Goal: Task Accomplishment & Management: Complete application form

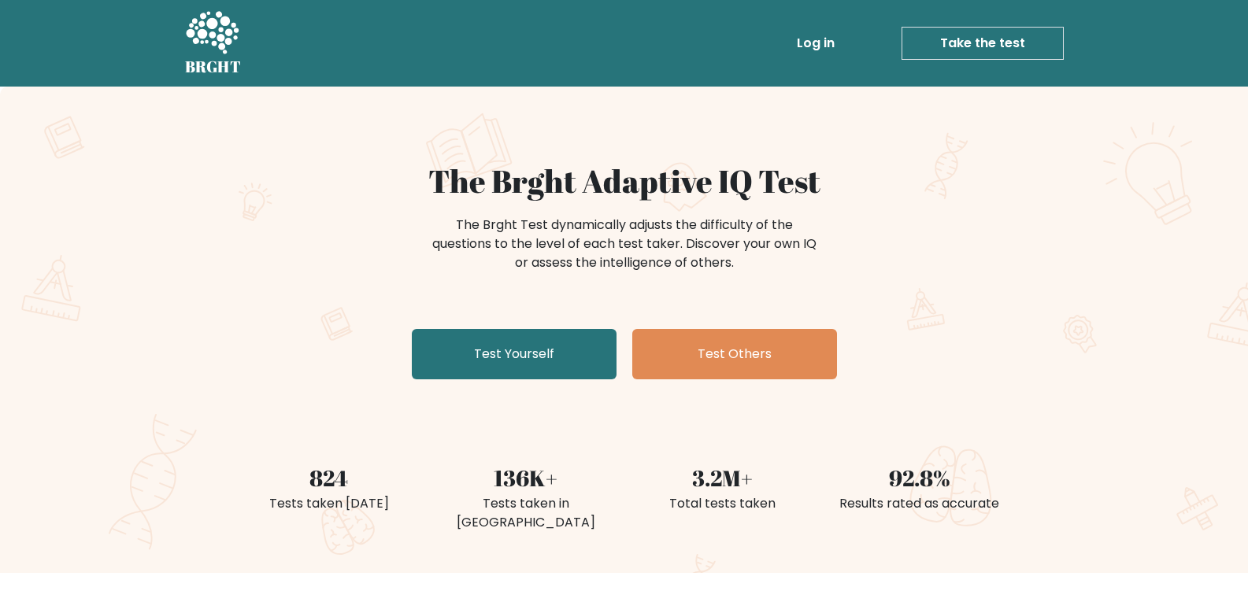
scroll to position [79, 0]
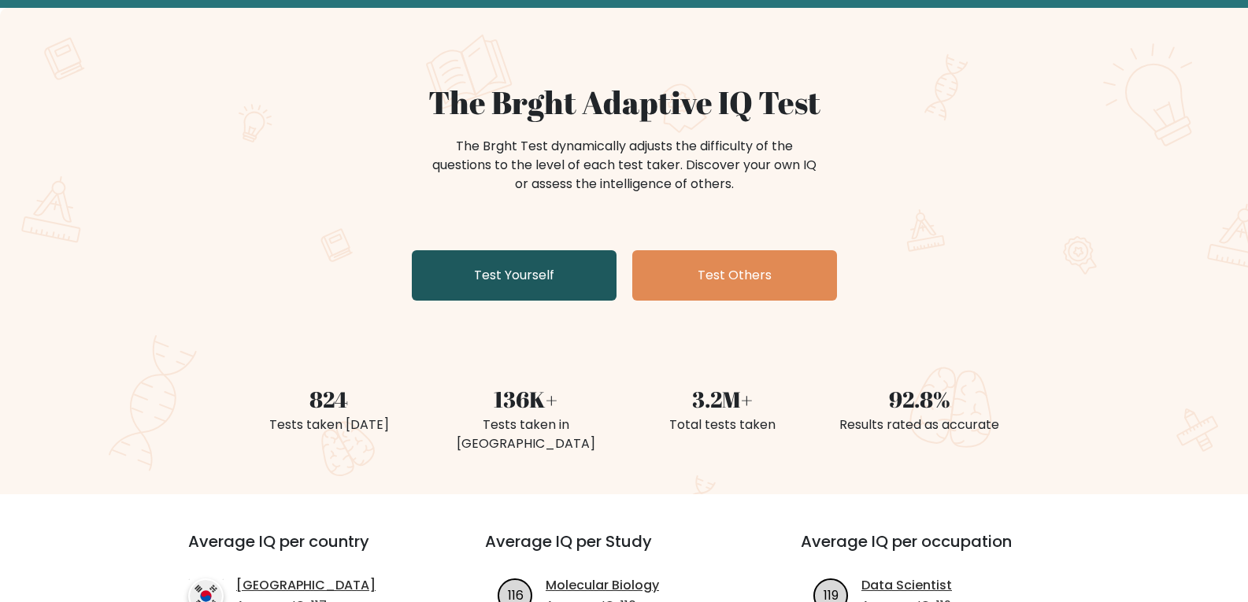
click at [471, 266] on link "Test Yourself" at bounding box center [514, 275] width 205 height 50
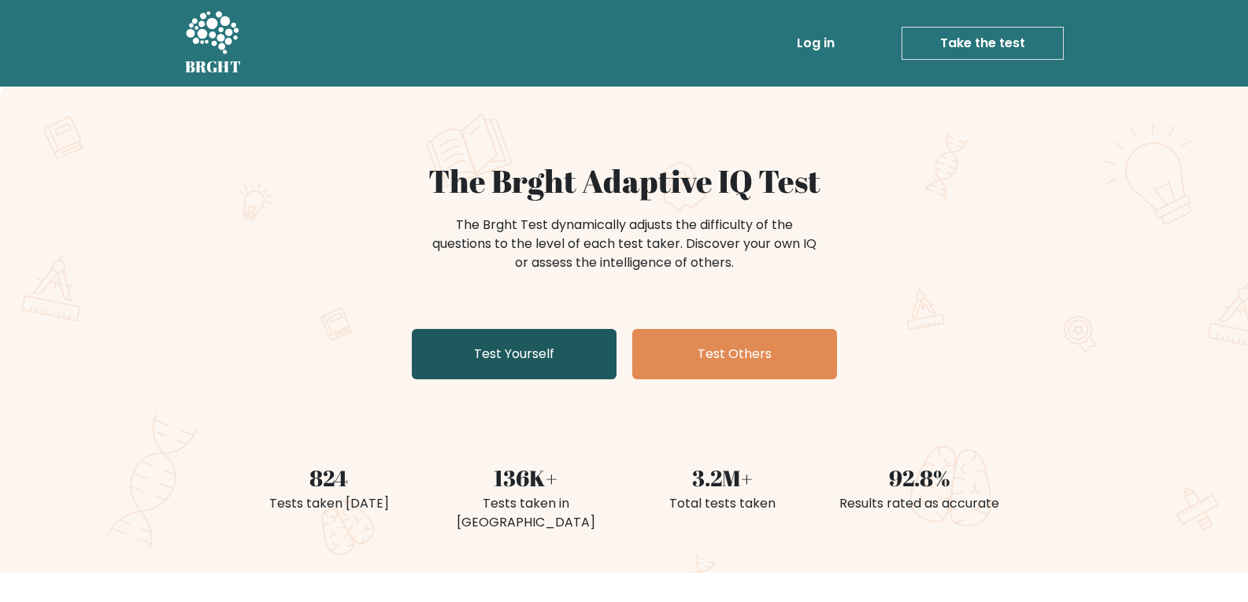
click at [564, 340] on link "Test Yourself" at bounding box center [514, 354] width 205 height 50
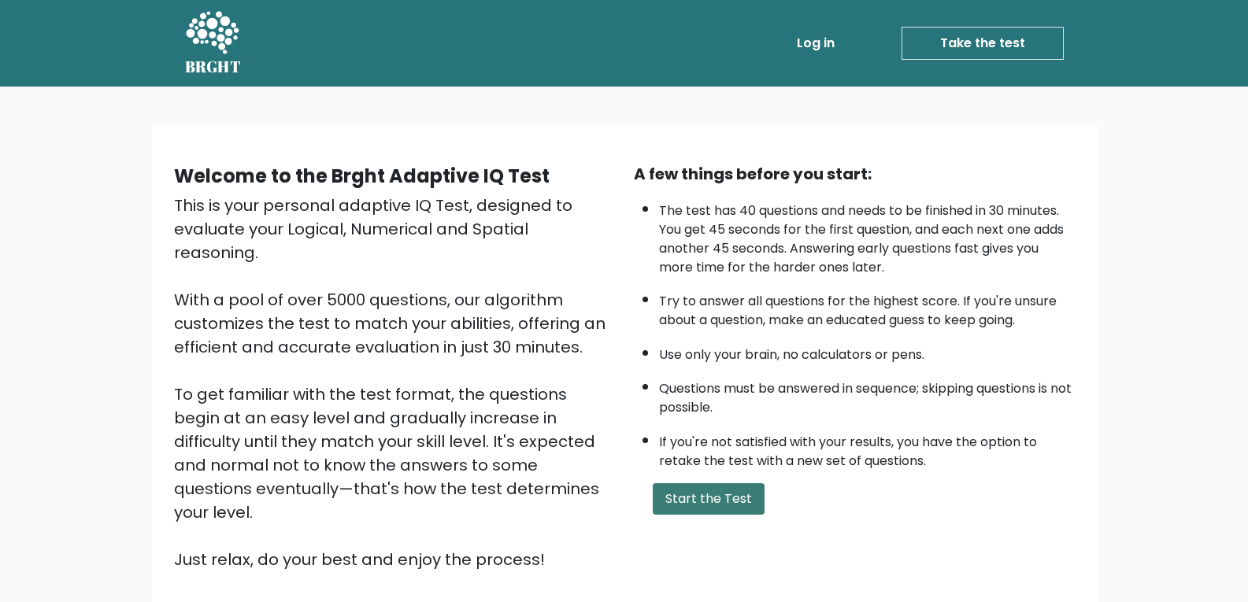
click at [732, 498] on button "Start the Test" at bounding box center [709, 498] width 112 height 31
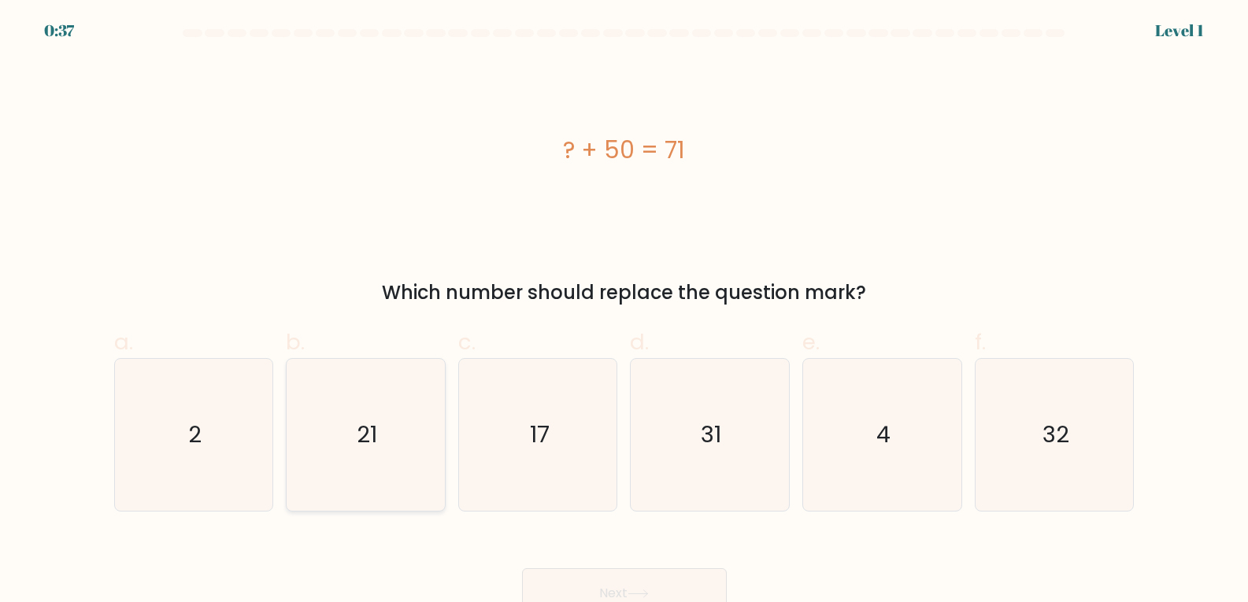
click at [364, 380] on icon "21" at bounding box center [366, 435] width 152 height 152
click at [624, 312] on input "b. 21" at bounding box center [624, 307] width 1 height 10
radio input "true"
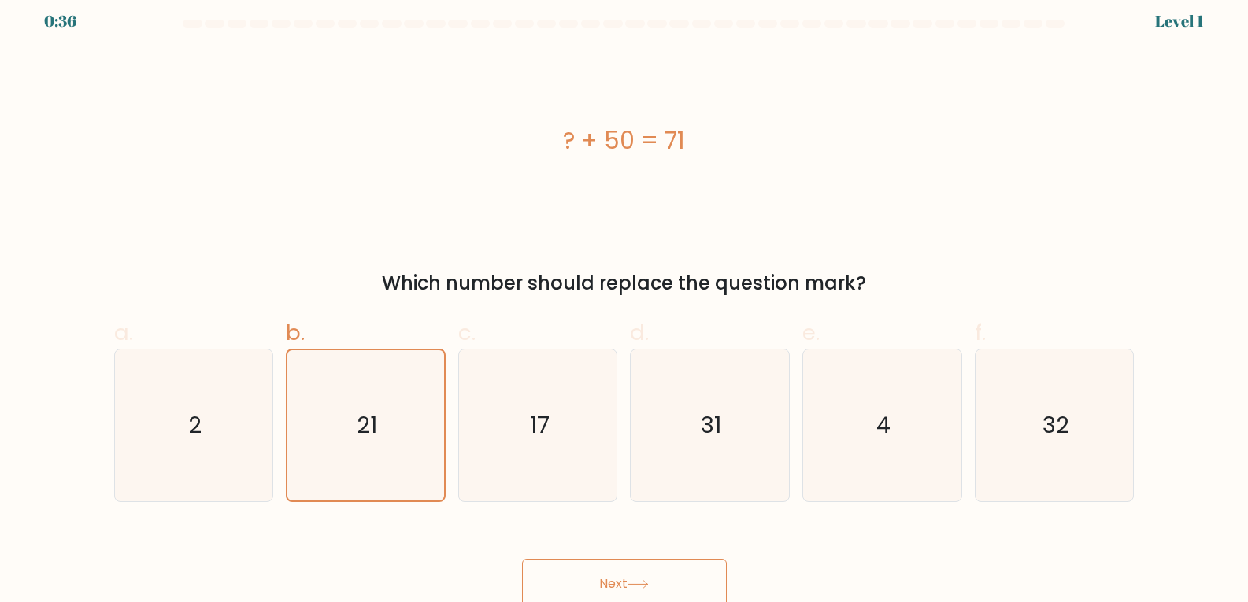
scroll to position [17, 0]
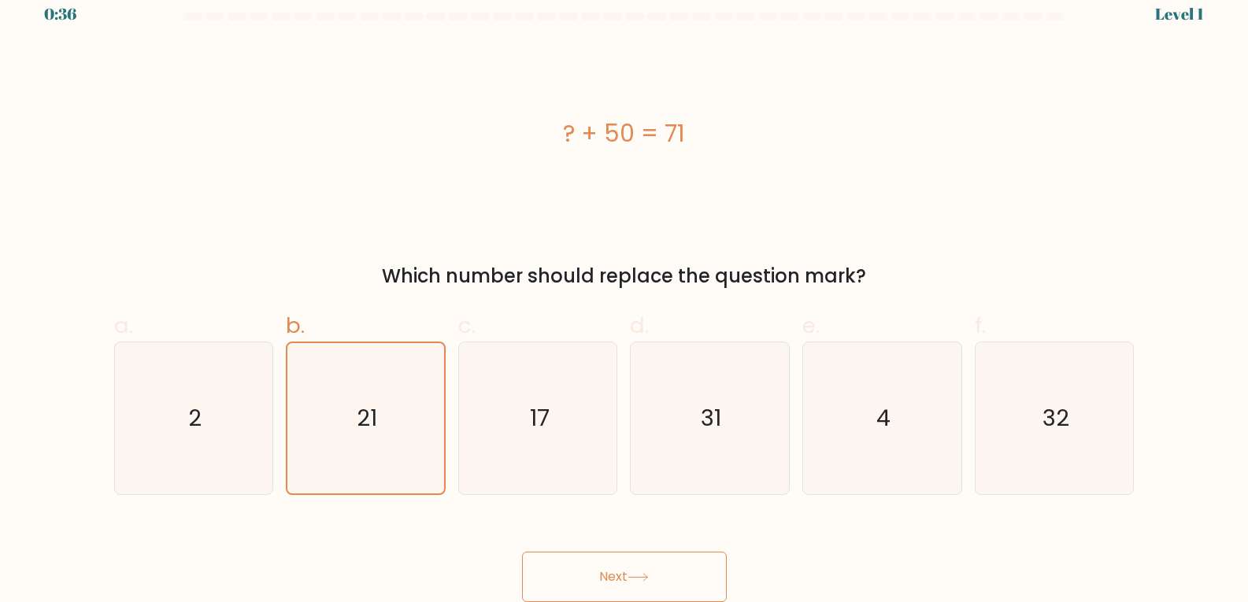
click at [684, 568] on button "Next" at bounding box center [624, 577] width 205 height 50
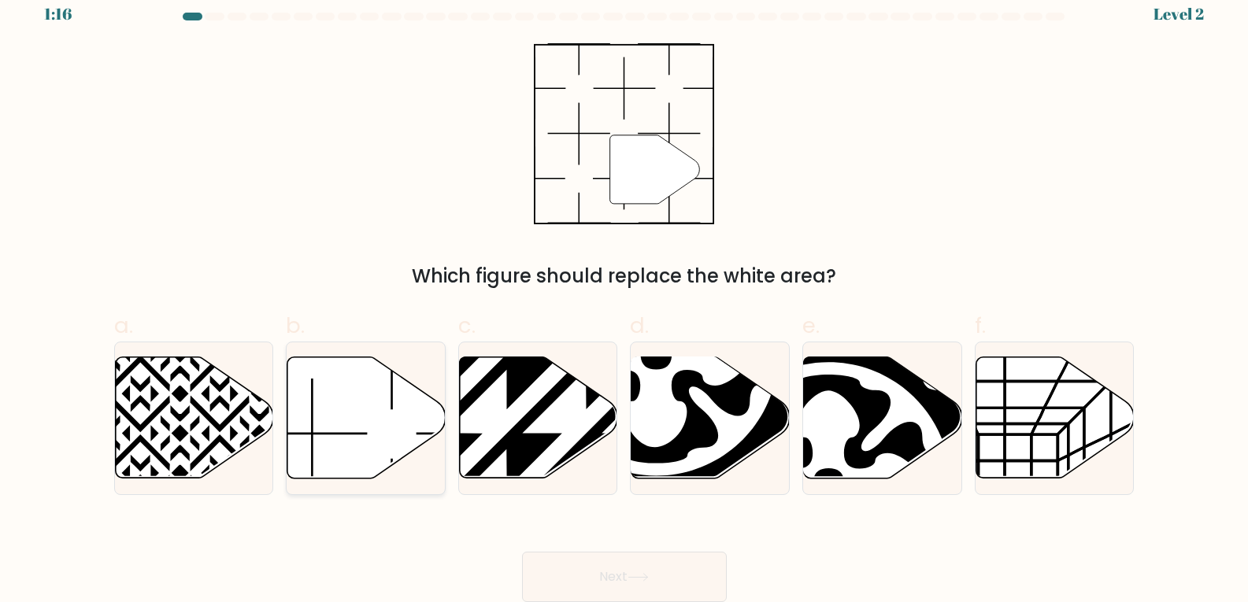
click at [369, 448] on icon at bounding box center [366, 417] width 158 height 121
click at [624, 295] on input "b." at bounding box center [624, 290] width 1 height 10
radio input "true"
click at [665, 574] on button "Next" at bounding box center [624, 577] width 205 height 50
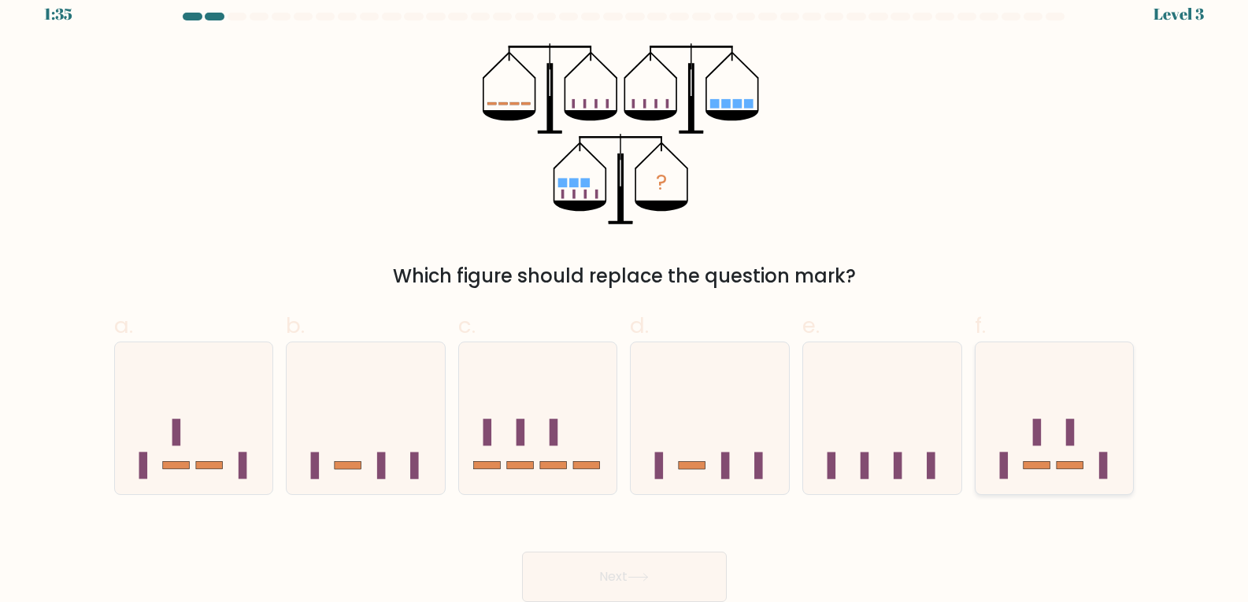
drag, startPoint x: 1016, startPoint y: 450, endPoint x: 1005, endPoint y: 463, distance: 16.7
click at [1016, 458] on icon at bounding box center [1054, 418] width 158 height 131
click at [625, 295] on input "f." at bounding box center [624, 290] width 1 height 10
radio input "true"
click at [640, 594] on button "Next" at bounding box center [624, 577] width 205 height 50
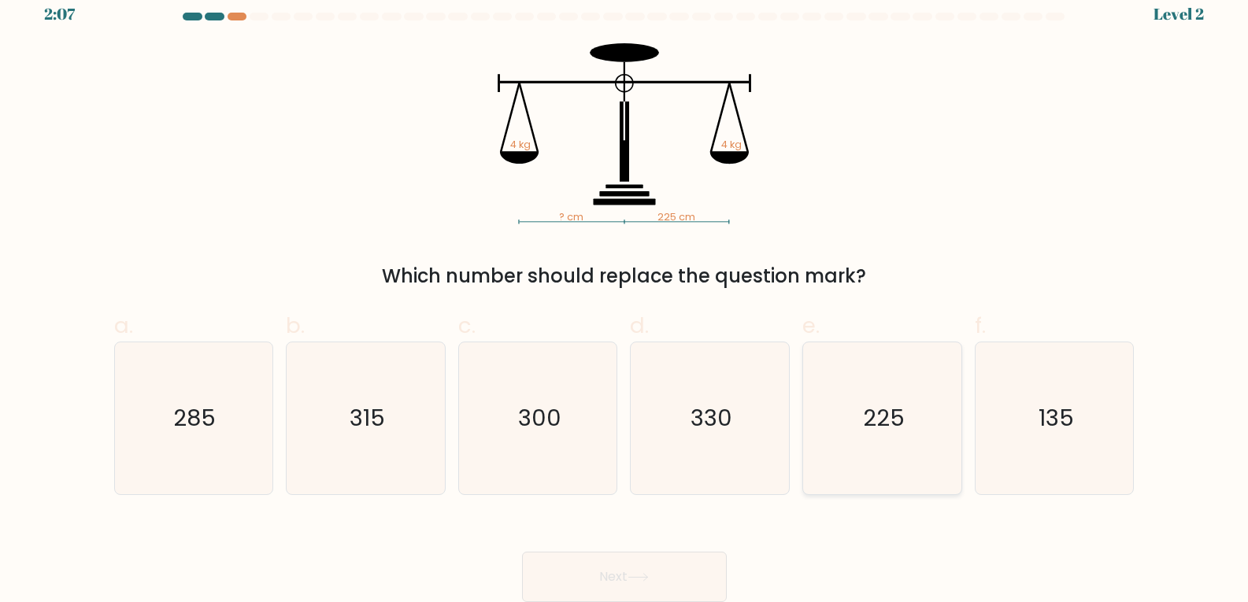
click at [894, 455] on icon "225" at bounding box center [882, 418] width 152 height 152
click at [625, 295] on input "e. 225" at bounding box center [624, 290] width 1 height 10
radio input "true"
click at [648, 563] on button "Next" at bounding box center [624, 577] width 205 height 50
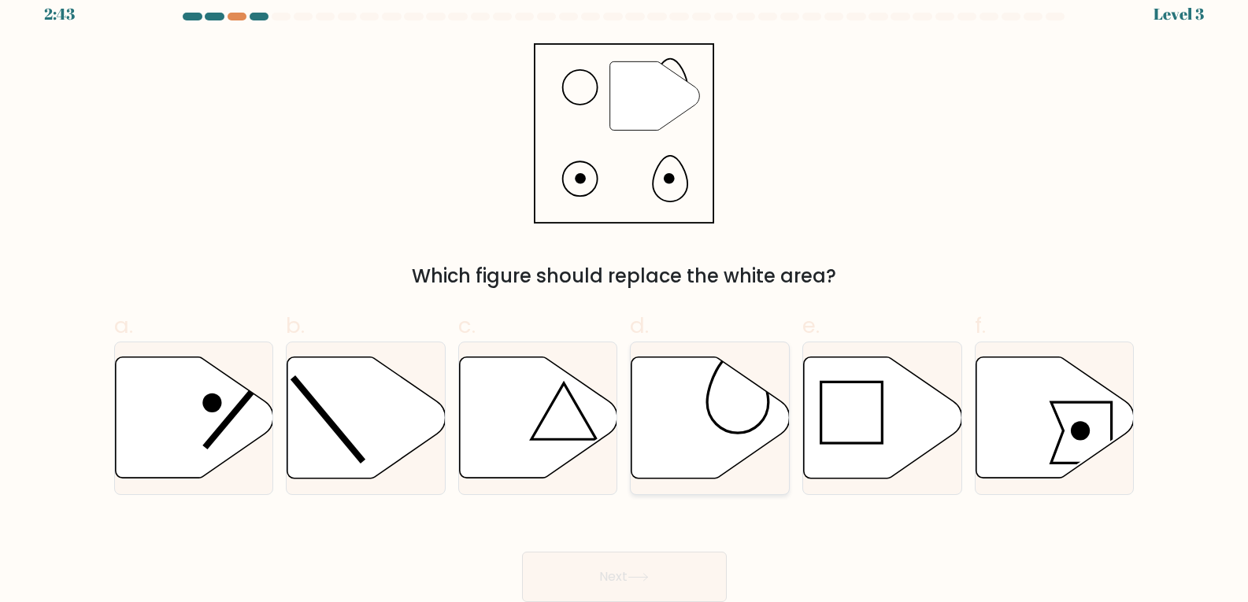
click at [703, 414] on icon at bounding box center [710, 417] width 158 height 121
click at [625, 295] on input "d." at bounding box center [624, 290] width 1 height 10
radio input "true"
click at [685, 571] on button "Next" at bounding box center [624, 577] width 205 height 50
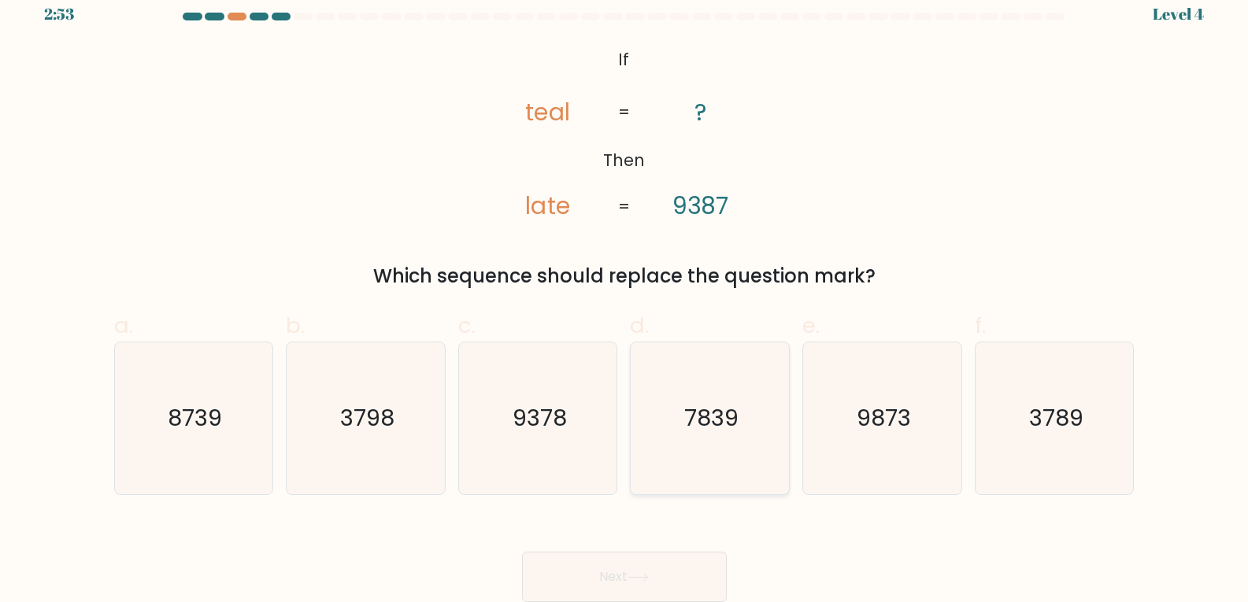
click at [673, 441] on icon "7839" at bounding box center [710, 418] width 152 height 152
click at [625, 295] on input "d. 7839" at bounding box center [624, 290] width 1 height 10
radio input "true"
click at [642, 579] on icon at bounding box center [637, 577] width 21 height 9
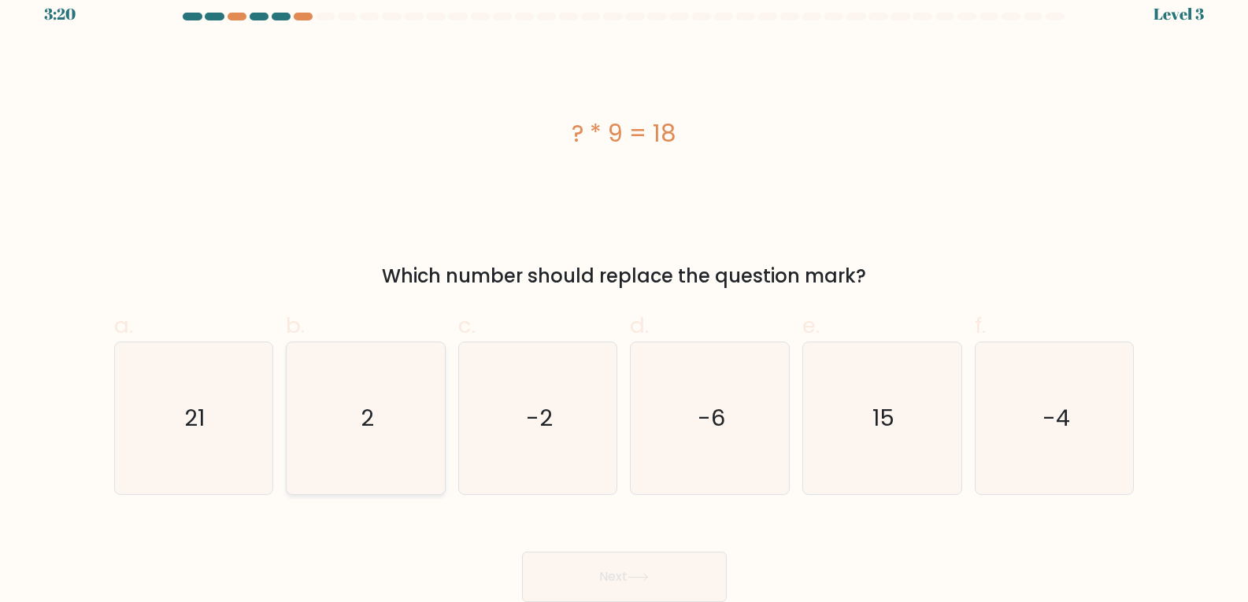
click at [390, 456] on icon "2" at bounding box center [366, 418] width 152 height 152
click at [624, 295] on input "b. 2" at bounding box center [624, 290] width 1 height 10
radio input "true"
click at [592, 554] on button "Next" at bounding box center [624, 577] width 205 height 50
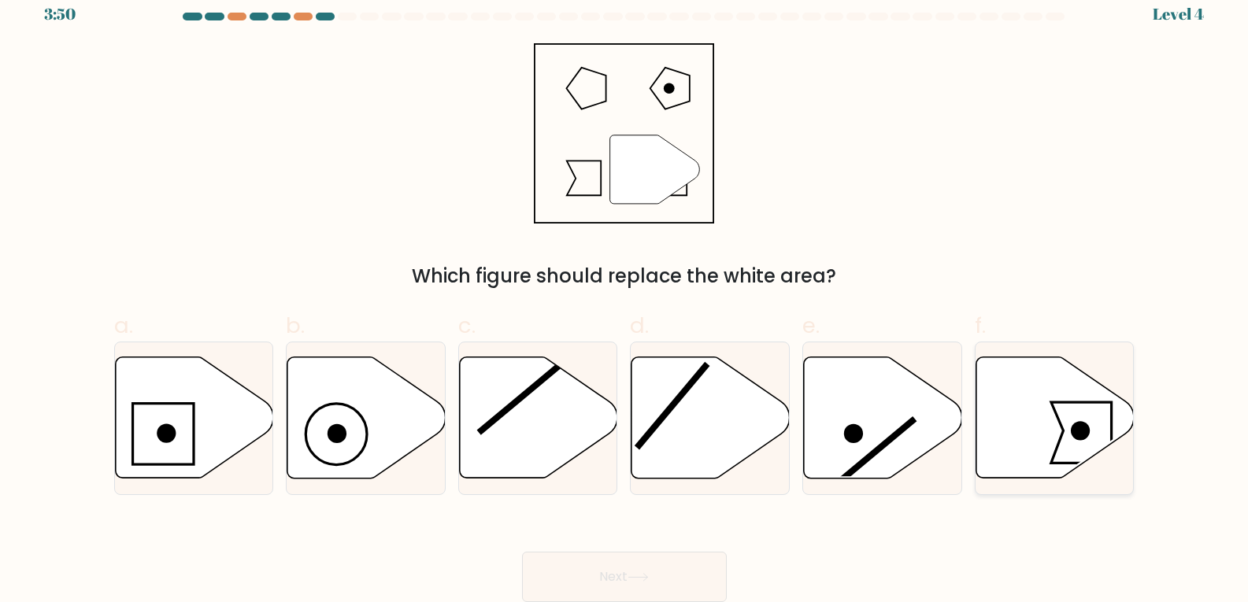
click at [1079, 420] on icon at bounding box center [1055, 417] width 158 height 121
click at [625, 295] on input "f." at bounding box center [624, 290] width 1 height 10
radio input "true"
click at [592, 578] on button "Next" at bounding box center [624, 577] width 205 height 50
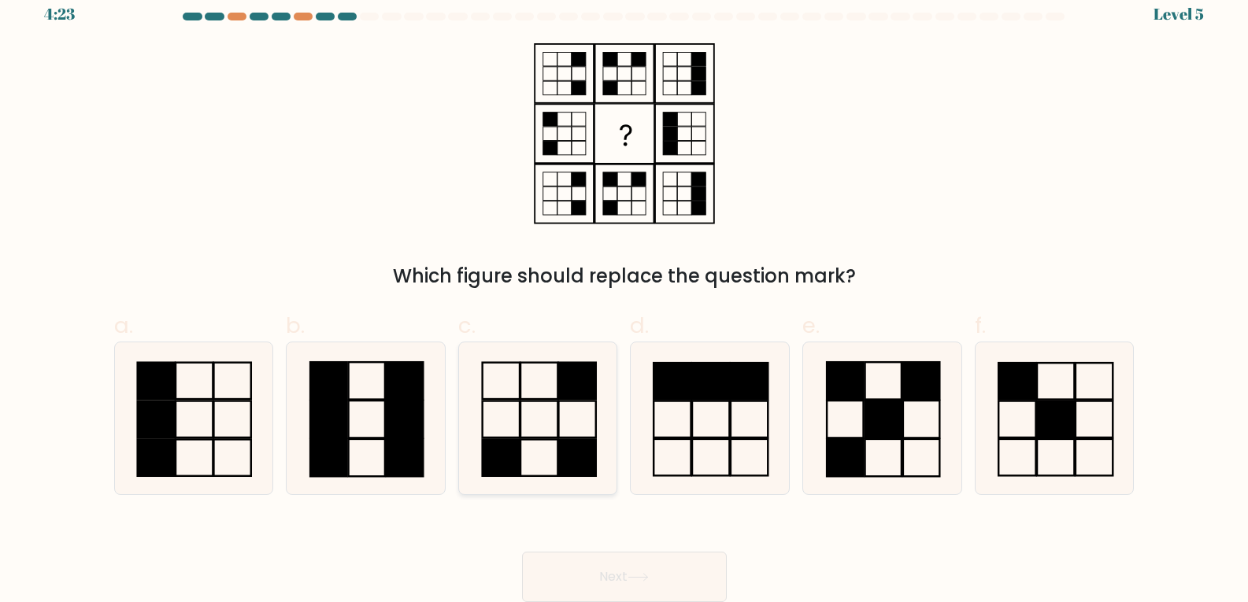
click at [510, 424] on icon at bounding box center [538, 418] width 152 height 152
click at [624, 295] on input "c." at bounding box center [624, 290] width 1 height 10
radio input "true"
click at [665, 564] on button "Next" at bounding box center [624, 577] width 205 height 50
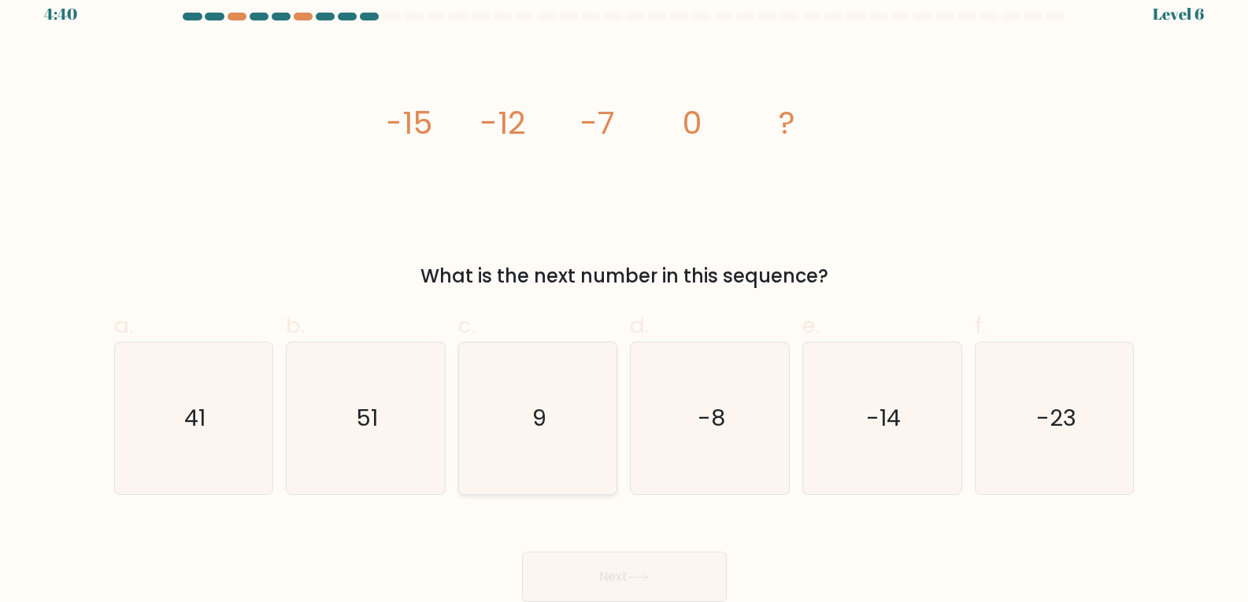
click at [539, 444] on icon "9" at bounding box center [538, 418] width 152 height 152
click at [624, 295] on input "c. 9" at bounding box center [624, 290] width 1 height 10
radio input "true"
click at [583, 573] on button "Next" at bounding box center [624, 577] width 205 height 50
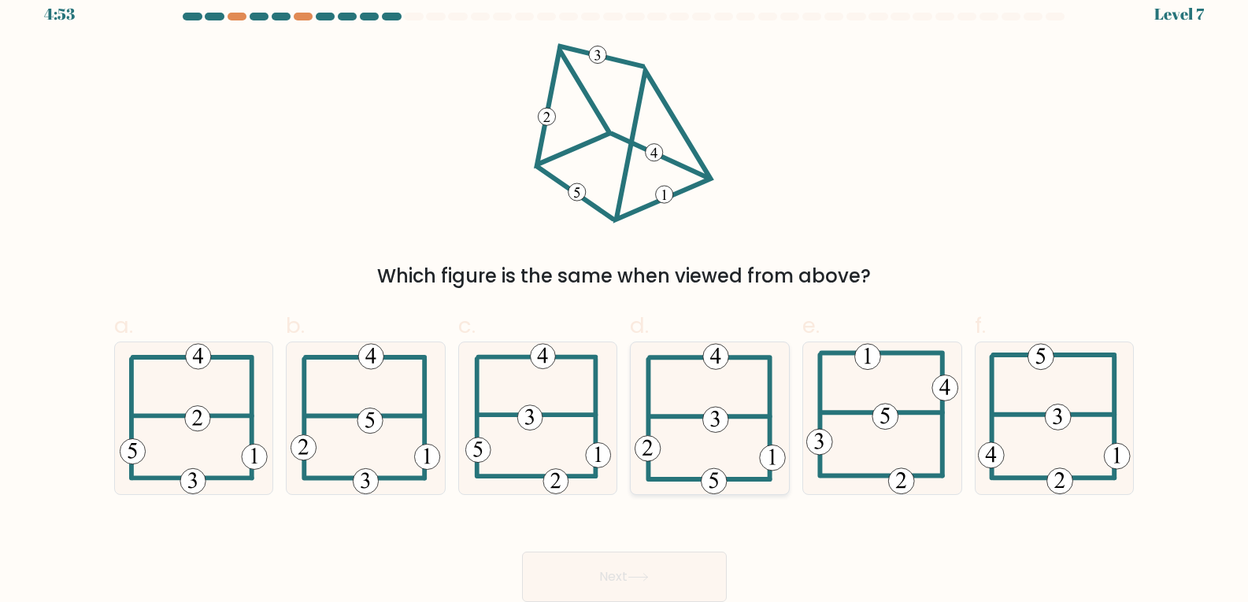
click at [711, 420] on 352 at bounding box center [715, 420] width 26 height 26
click at [625, 295] on input "d." at bounding box center [624, 290] width 1 height 10
radio input "true"
click at [700, 565] on button "Next" at bounding box center [624, 577] width 205 height 50
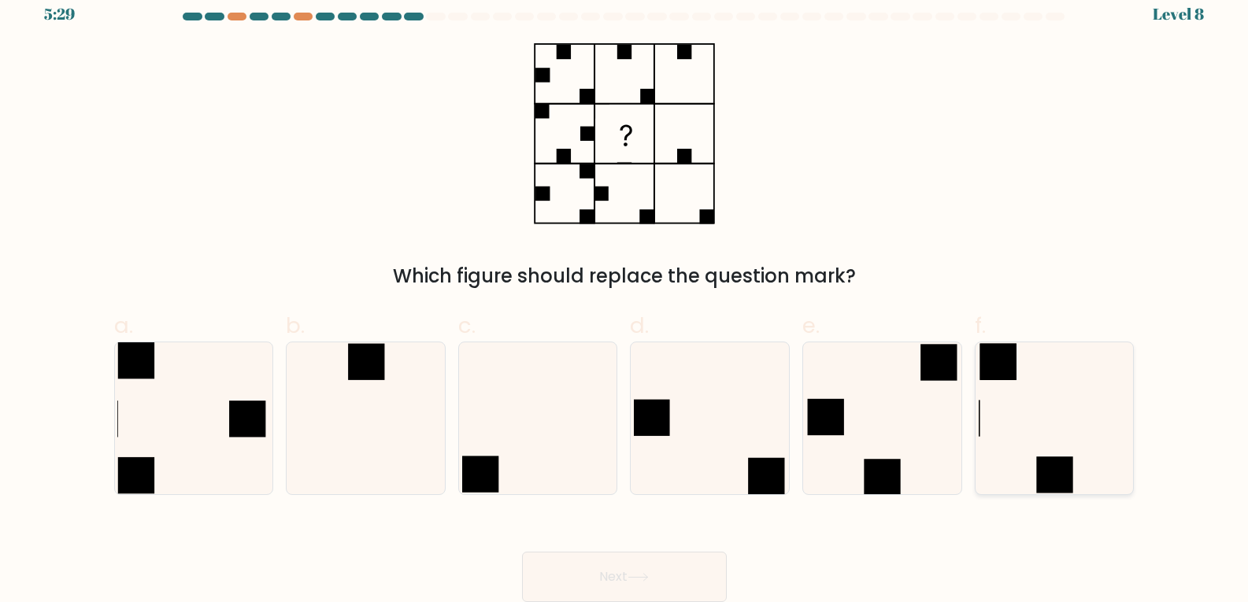
click at [1034, 390] on icon at bounding box center [1055, 418] width 152 height 152
click at [625, 295] on input "f." at bounding box center [624, 290] width 1 height 10
radio input "true"
click at [694, 571] on button "Next" at bounding box center [624, 577] width 205 height 50
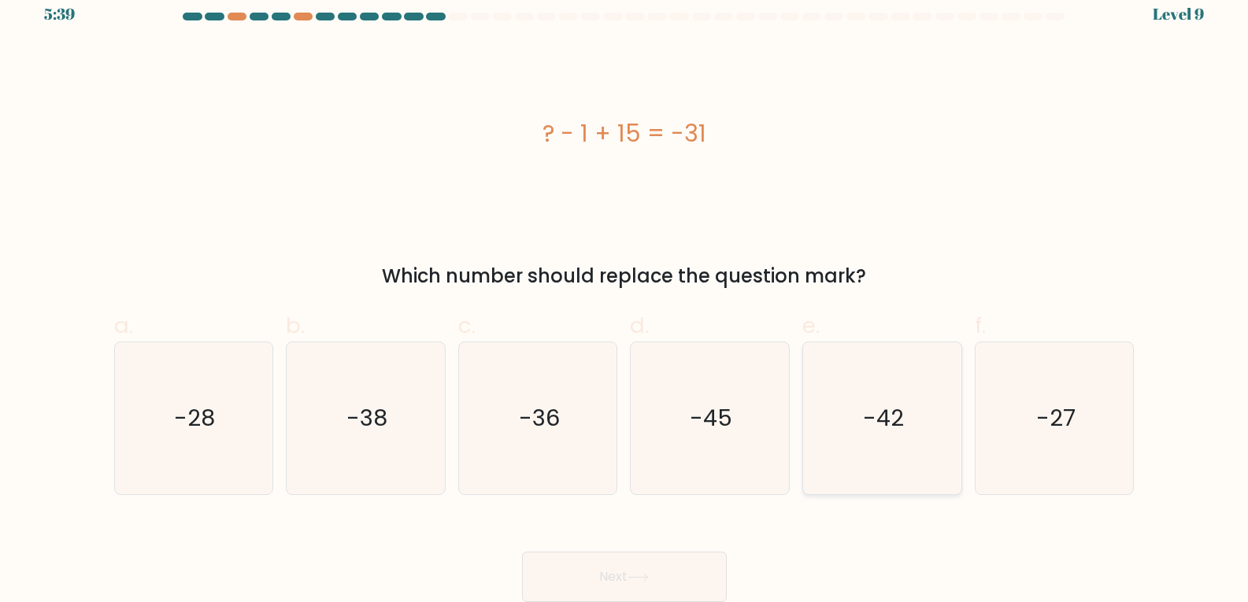
click at [856, 459] on icon "-42" at bounding box center [882, 418] width 152 height 152
click at [625, 295] on input "e. -42" at bounding box center [624, 290] width 1 height 10
radio input "true"
click at [650, 560] on button "Next" at bounding box center [624, 577] width 205 height 50
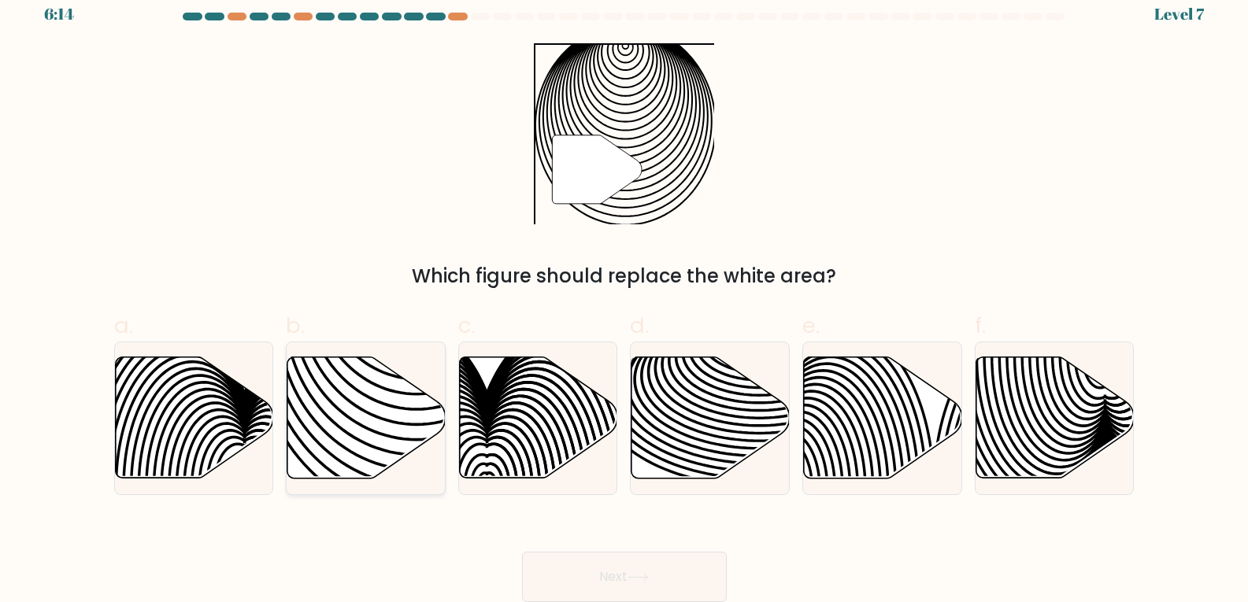
click at [314, 462] on icon at bounding box center [366, 417] width 158 height 121
click at [624, 295] on input "b." at bounding box center [624, 290] width 1 height 10
radio input "true"
click at [616, 579] on button "Next" at bounding box center [624, 577] width 205 height 50
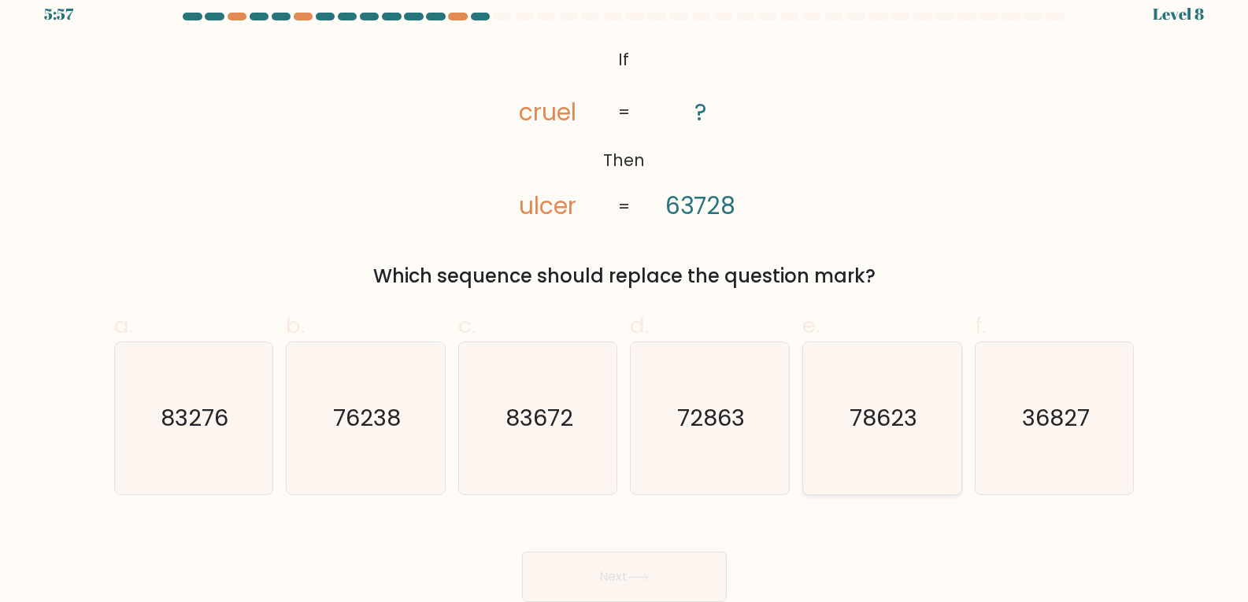
click at [835, 405] on icon "78623" at bounding box center [882, 418] width 152 height 152
click at [625, 295] on input "e. 78623" at bounding box center [624, 290] width 1 height 10
radio input "true"
click at [657, 584] on button "Next" at bounding box center [624, 577] width 205 height 50
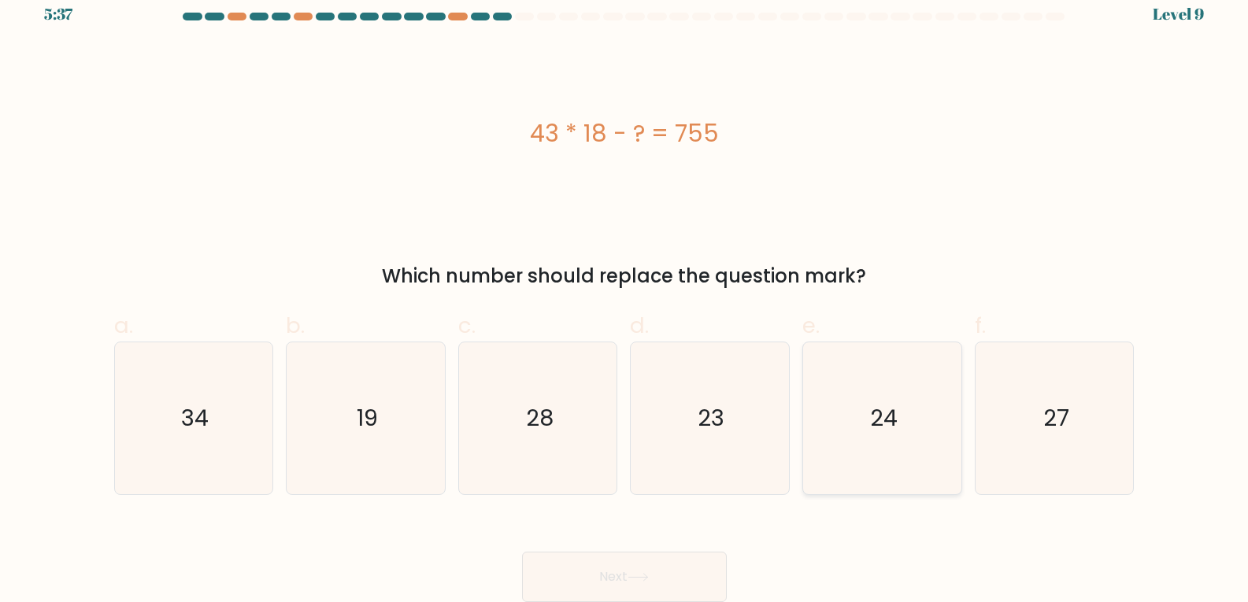
click at [835, 405] on icon "24" at bounding box center [882, 418] width 152 height 152
click at [625, 295] on input "e. 24" at bounding box center [624, 290] width 1 height 10
radio input "true"
click at [679, 555] on button "Next" at bounding box center [624, 577] width 205 height 50
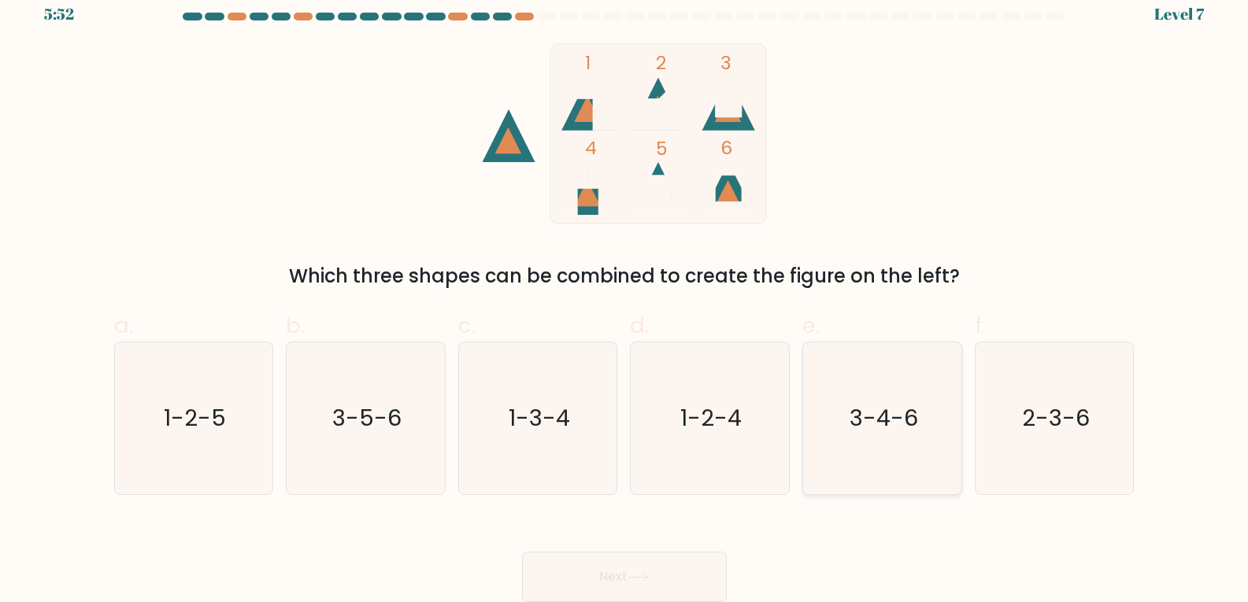
click at [912, 433] on text "3-4-6" at bounding box center [883, 417] width 68 height 31
click at [625, 295] on input "e. 3-4-6" at bounding box center [624, 290] width 1 height 10
radio input "true"
click at [632, 581] on icon at bounding box center [637, 577] width 21 height 9
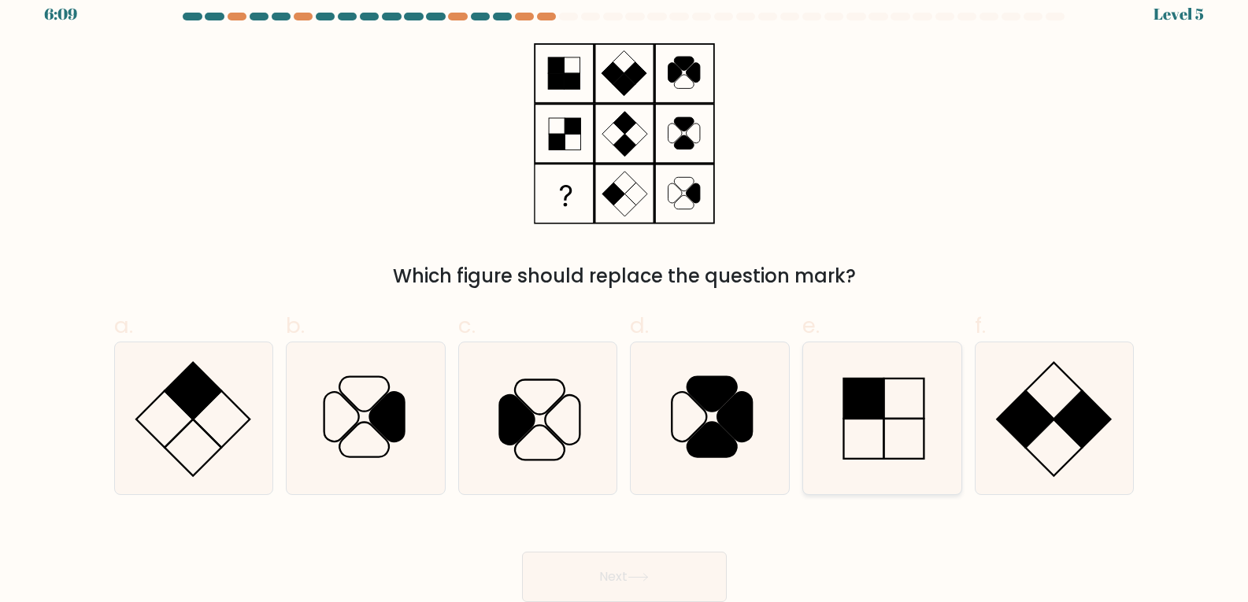
click at [892, 441] on icon at bounding box center [882, 418] width 152 height 152
click at [625, 295] on input "e." at bounding box center [624, 290] width 1 height 10
radio input "true"
click at [654, 569] on button "Next" at bounding box center [624, 577] width 205 height 50
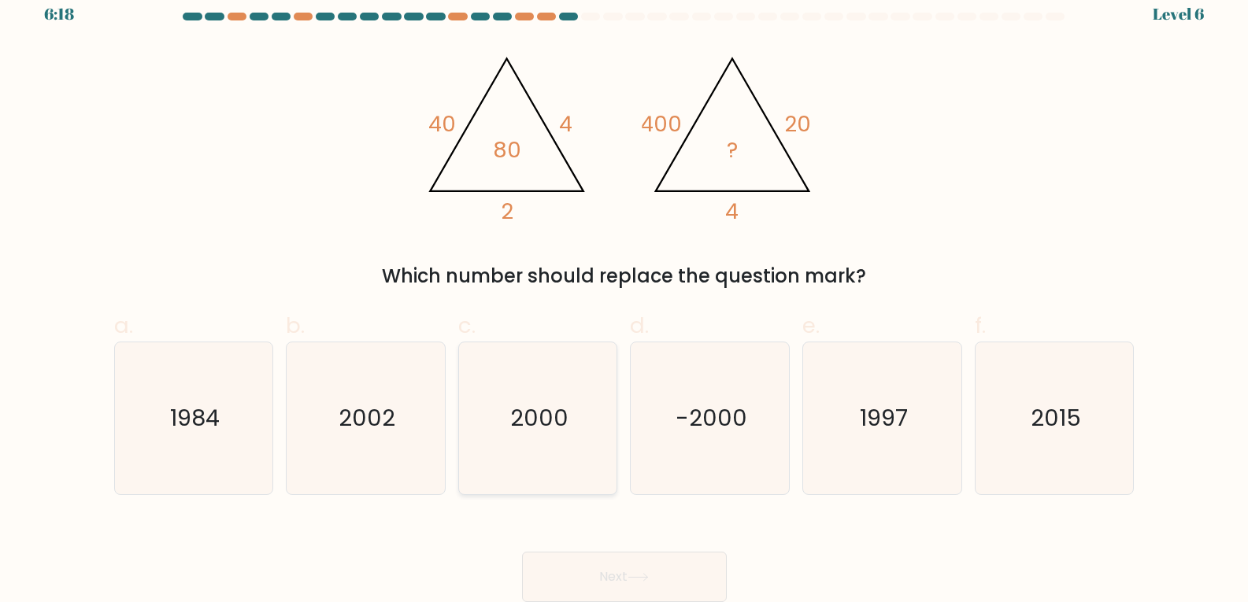
click at [542, 401] on icon "2000" at bounding box center [538, 418] width 152 height 152
click at [624, 295] on input "c. 2000" at bounding box center [624, 290] width 1 height 10
radio input "true"
click at [626, 579] on button "Next" at bounding box center [624, 577] width 205 height 50
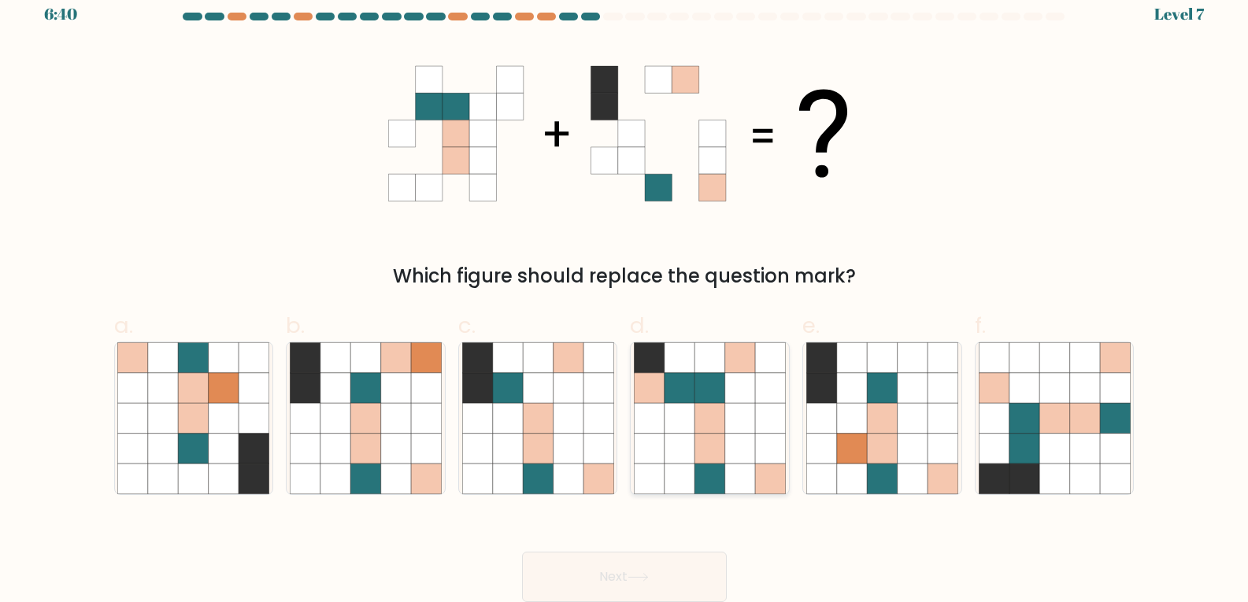
click at [695, 413] on icon at bounding box center [710, 418] width 30 height 30
click at [625, 295] on input "d." at bounding box center [624, 290] width 1 height 10
radio input "true"
click at [1057, 422] on icon at bounding box center [1054, 418] width 30 height 30
click at [625, 295] on input "f." at bounding box center [624, 290] width 1 height 10
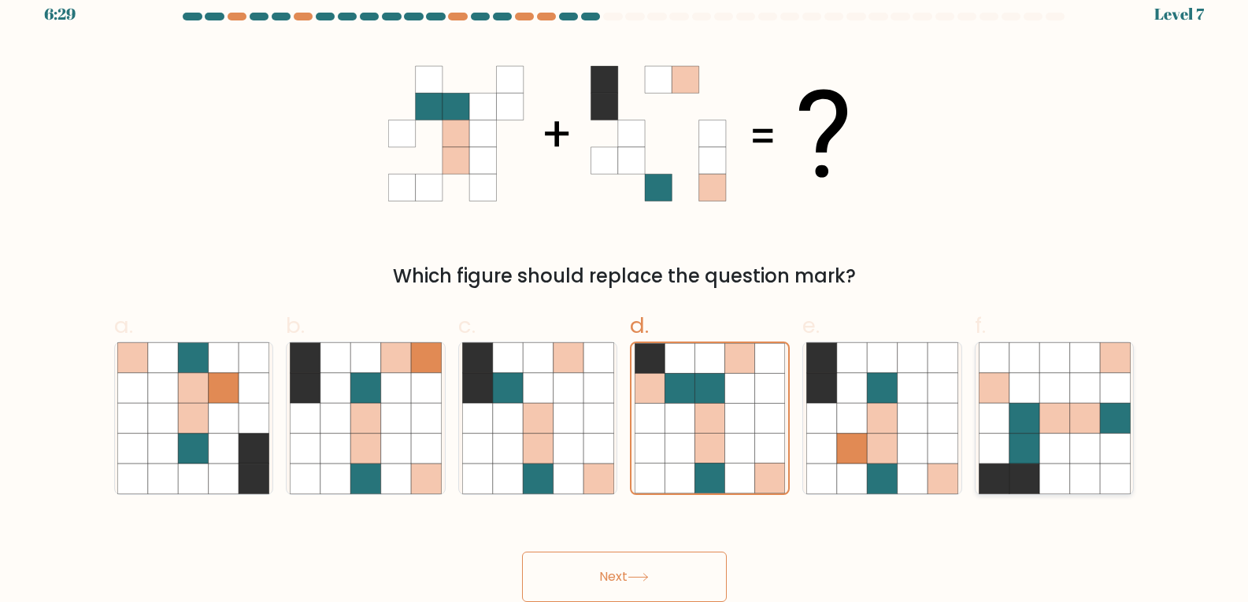
radio input "true"
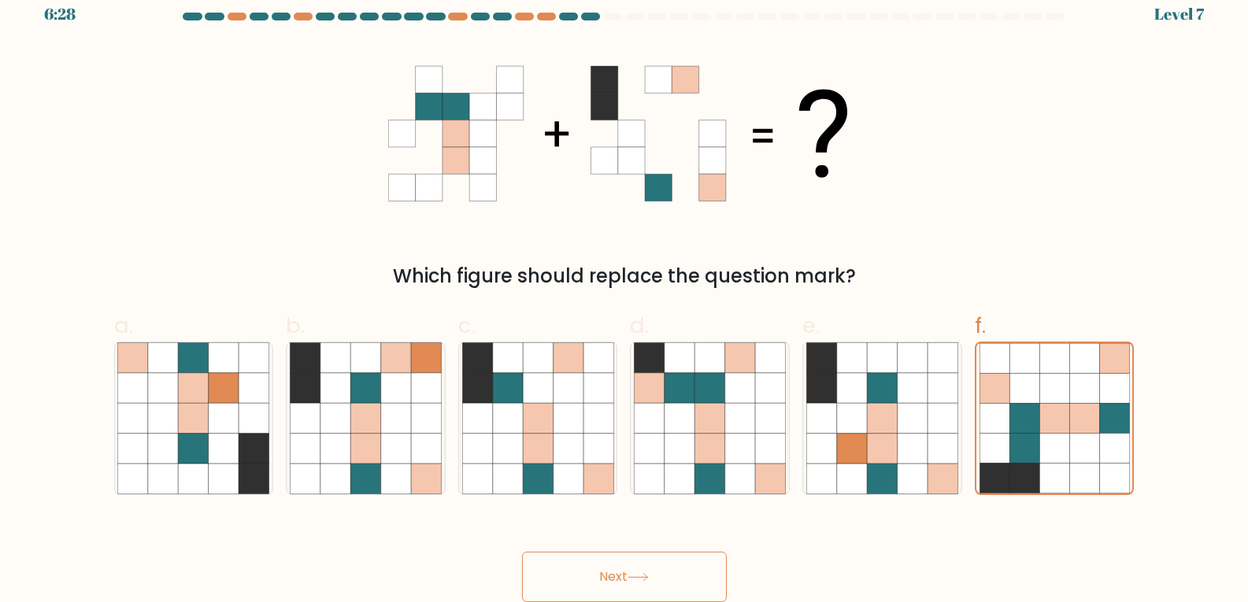
click at [672, 576] on button "Next" at bounding box center [624, 577] width 205 height 50
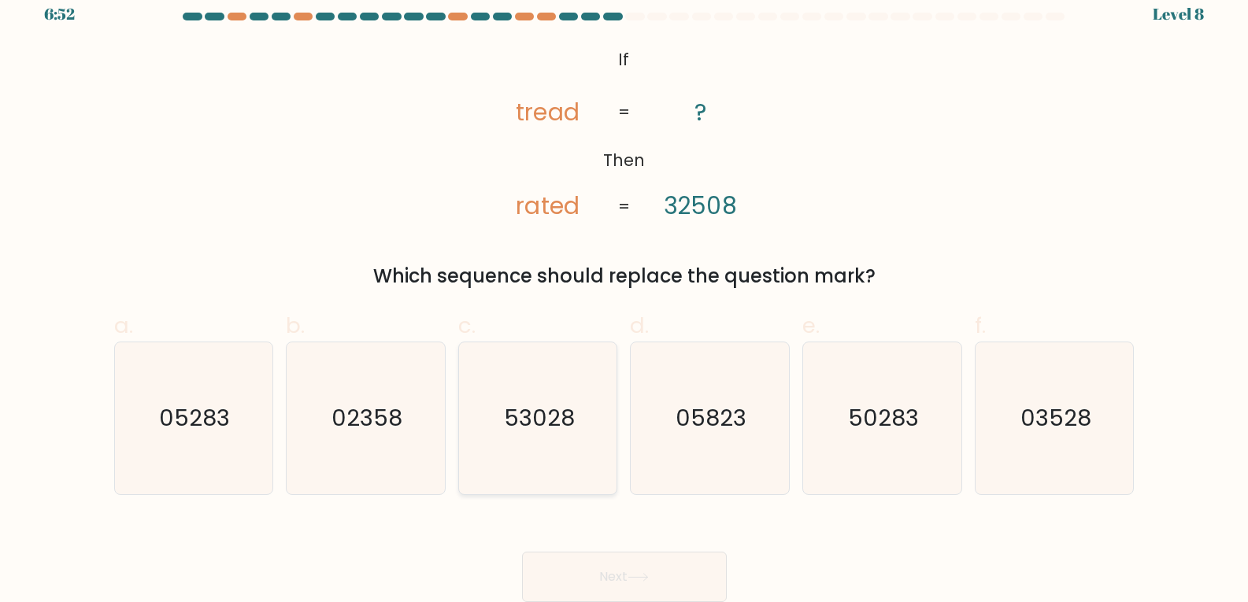
click at [579, 421] on icon "53028" at bounding box center [538, 418] width 152 height 152
click at [624, 295] on input "c. 53028" at bounding box center [624, 290] width 1 height 10
radio input "true"
click at [672, 578] on button "Next" at bounding box center [624, 577] width 205 height 50
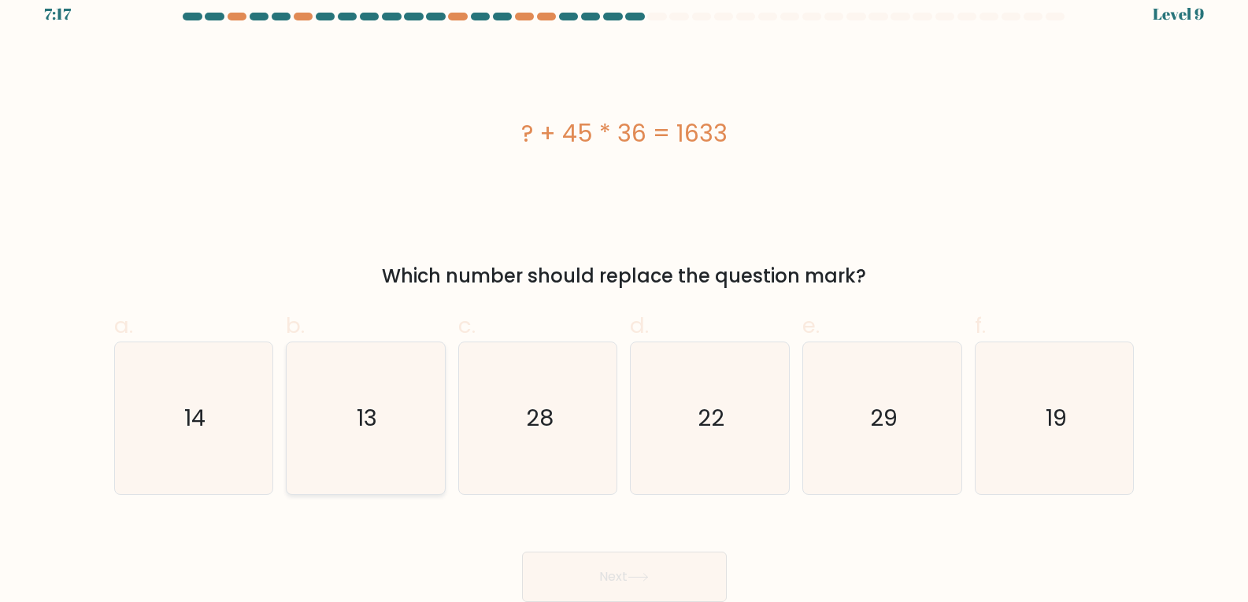
click at [387, 424] on icon "13" at bounding box center [366, 418] width 152 height 152
click at [624, 295] on input "b. 13" at bounding box center [624, 290] width 1 height 10
radio input "true"
click at [638, 573] on icon at bounding box center [637, 577] width 21 height 9
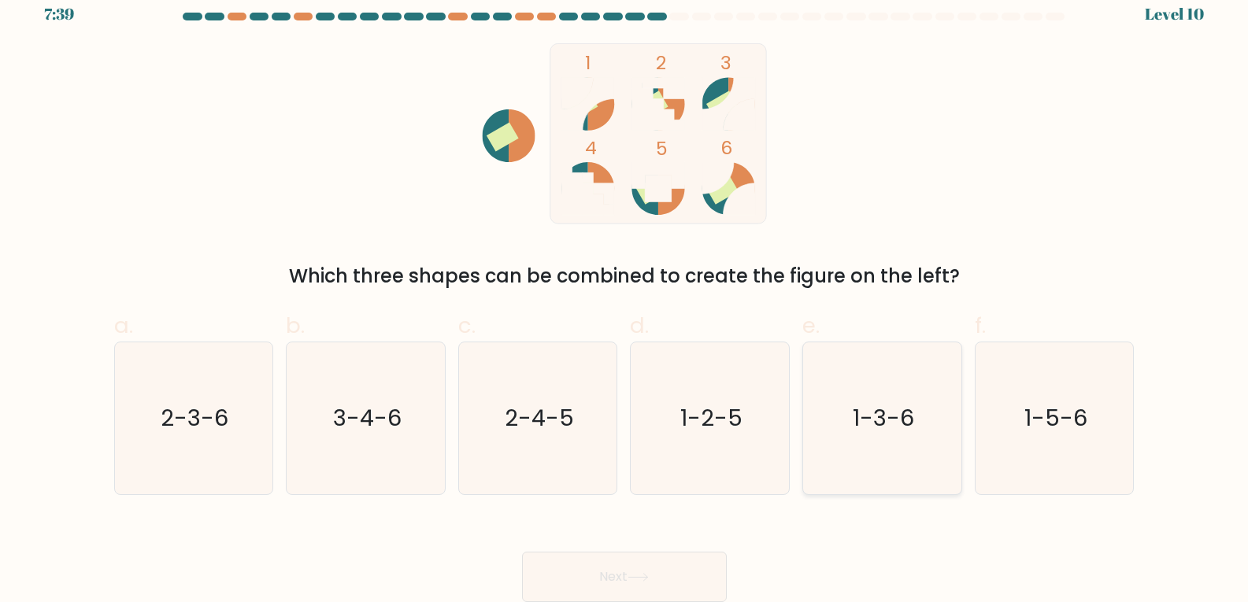
click at [878, 377] on icon "1-3-6" at bounding box center [882, 418] width 152 height 152
click at [625, 295] on input "e. 1-3-6" at bounding box center [624, 290] width 1 height 10
radio input "true"
drag, startPoint x: 661, startPoint y: 583, endPoint x: 643, endPoint y: 567, distance: 23.9
click at [661, 583] on button "Next" at bounding box center [624, 577] width 205 height 50
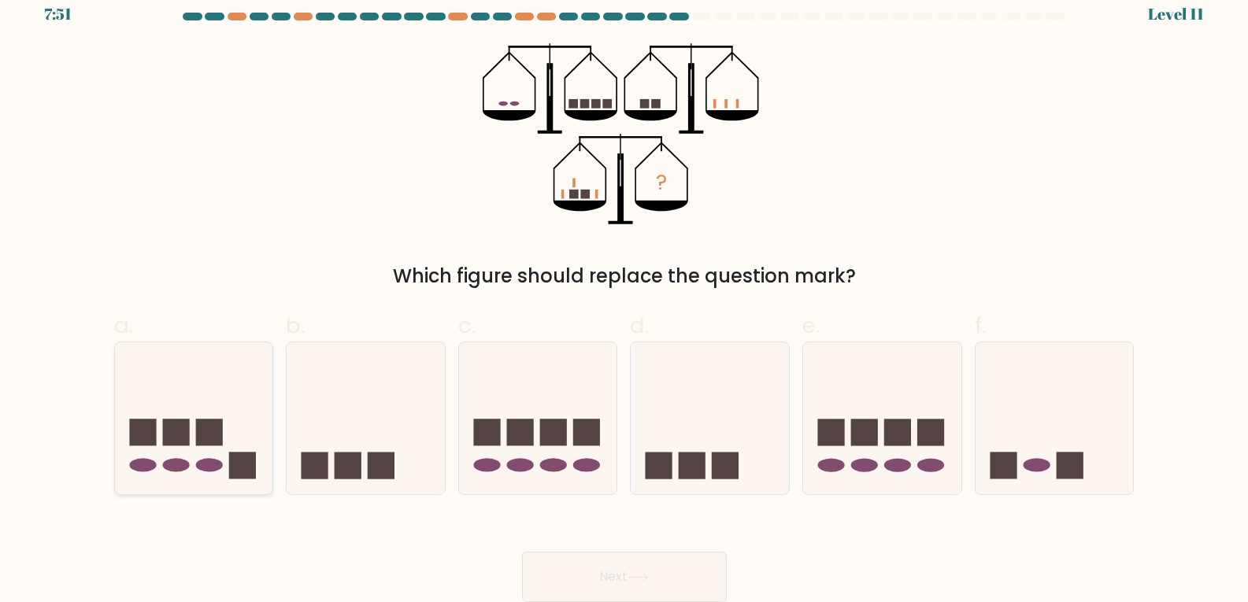
click at [222, 451] on icon at bounding box center [194, 418] width 158 height 131
click at [624, 295] on input "a." at bounding box center [624, 290] width 1 height 10
radio input "true"
click at [641, 568] on button "Next" at bounding box center [624, 577] width 205 height 50
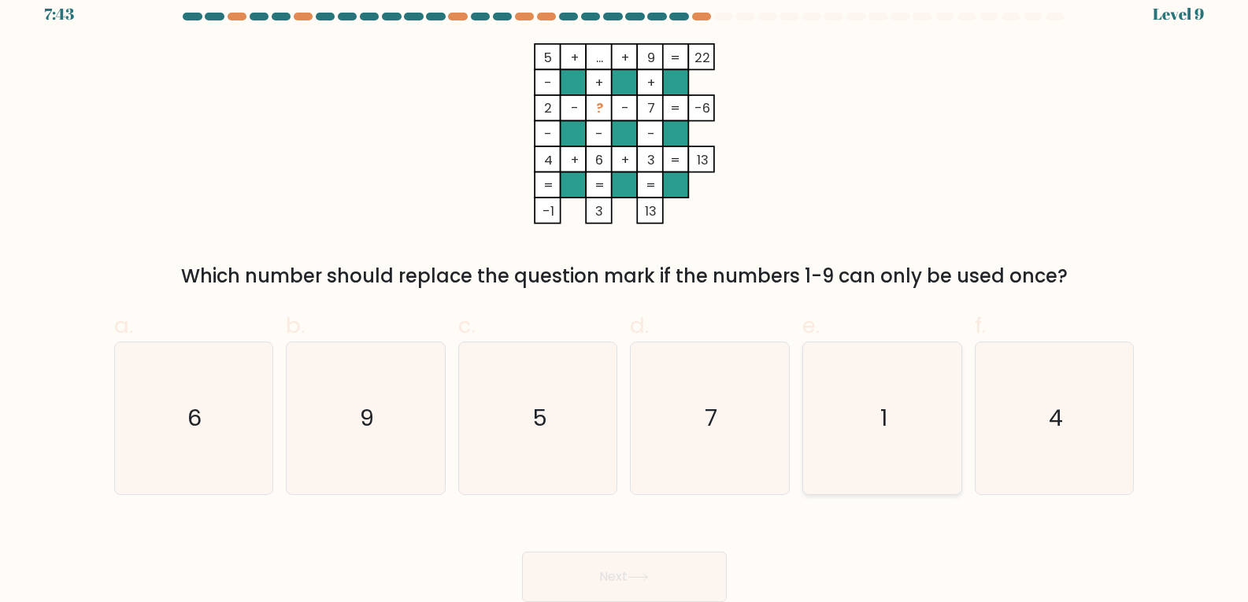
click at [919, 435] on icon "1" at bounding box center [882, 418] width 152 height 152
click at [625, 295] on input "e. 1" at bounding box center [624, 290] width 1 height 10
radio input "true"
click at [657, 567] on button "Next" at bounding box center [624, 577] width 205 height 50
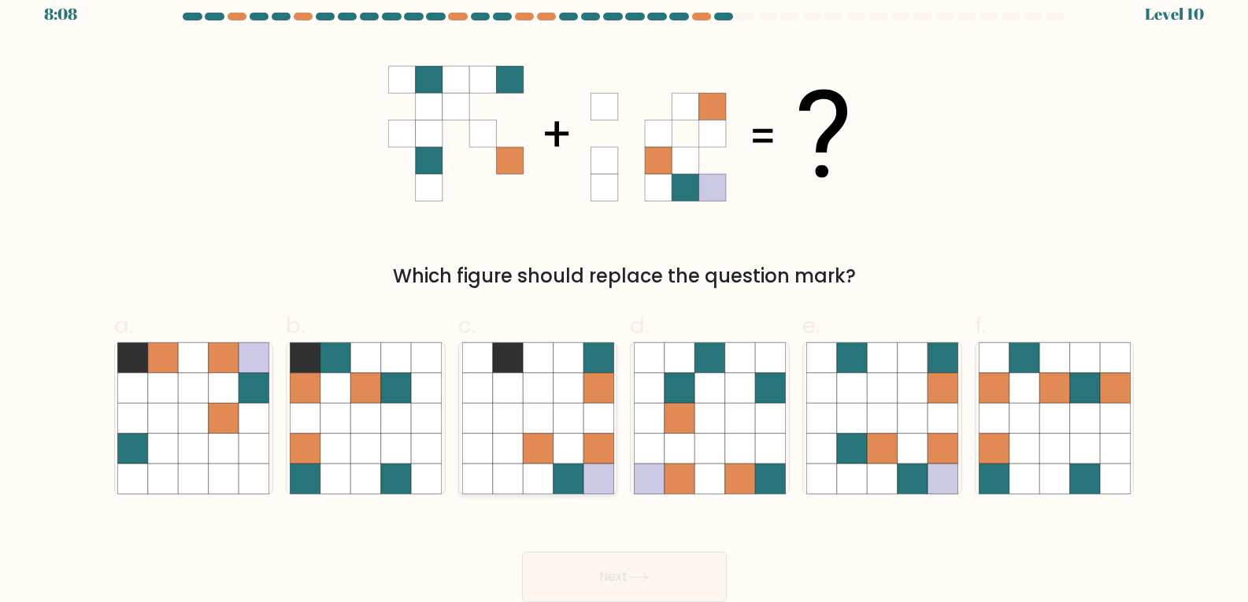
click at [579, 421] on icon at bounding box center [568, 418] width 30 height 30
click at [624, 295] on input "c." at bounding box center [624, 290] width 1 height 10
radio input "true"
drag, startPoint x: 635, startPoint y: 589, endPoint x: 630, endPoint y: 577, distance: 13.0
click at [635, 587] on button "Next" at bounding box center [624, 577] width 205 height 50
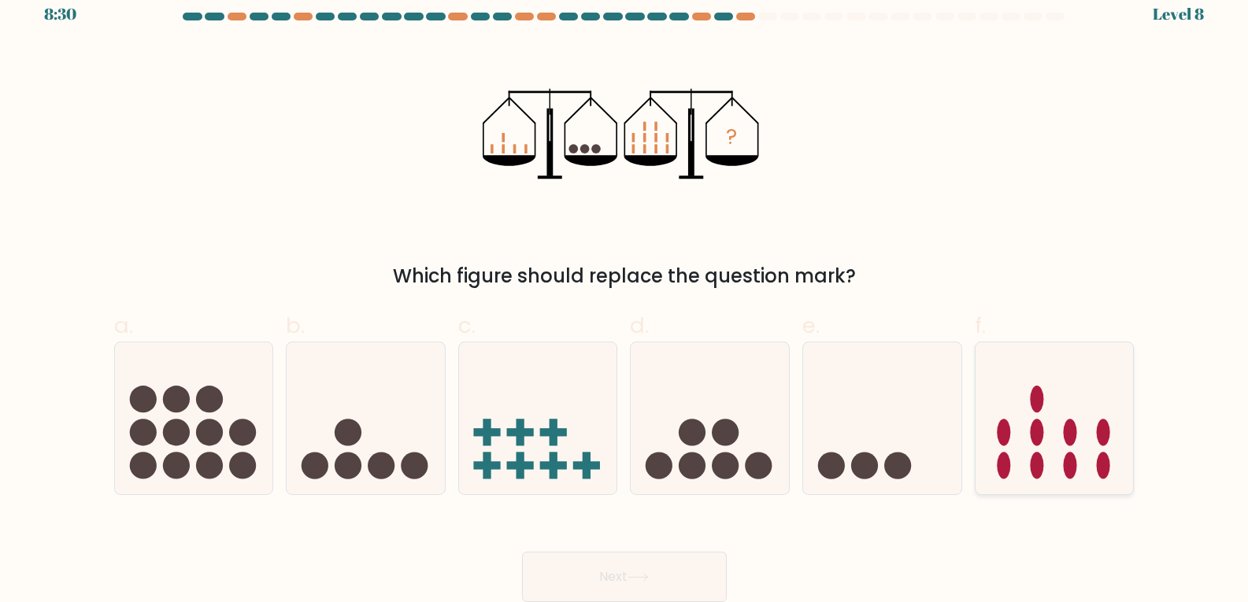
click at [1023, 438] on icon at bounding box center [1054, 418] width 158 height 131
click at [625, 295] on input "f." at bounding box center [624, 290] width 1 height 10
radio input "true"
click at [675, 576] on button "Next" at bounding box center [624, 577] width 205 height 50
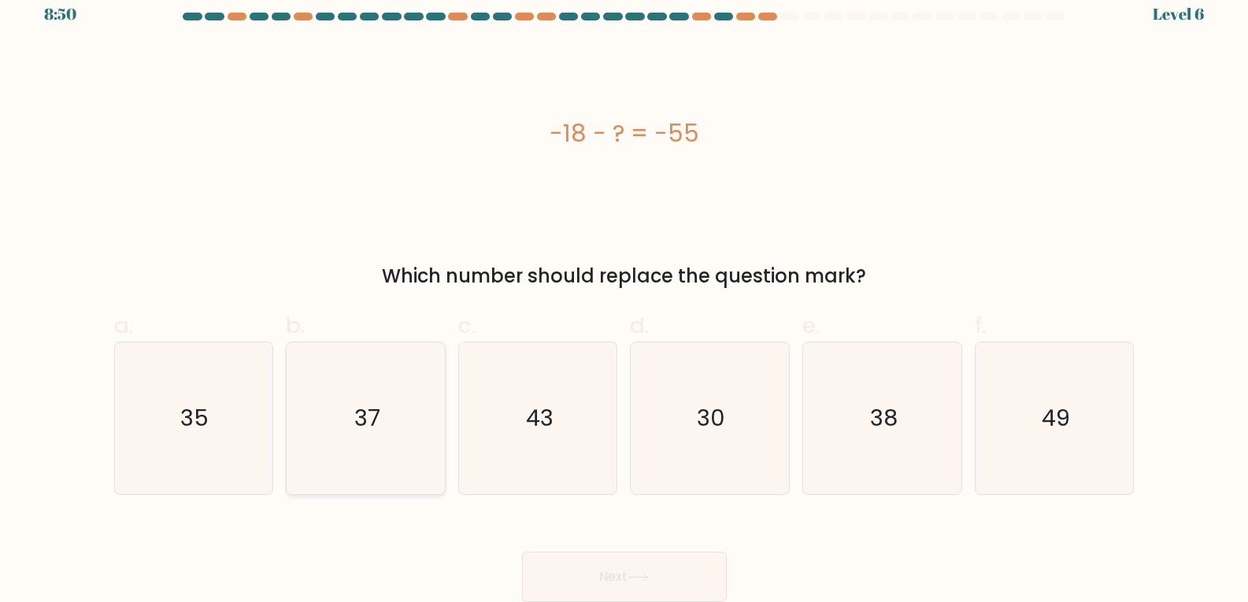
drag, startPoint x: 331, startPoint y: 392, endPoint x: 340, endPoint y: 393, distance: 8.7
click at [332, 391] on icon "37" at bounding box center [366, 418] width 152 height 152
click at [624, 295] on input "b. 37" at bounding box center [624, 290] width 1 height 10
radio input "true"
click at [642, 556] on button "Next" at bounding box center [624, 577] width 205 height 50
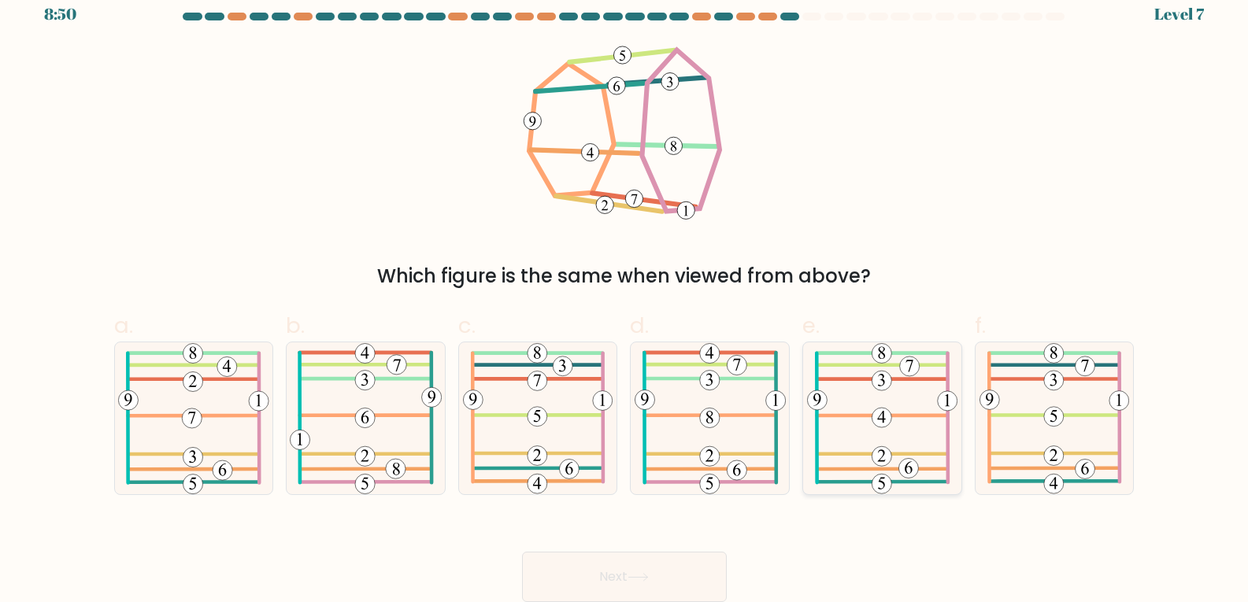
click at [906, 416] on 287 at bounding box center [881, 416] width 131 height 0
click at [625, 295] on input "e." at bounding box center [624, 290] width 1 height 10
radio input "true"
click at [650, 564] on button "Next" at bounding box center [624, 577] width 205 height 50
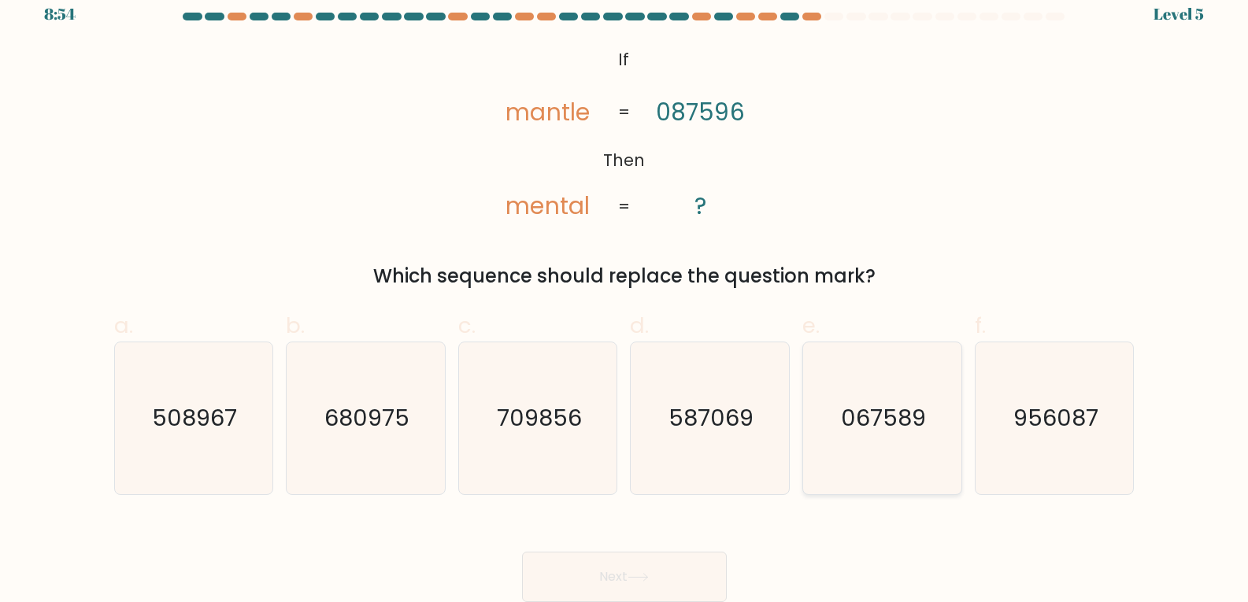
click at [927, 441] on icon "067589" at bounding box center [882, 418] width 152 height 152
click at [625, 295] on input "e. 067589" at bounding box center [624, 290] width 1 height 10
radio input "true"
drag, startPoint x: 599, startPoint y: 587, endPoint x: 604, endPoint y: 601, distance: 14.2
click at [599, 588] on button "Next" at bounding box center [624, 577] width 205 height 50
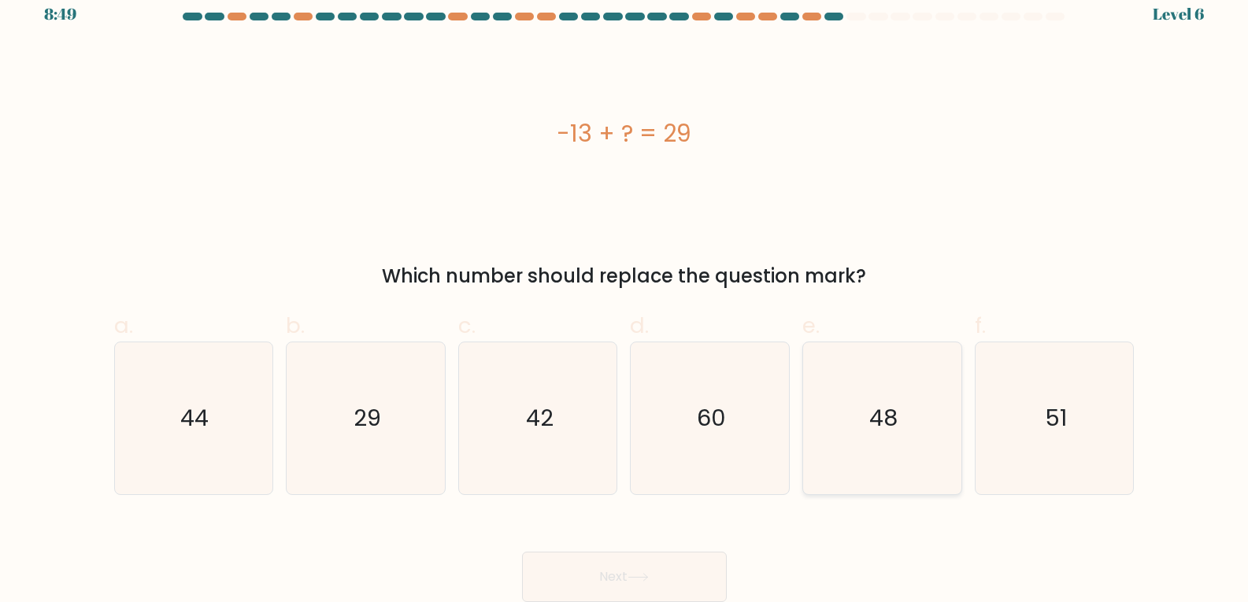
click at [865, 449] on icon "48" at bounding box center [882, 418] width 152 height 152
click at [625, 295] on input "e. 48" at bounding box center [624, 290] width 1 height 10
radio input "true"
click at [564, 434] on icon "42" at bounding box center [538, 418] width 152 height 152
click at [624, 295] on input "c. 42" at bounding box center [624, 290] width 1 height 10
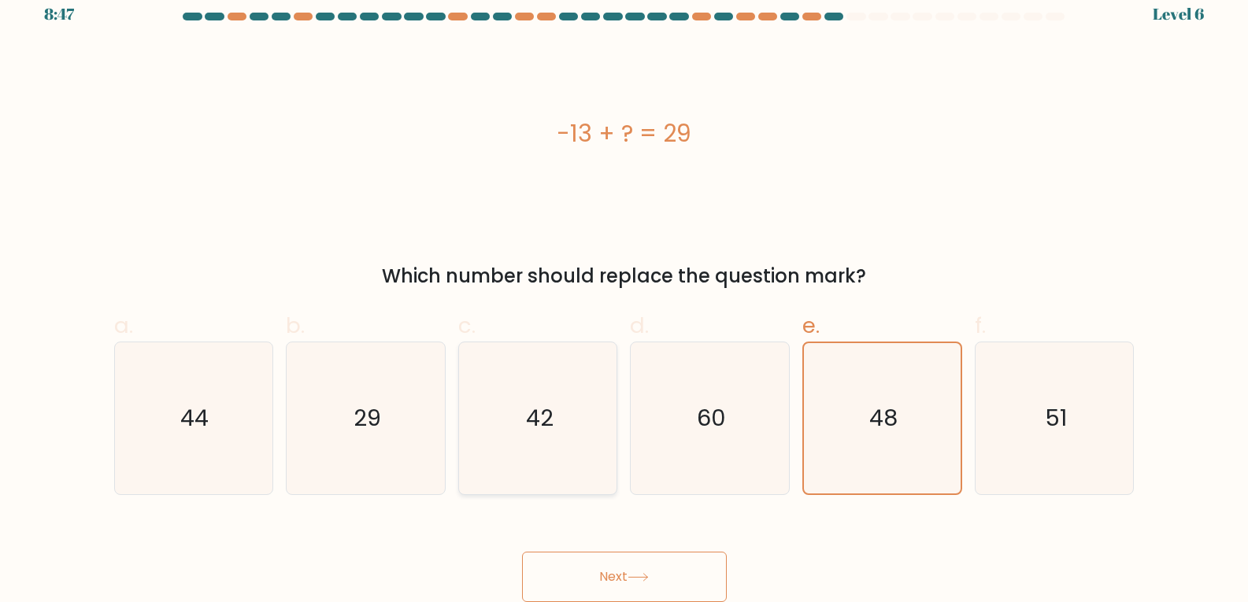
radio input "true"
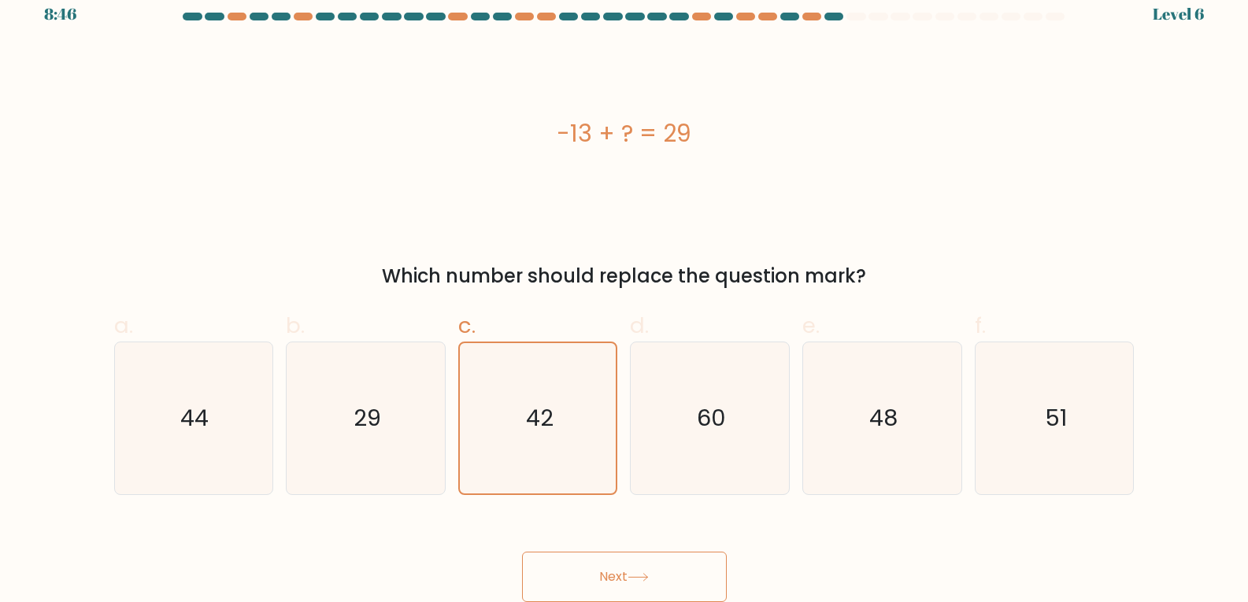
click at [643, 568] on button "Next" at bounding box center [624, 577] width 205 height 50
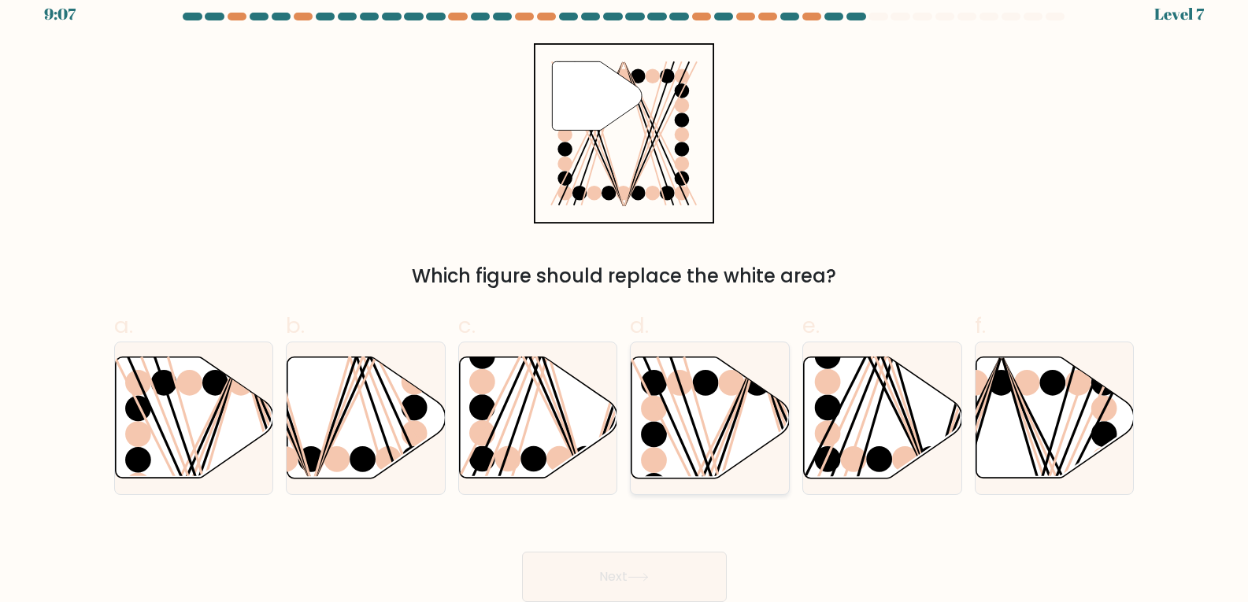
click at [666, 446] on icon at bounding box center [710, 417] width 158 height 121
click at [625, 295] on input "d." at bounding box center [624, 290] width 1 height 10
radio input "true"
click at [680, 583] on button "Next" at bounding box center [624, 577] width 205 height 50
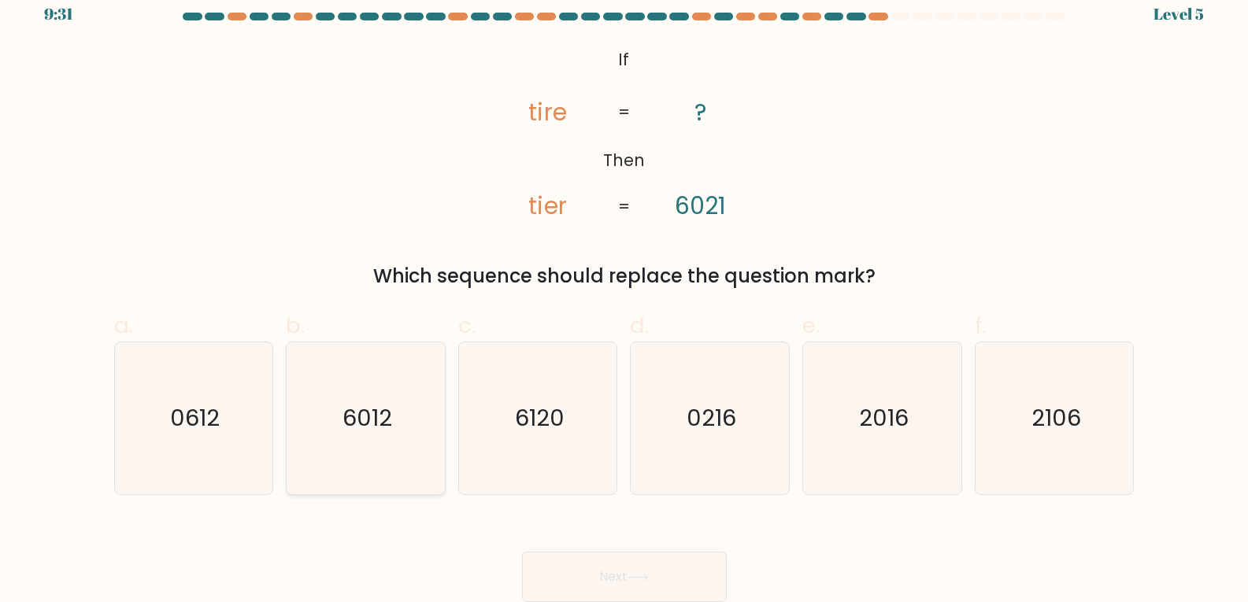
click at [356, 386] on icon "6012" at bounding box center [366, 418] width 152 height 152
click at [624, 295] on input "b. 6012" at bounding box center [624, 290] width 1 height 10
radio input "true"
drag, startPoint x: 646, startPoint y: 590, endPoint x: 627, endPoint y: 564, distance: 33.2
click at [647, 590] on button "Next" at bounding box center [624, 577] width 205 height 50
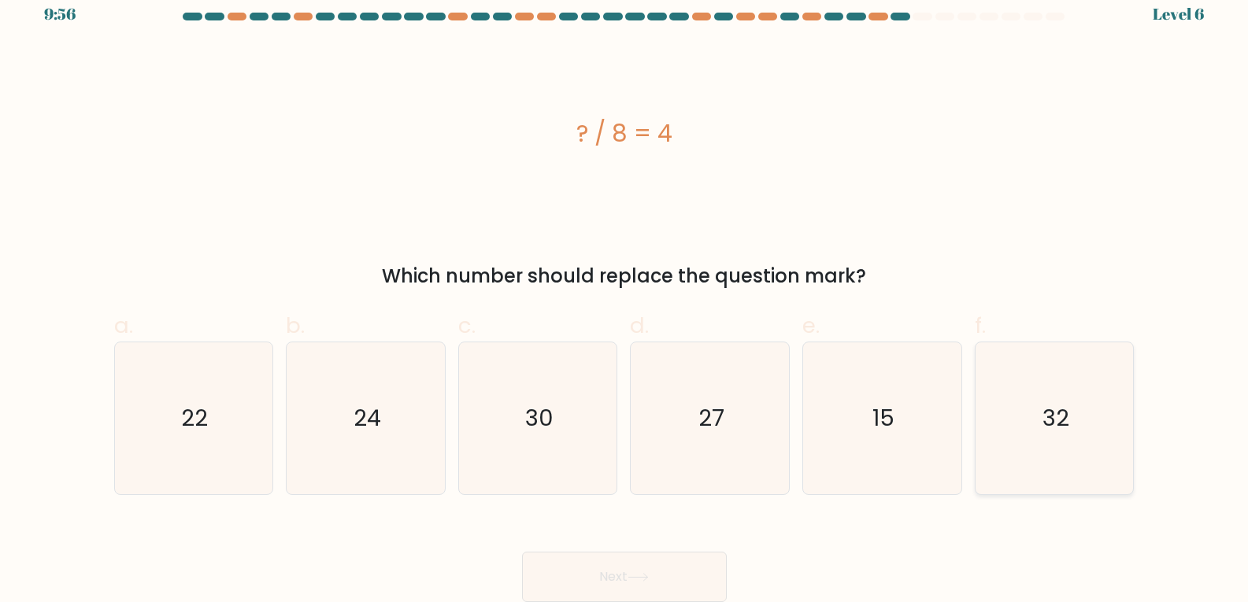
click at [1051, 425] on text "32" at bounding box center [1055, 417] width 27 height 31
click at [625, 295] on input "f. 32" at bounding box center [624, 290] width 1 height 10
radio input "true"
click at [631, 579] on button "Next" at bounding box center [624, 577] width 205 height 50
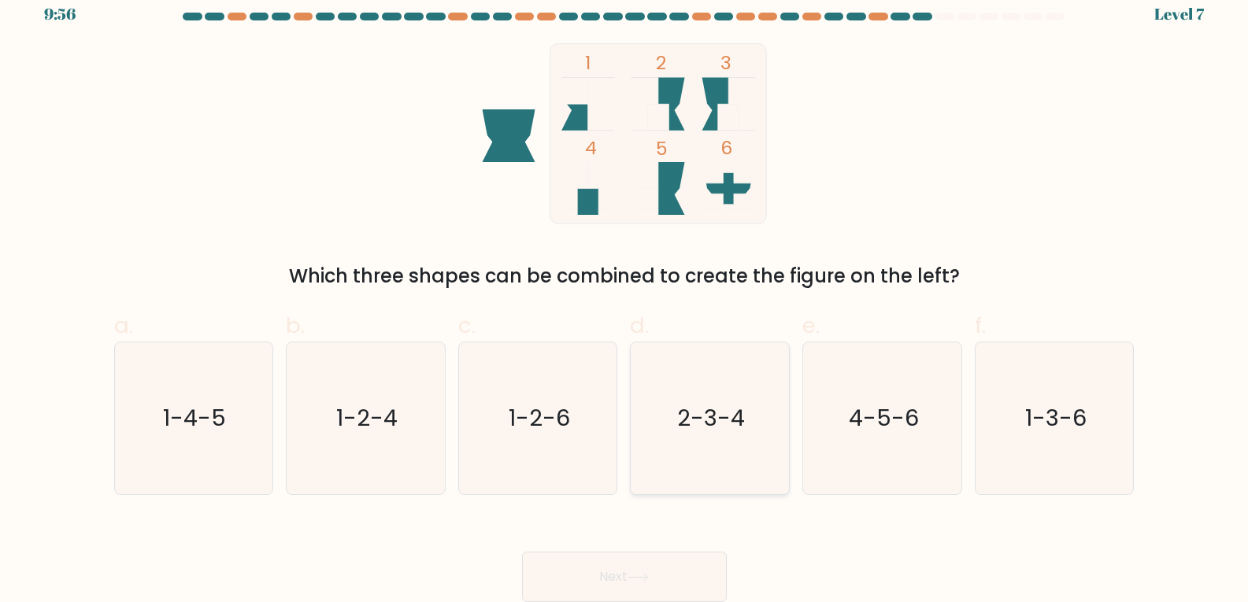
click at [720, 429] on text "2-3-4" at bounding box center [712, 417] width 68 height 31
click at [625, 295] on input "d. 2-3-4" at bounding box center [624, 290] width 1 height 10
radio input "true"
drag, startPoint x: 687, startPoint y: 596, endPoint x: 683, endPoint y: 582, distance: 14.5
click at [687, 596] on button "Next" at bounding box center [624, 577] width 205 height 50
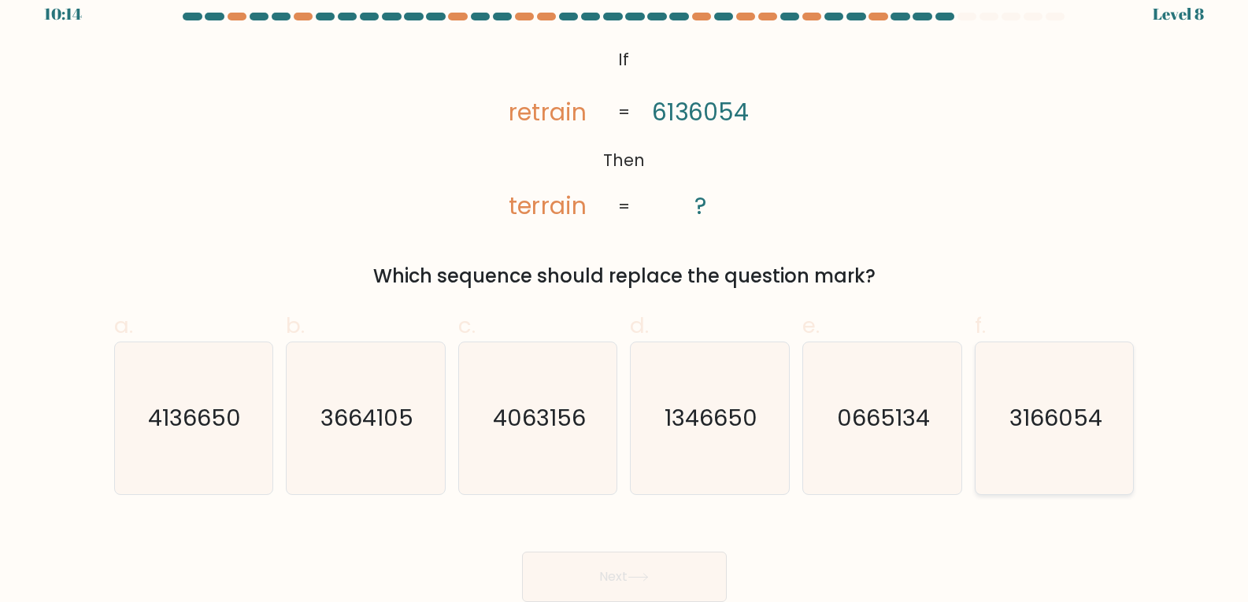
click at [1086, 462] on icon "3166054" at bounding box center [1055, 418] width 152 height 152
click at [625, 295] on input "f. 3166054" at bounding box center [624, 290] width 1 height 10
radio input "true"
click at [642, 552] on button "Next" at bounding box center [624, 577] width 205 height 50
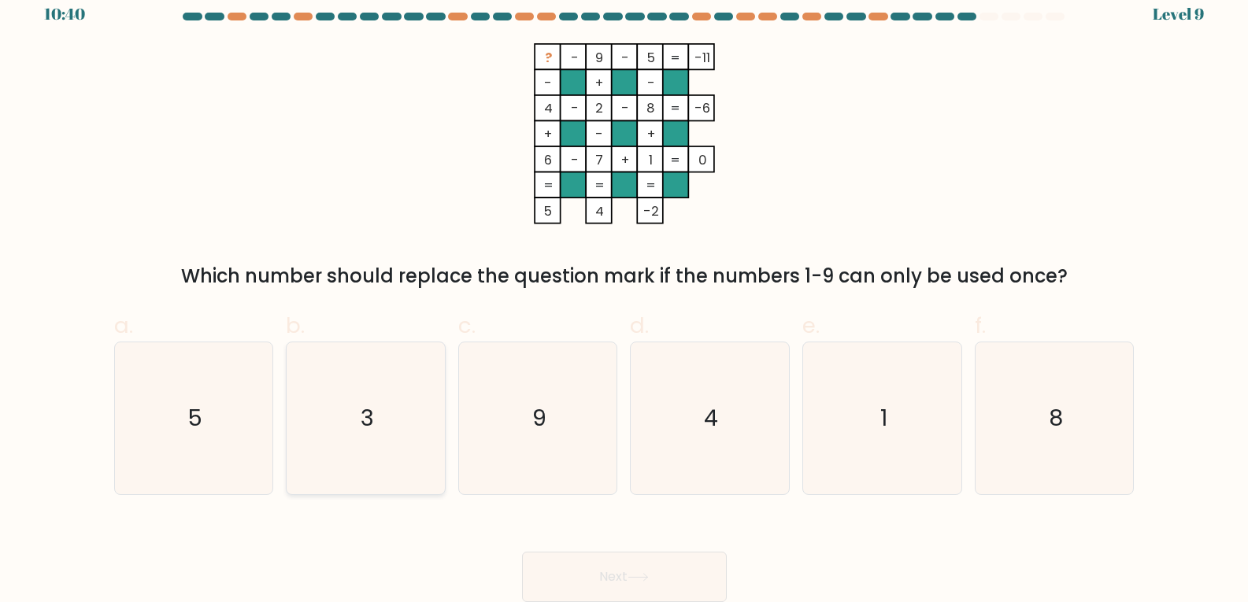
click at [402, 425] on icon "3" at bounding box center [366, 418] width 152 height 152
click at [624, 295] on input "b. 3" at bounding box center [624, 290] width 1 height 10
radio input "true"
click at [671, 566] on button "Next" at bounding box center [624, 577] width 205 height 50
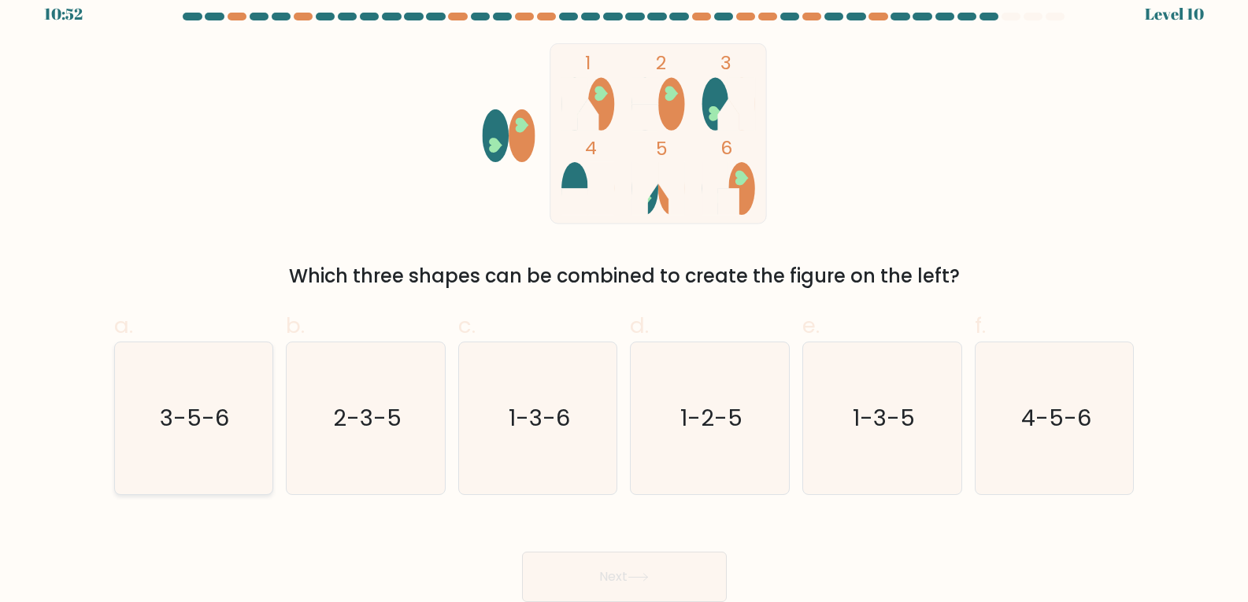
drag, startPoint x: 143, startPoint y: 459, endPoint x: 215, endPoint y: 477, distance: 73.9
click at [146, 462] on icon "3-5-6" at bounding box center [193, 418] width 152 height 152
click at [624, 295] on input "a. 3-5-6" at bounding box center [624, 290] width 1 height 10
radio input "true"
click at [553, 565] on button "Next" at bounding box center [624, 577] width 205 height 50
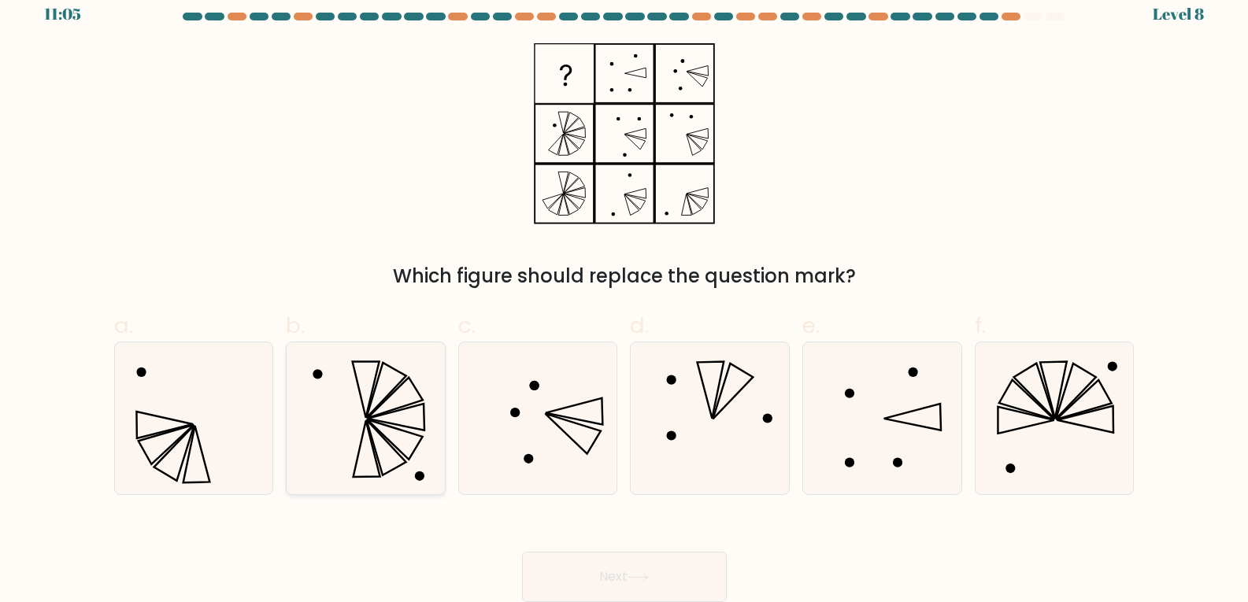
click at [372, 420] on icon at bounding box center [396, 417] width 57 height 27
click at [624, 295] on input "b." at bounding box center [624, 290] width 1 height 10
radio input "true"
click at [669, 573] on button "Next" at bounding box center [624, 577] width 205 height 50
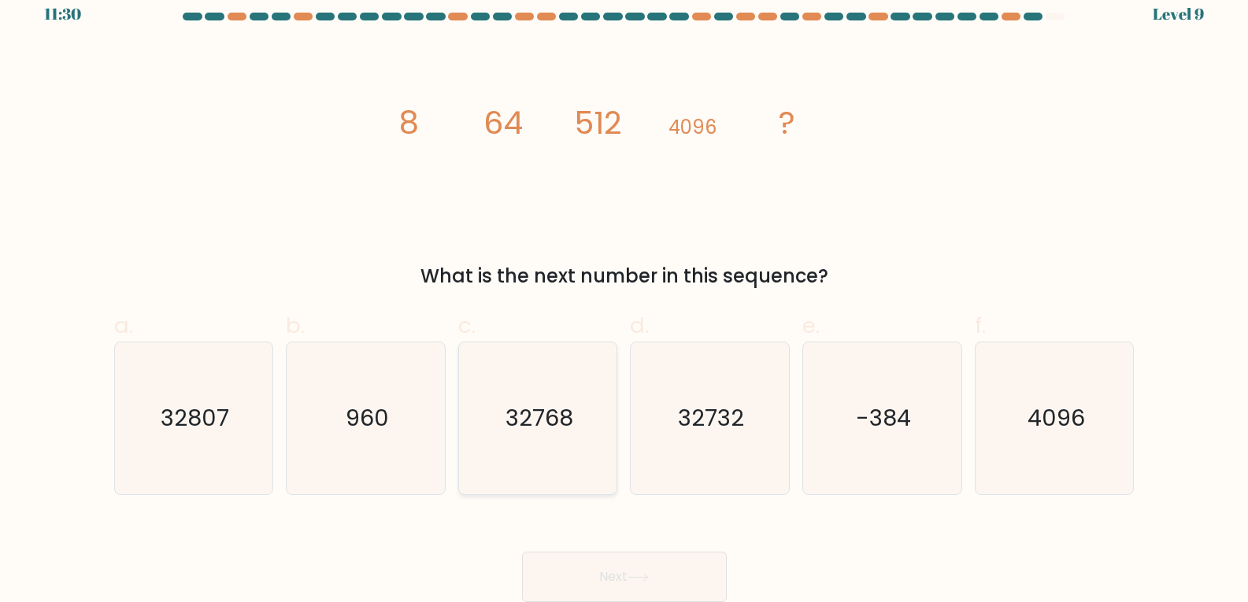
click at [520, 424] on text "32768" at bounding box center [539, 417] width 68 height 31
click at [624, 295] on input "c. 32768" at bounding box center [624, 290] width 1 height 10
radio input "true"
click at [627, 563] on button "Next" at bounding box center [624, 577] width 205 height 50
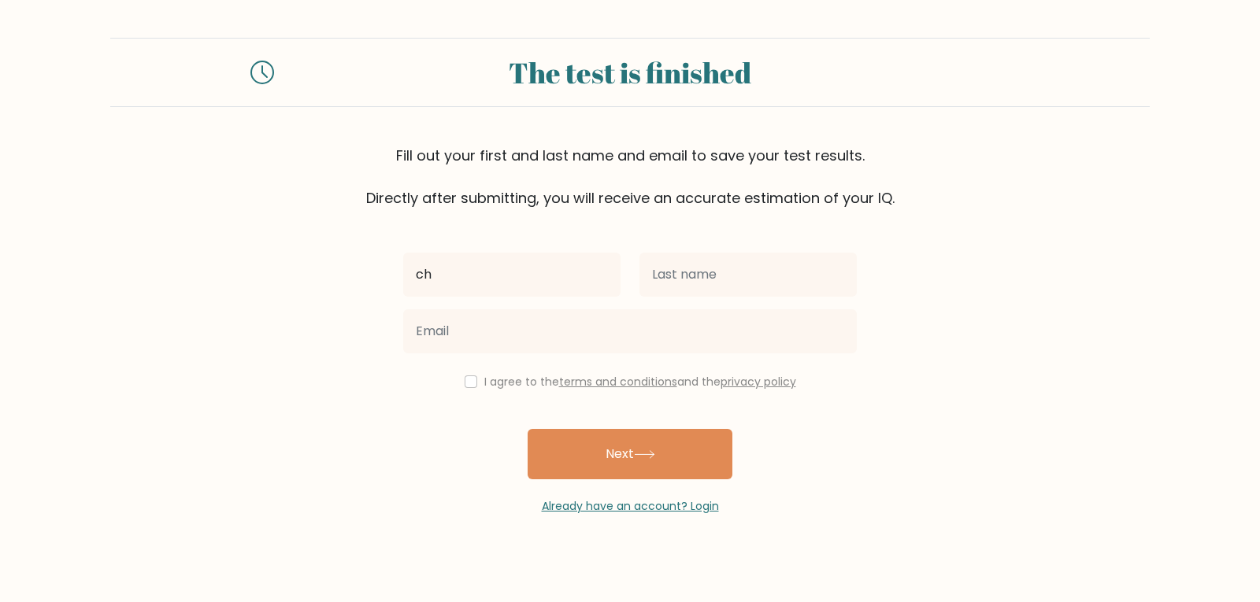
type input "c"
type input "Christian"
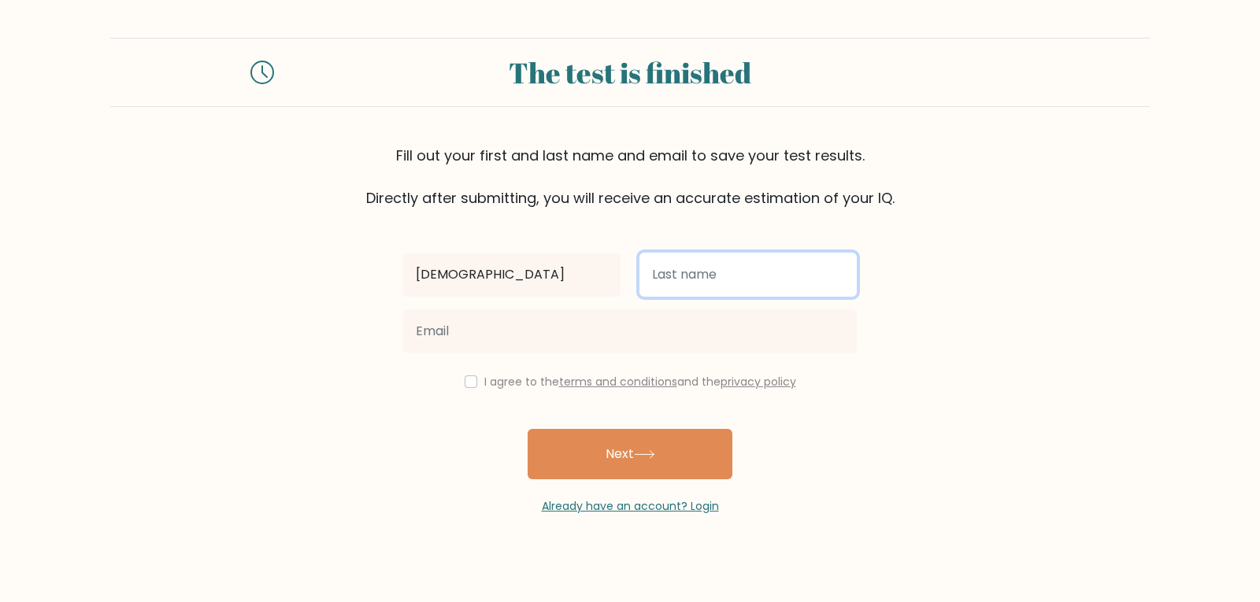
click at [809, 276] on input "text" at bounding box center [747, 275] width 217 height 44
type input "Ragsdale"
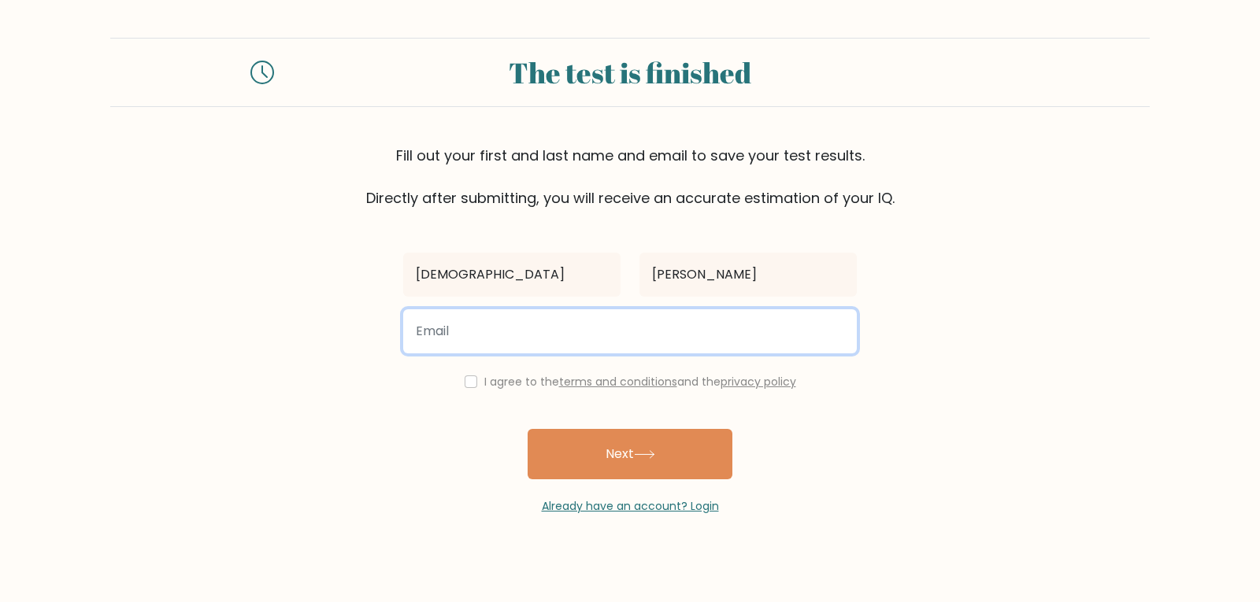
click at [803, 326] on input "email" at bounding box center [629, 331] width 453 height 44
type input "ragsdale2442@gmail.com"
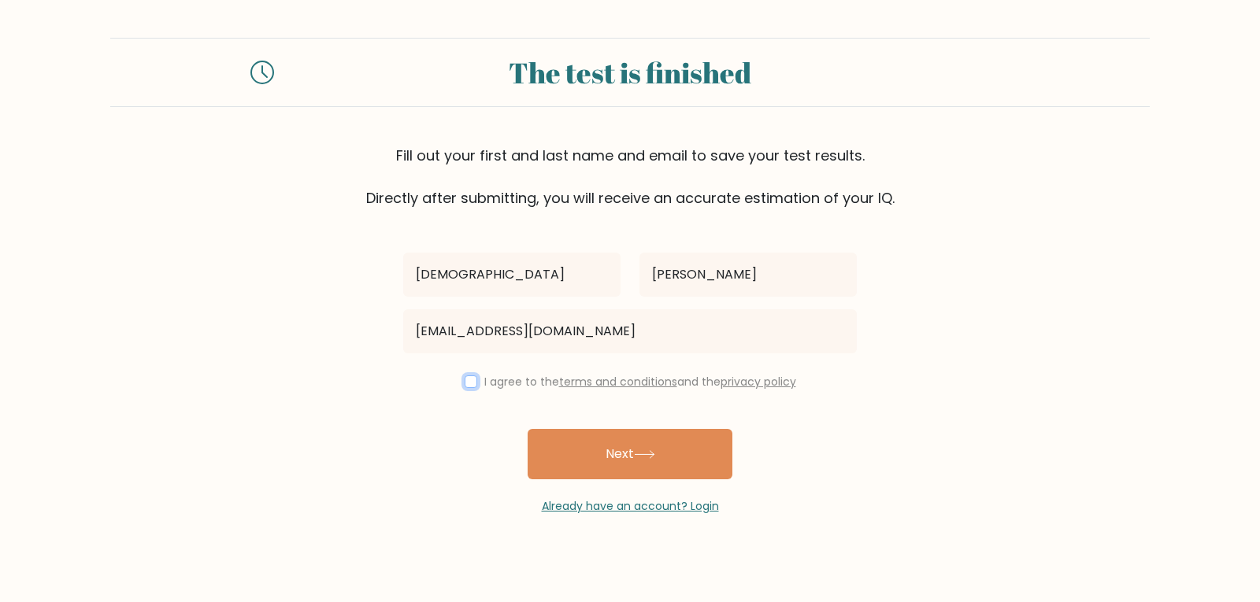
click at [464, 381] on input "checkbox" at bounding box center [470, 382] width 13 height 13
checkbox input "true"
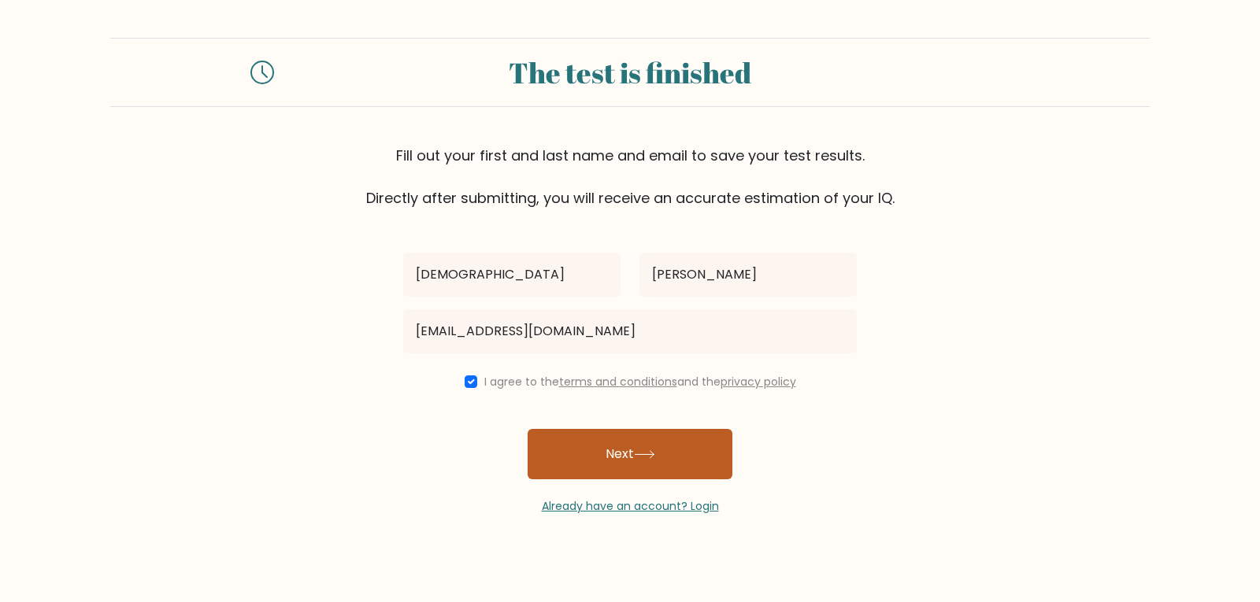
click at [627, 470] on button "Next" at bounding box center [629, 454] width 205 height 50
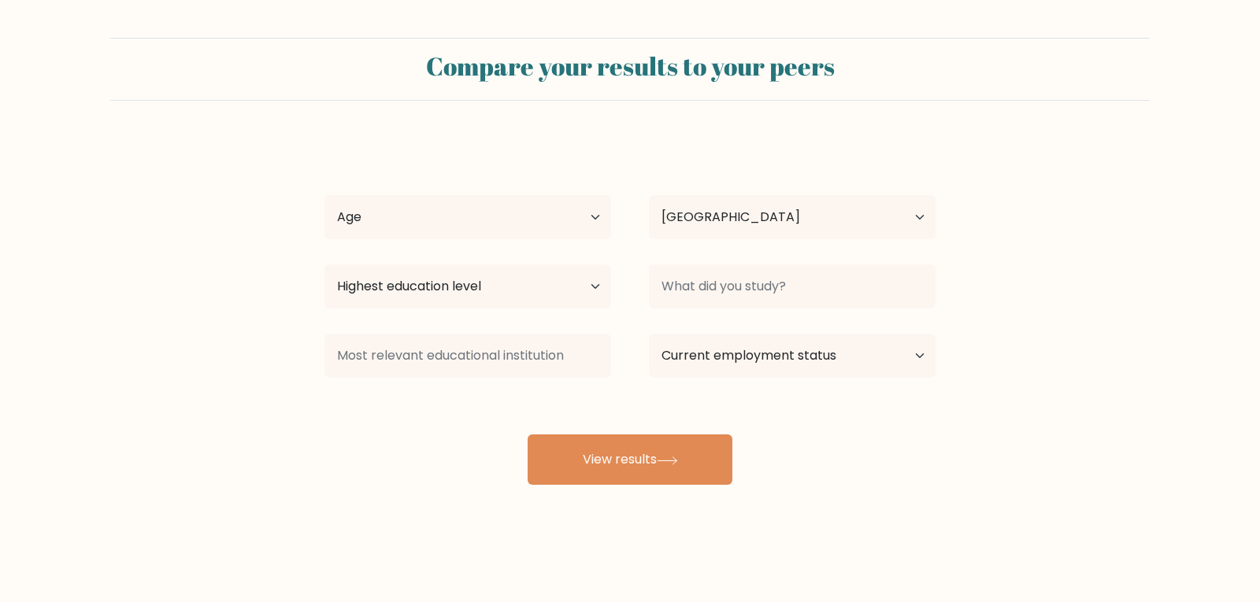
select select "US"
click at [568, 214] on select "Age Under 18 years old 18-24 years old 25-34 years old 35-44 years old 45-54 ye…" at bounding box center [467, 217] width 287 height 44
select select "25_34"
click at [324, 195] on select "Age Under 18 years old 18-24 years old 25-34 years old 35-44 years old 45-54 ye…" at bounding box center [467, 217] width 287 height 44
click at [481, 283] on select "Highest education level No schooling Primary Lower Secondary Upper Secondary Oc…" at bounding box center [467, 287] width 287 height 44
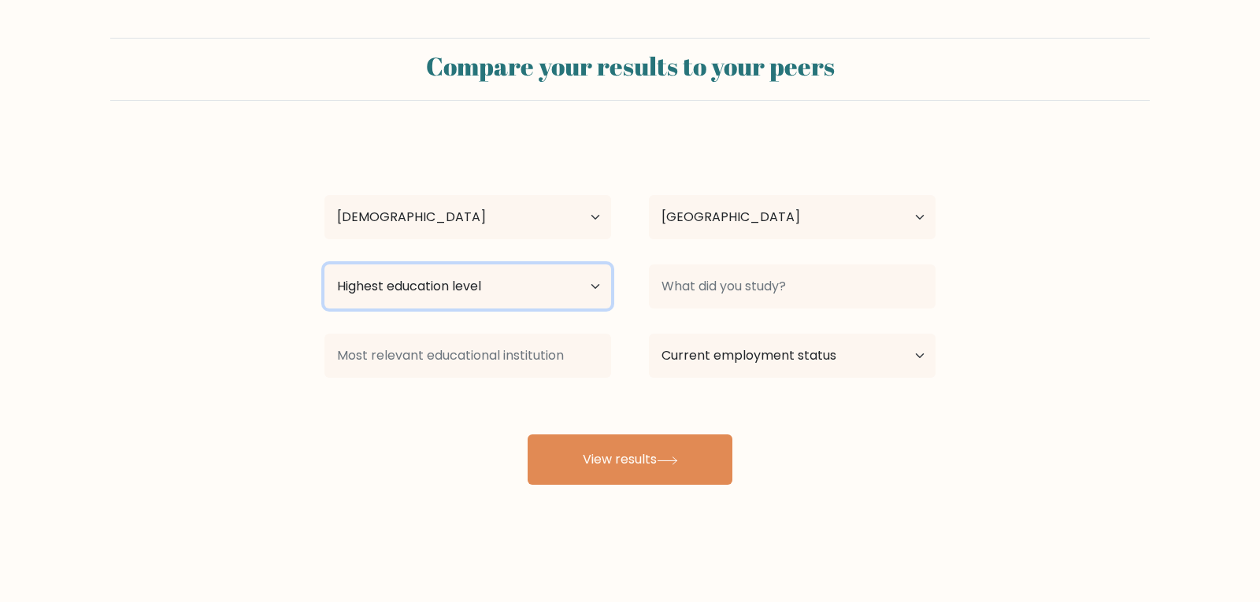
select select "bachelors_degree"
click at [324, 265] on select "Highest education level No schooling Primary Lower Secondary Upper Secondary Oc…" at bounding box center [467, 287] width 287 height 44
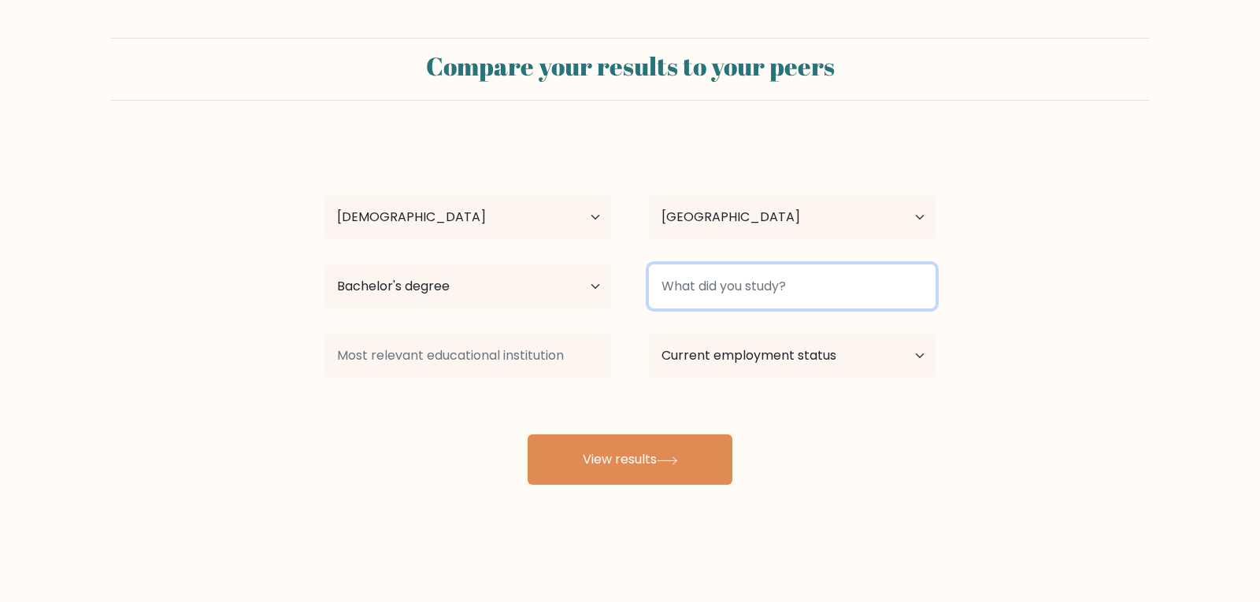
click at [825, 298] on input at bounding box center [792, 287] width 287 height 44
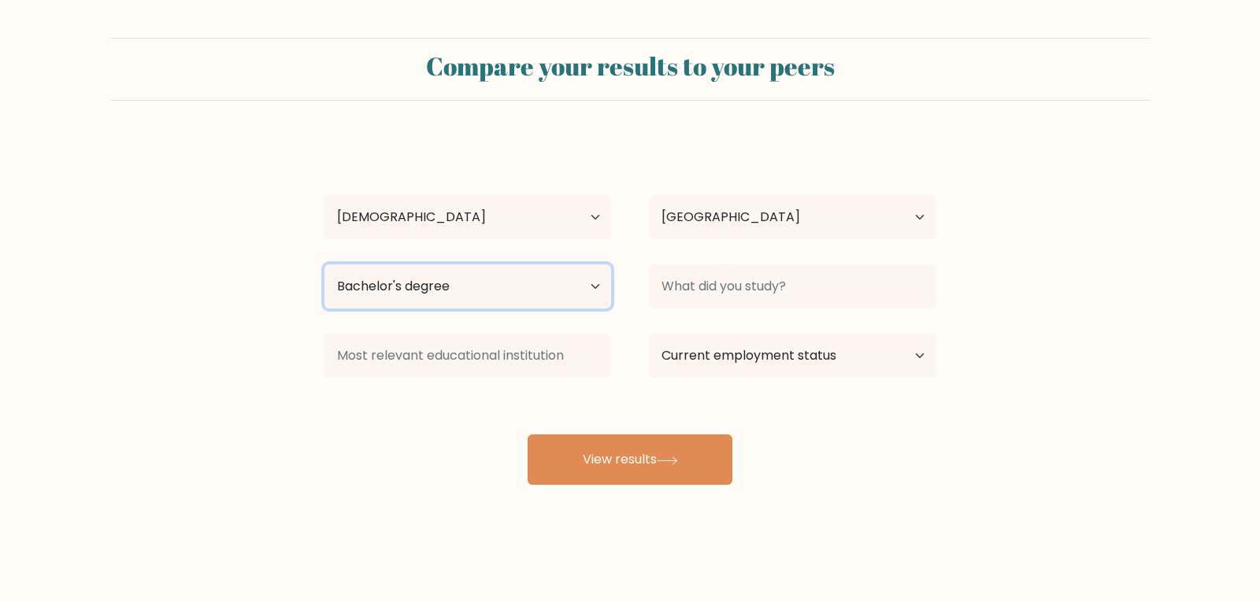
click at [453, 287] on select "Highest education level No schooling Primary Lower Secondary Upper Secondary Oc…" at bounding box center [467, 287] width 287 height 44
click at [324, 265] on select "Highest education level No schooling Primary Lower Secondary Upper Secondary Oc…" at bounding box center [467, 287] width 287 height 44
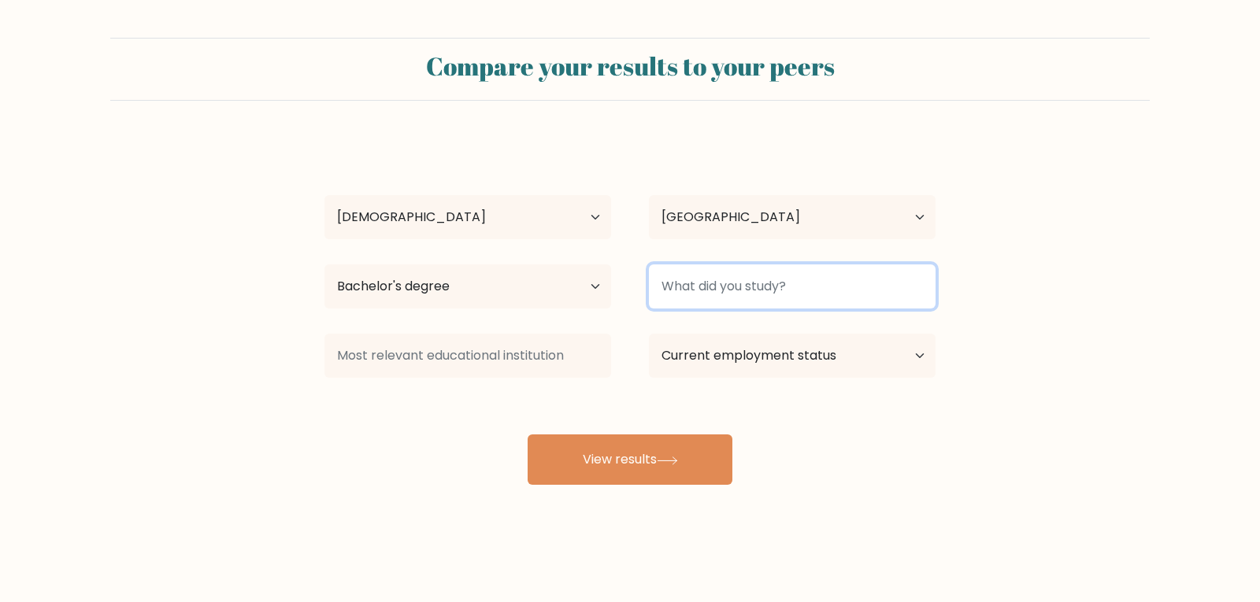
click at [783, 291] on input at bounding box center [792, 287] width 287 height 44
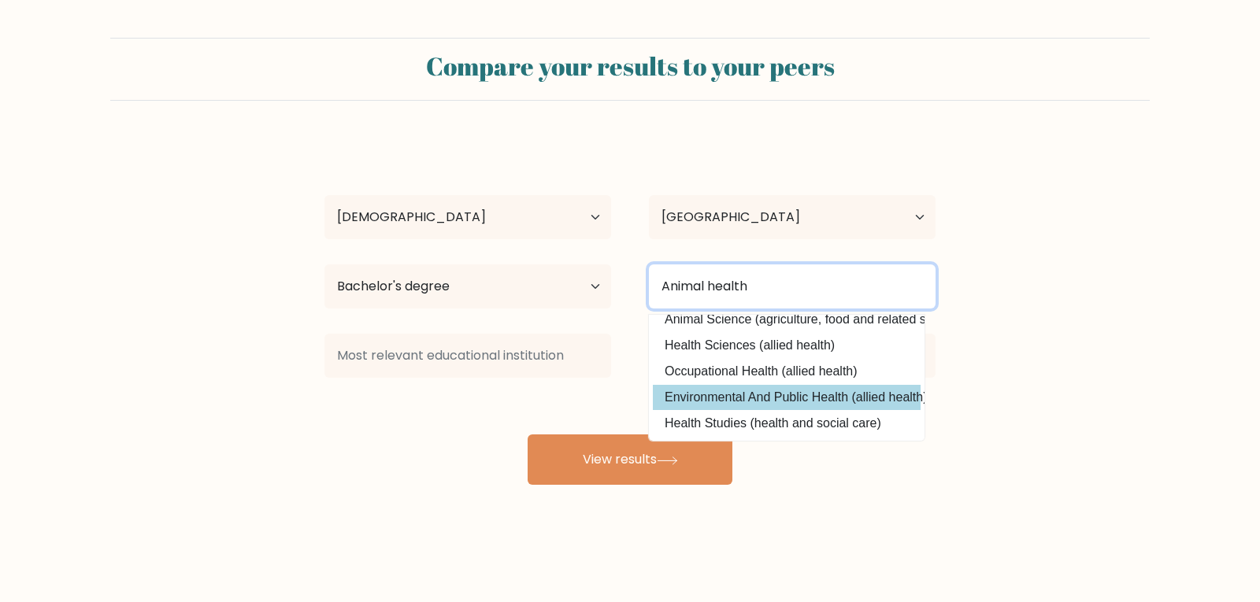
scroll to position [75, 0]
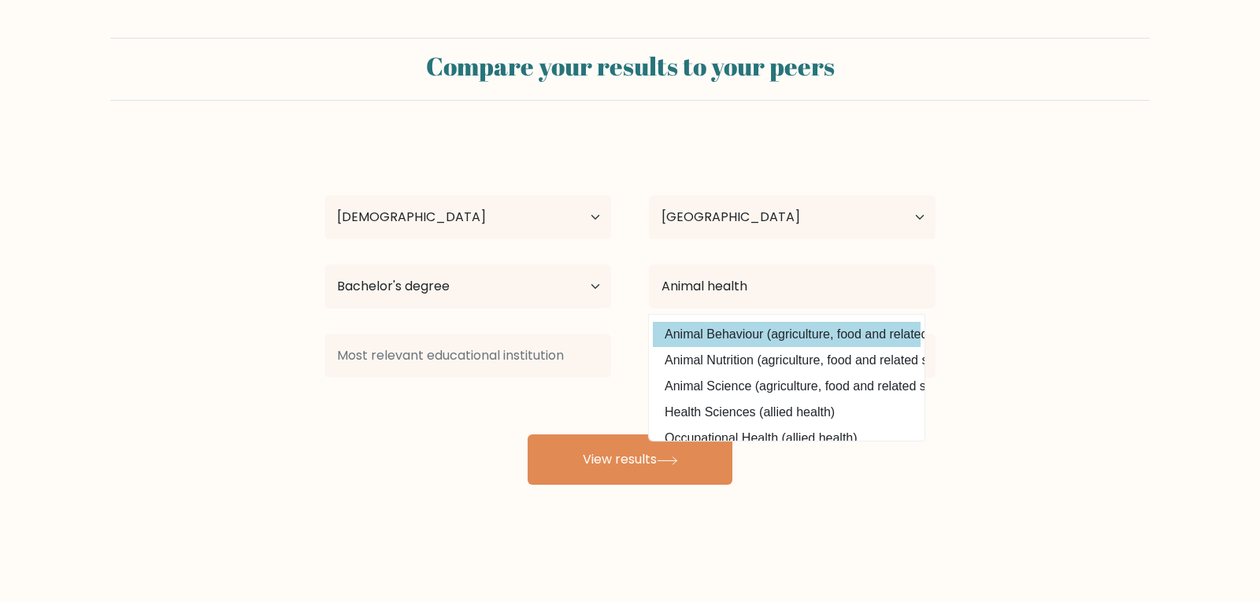
click at [742, 334] on option "Animal Behaviour (agriculture, food and related studies)" at bounding box center [787, 334] width 268 height 25
type input "Animal Behaviour"
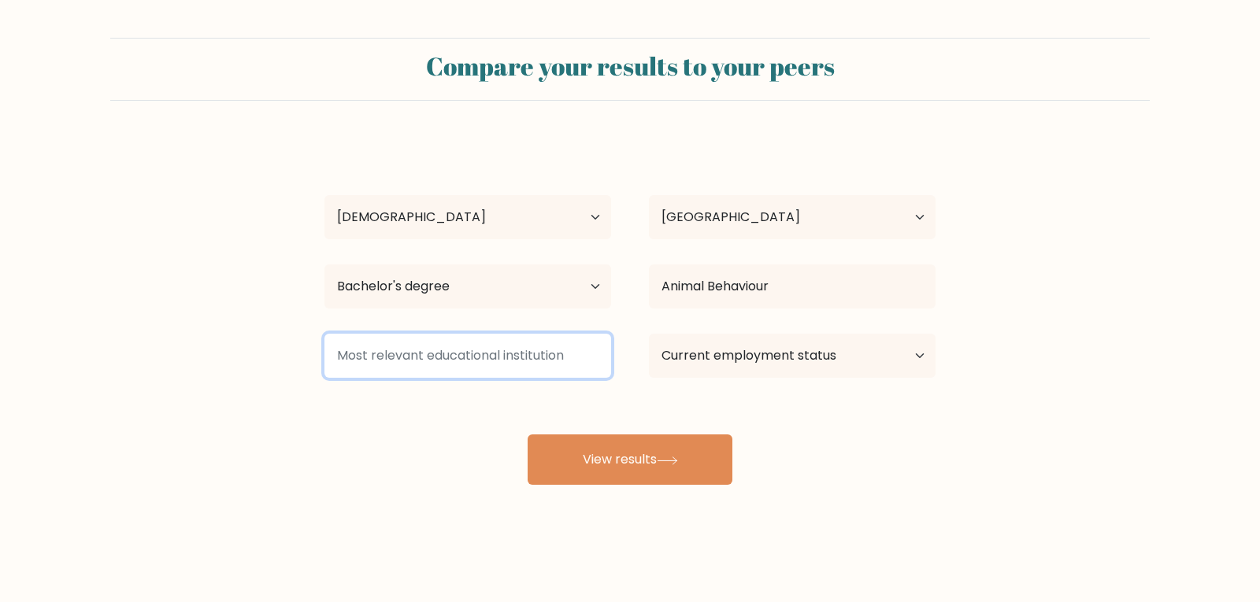
click at [505, 357] on input at bounding box center [467, 356] width 287 height 44
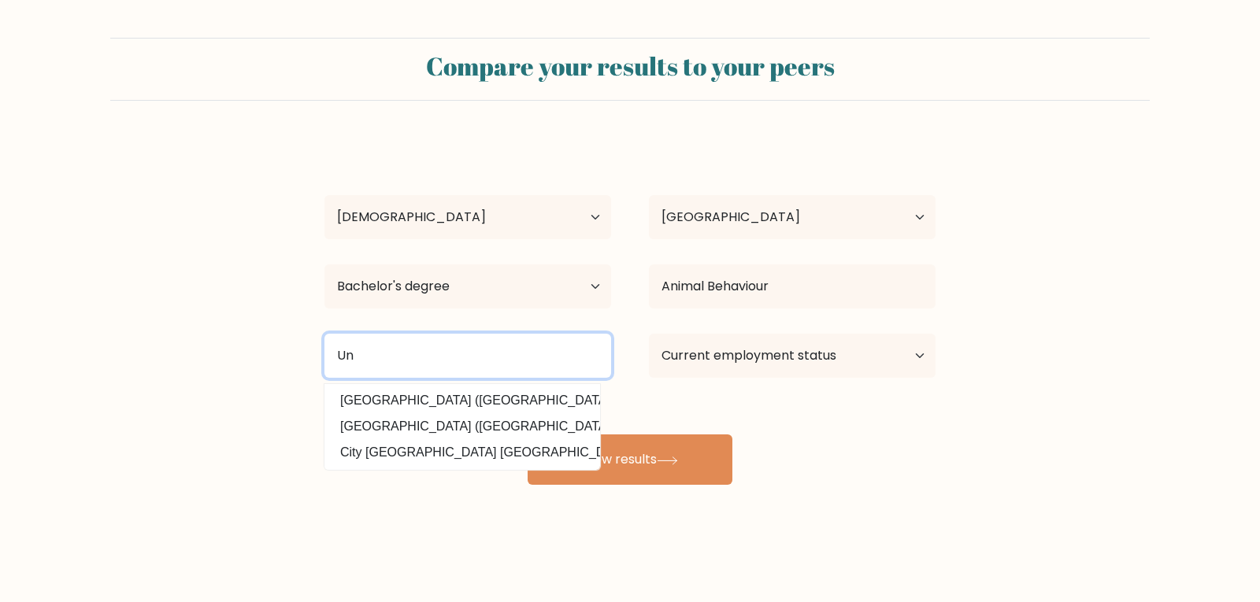
type input "U"
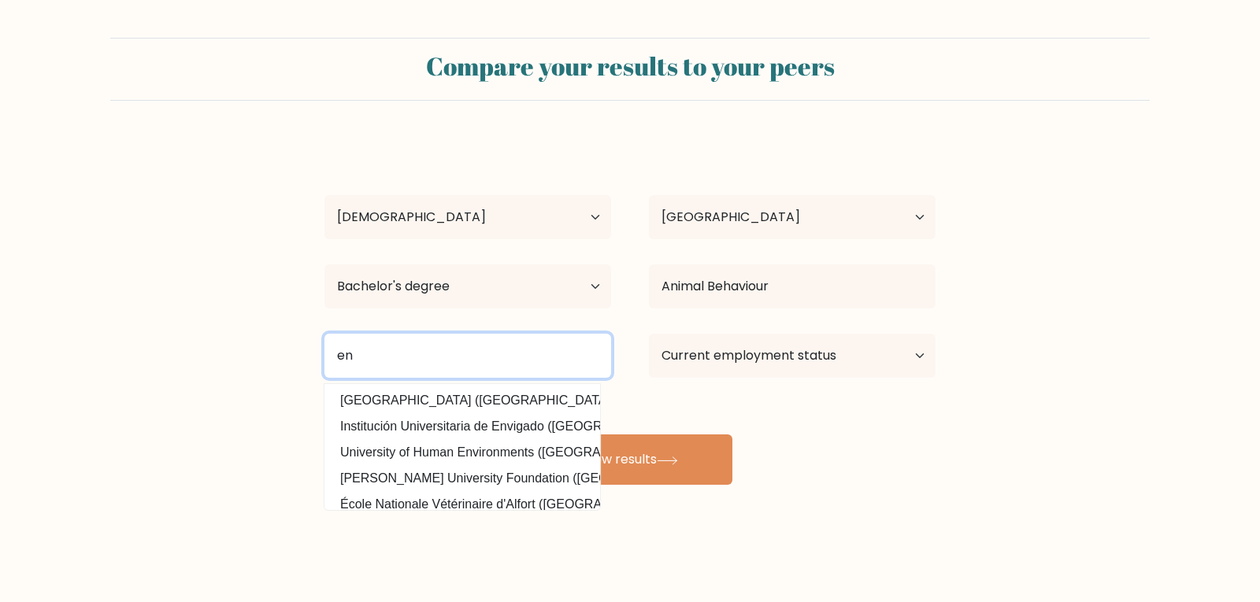
type input "e"
type input "Unity Enviromen"
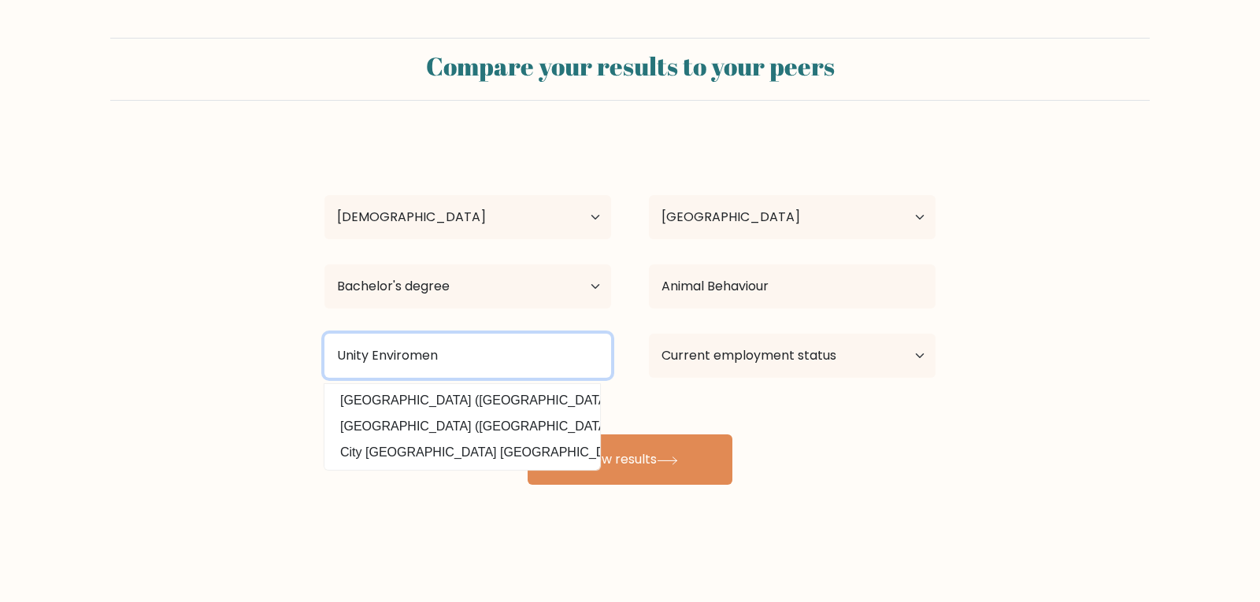
drag, startPoint x: 376, startPoint y: 338, endPoint x: 99, endPoint y: 176, distance: 321.1
click at [38, 279] on form "Compare your results to your peers Christian Ragsdale Age Under 18 years old 18…" at bounding box center [630, 261] width 1260 height 447
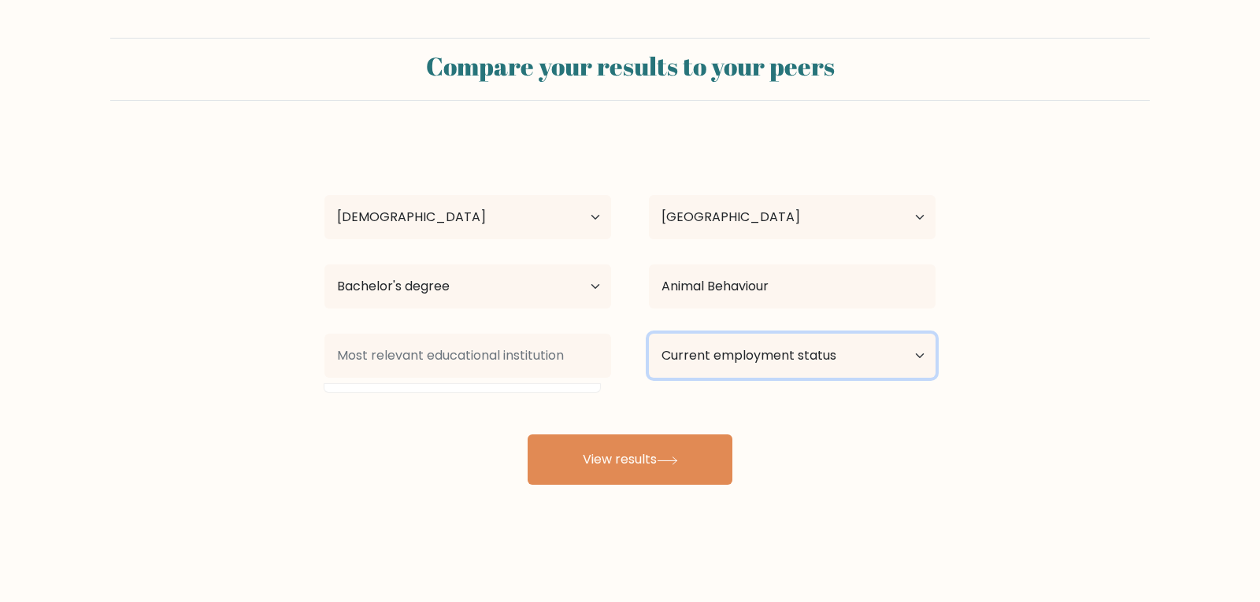
drag, startPoint x: 824, startPoint y: 367, endPoint x: 826, endPoint y: 376, distance: 9.6
click at [824, 367] on select "Current employment status Employed Student Retired Other / prefer not to answer" at bounding box center [792, 356] width 287 height 44
select select "employed"
click at [649, 334] on select "Current employment status Employed Student Retired Other / prefer not to answer" at bounding box center [792, 356] width 287 height 44
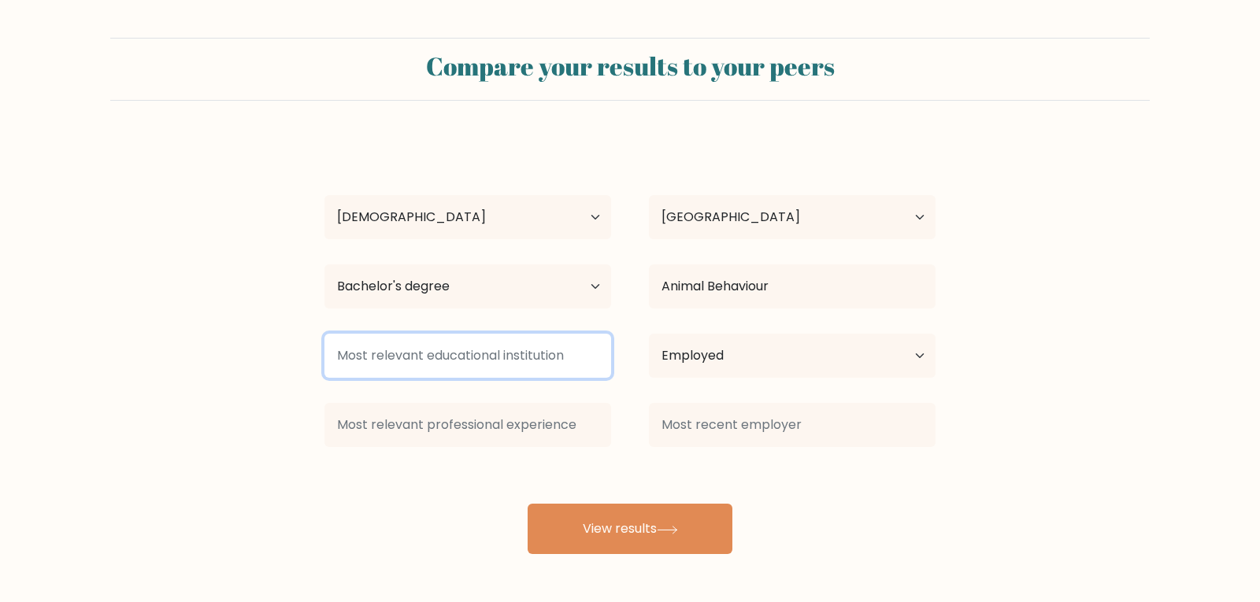
click at [514, 359] on input at bounding box center [467, 356] width 287 height 44
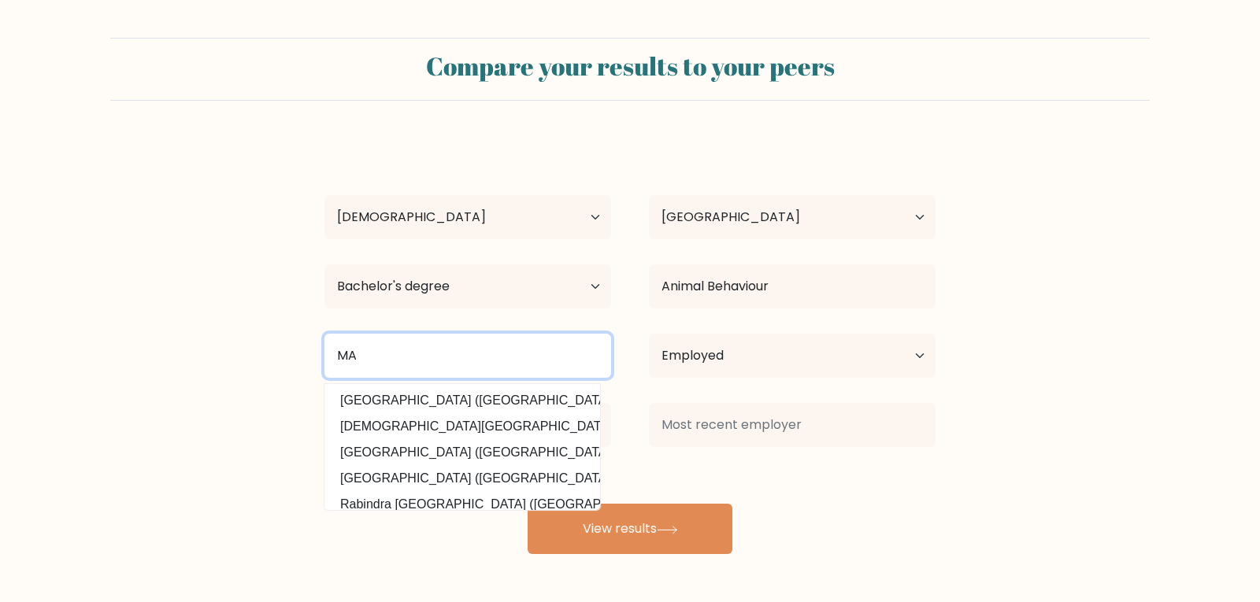
type input "M"
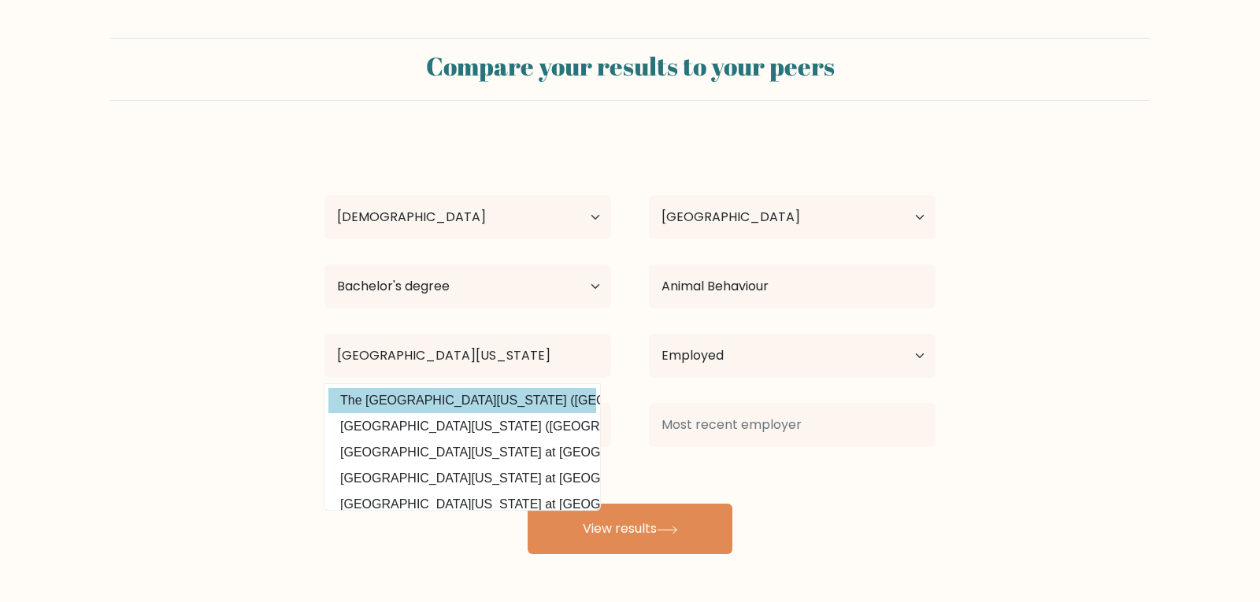
click at [473, 392] on option "The University of Maine (United States)" at bounding box center [462, 400] width 268 height 25
type input "The University of Maine"
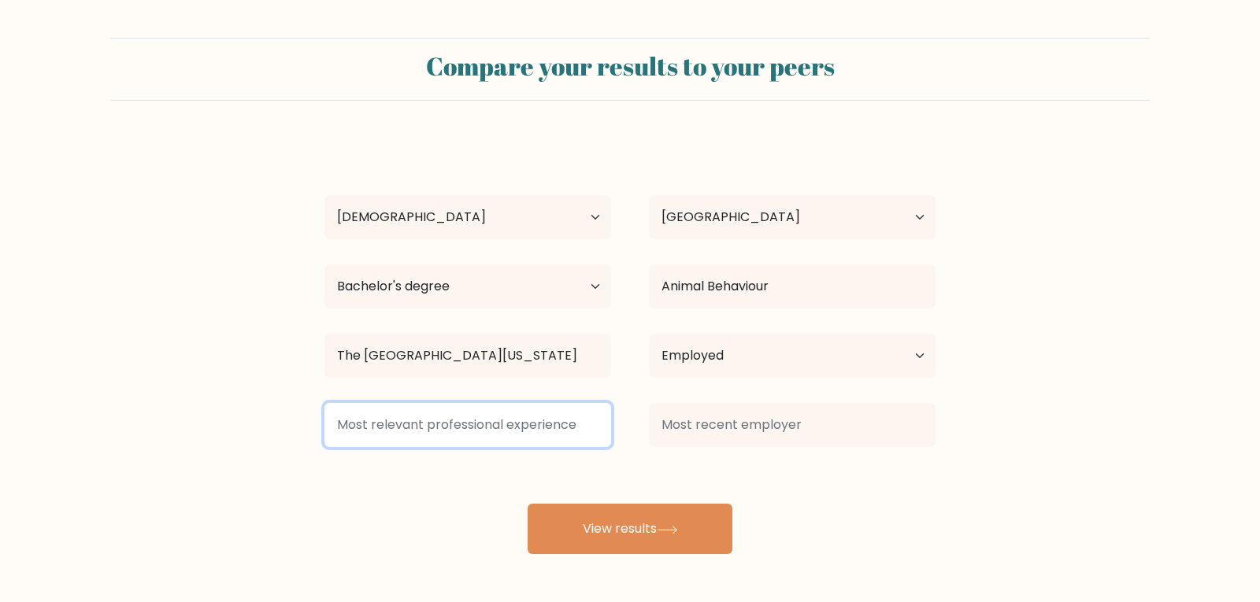
click at [480, 435] on input at bounding box center [467, 425] width 287 height 44
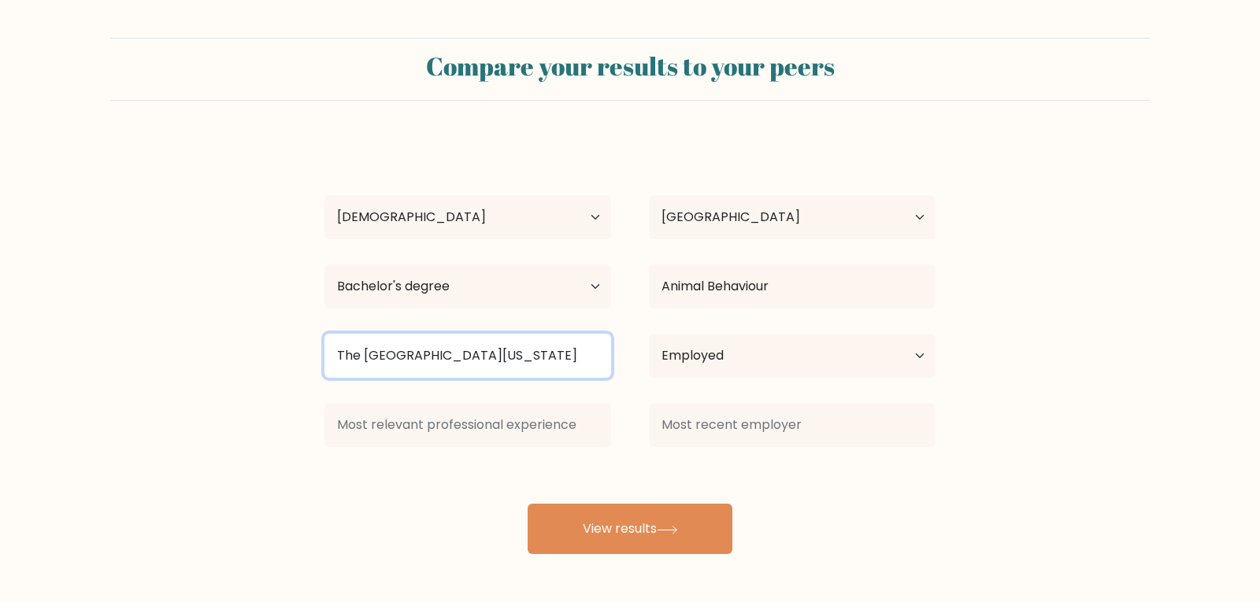
click at [513, 372] on input "The University of Maine" at bounding box center [467, 356] width 287 height 44
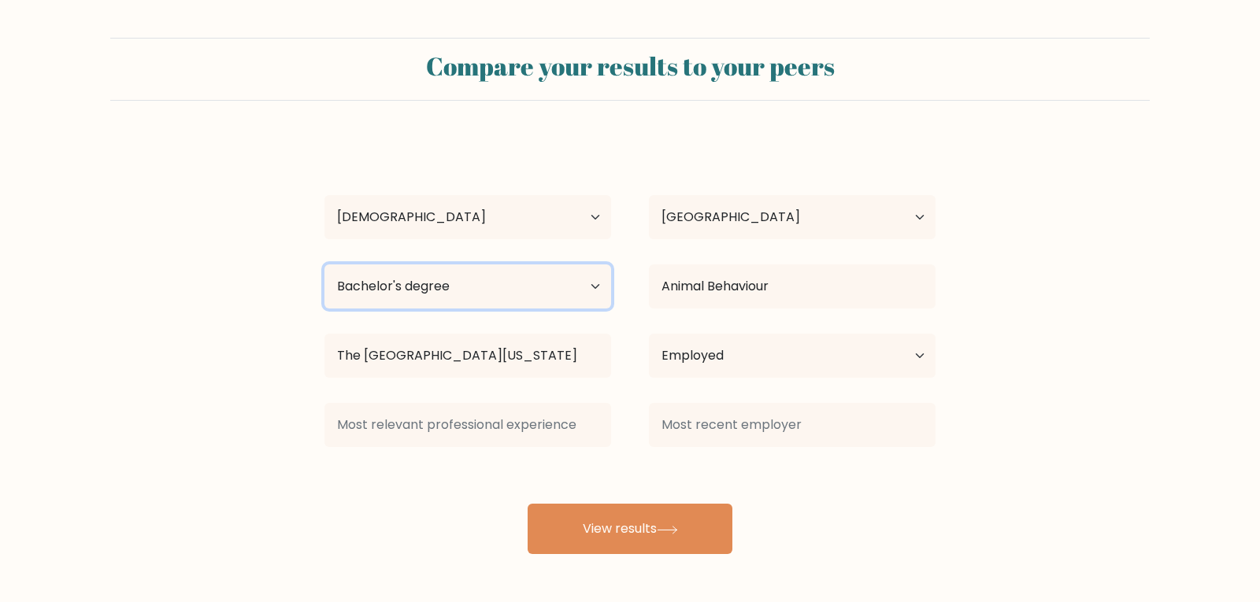
click at [542, 298] on select "Highest education level No schooling Primary Lower Secondary Upper Secondary Oc…" at bounding box center [467, 287] width 287 height 44
click at [201, 334] on form "Compare your results to your peers Christian Ragsdale Age Under 18 years old 18…" at bounding box center [630, 296] width 1260 height 516
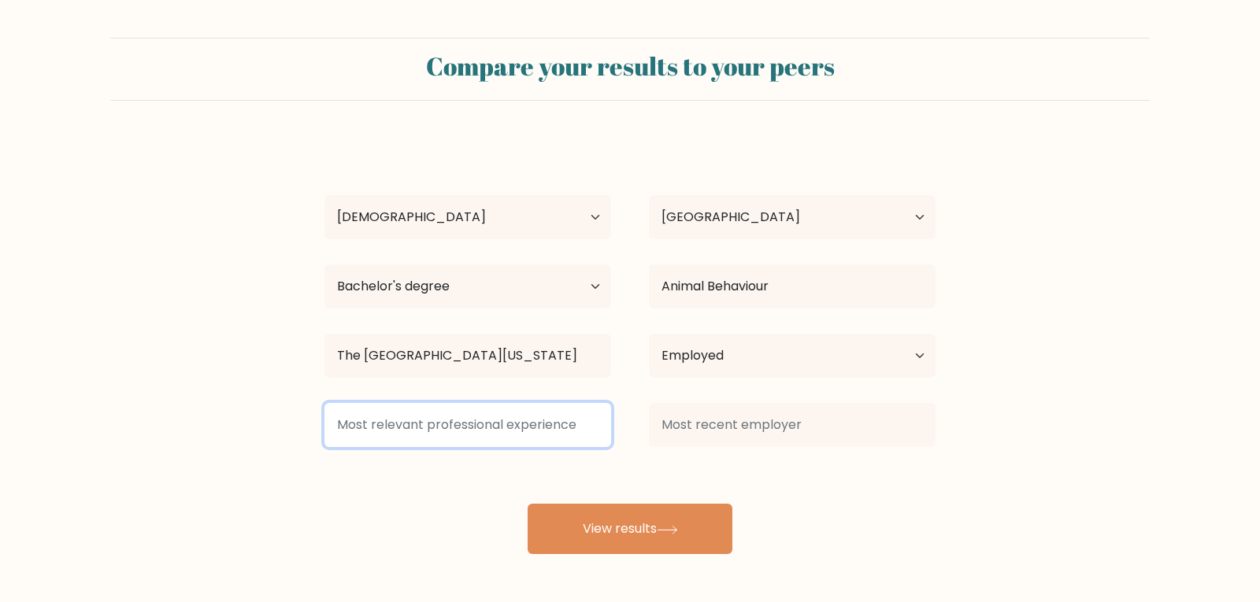
click at [475, 431] on input at bounding box center [467, 425] width 287 height 44
type input "D"
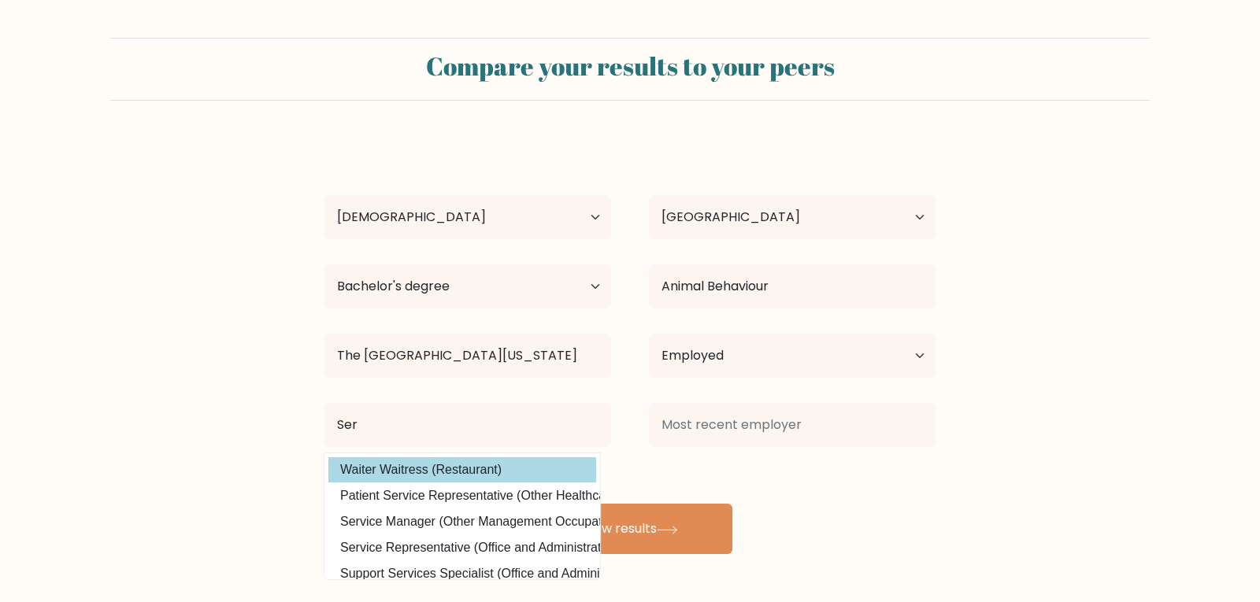
click at [520, 472] on option "Waiter Waitress (Restaurant)" at bounding box center [462, 469] width 268 height 25
type input "Waiter Waitress"
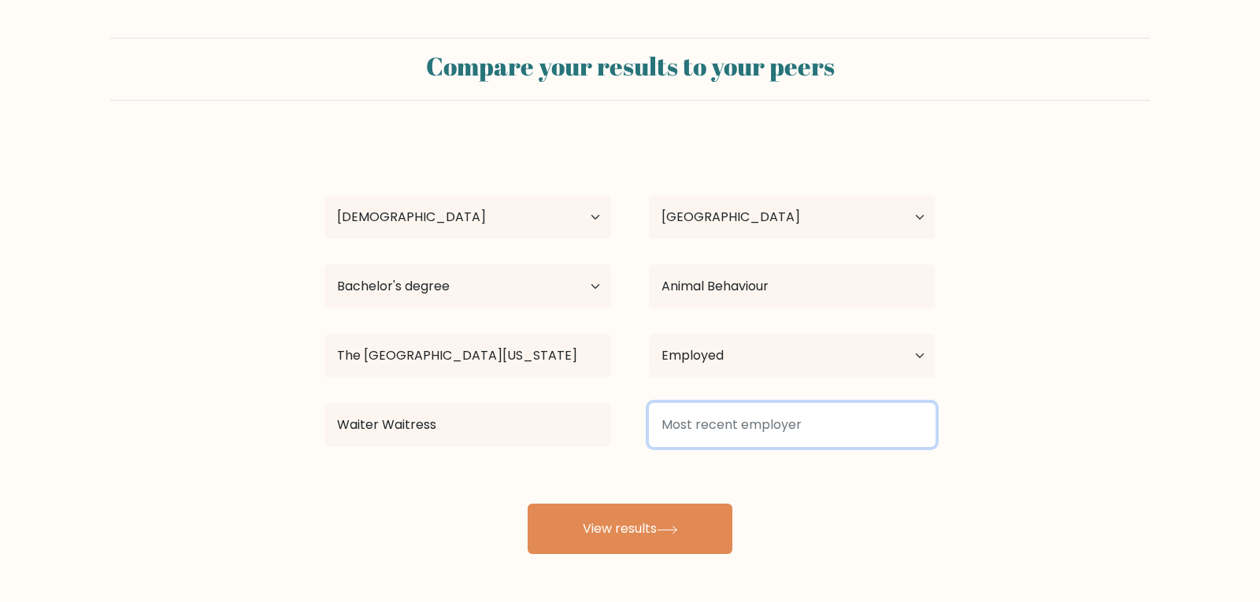
click at [696, 425] on input at bounding box center [792, 425] width 287 height 44
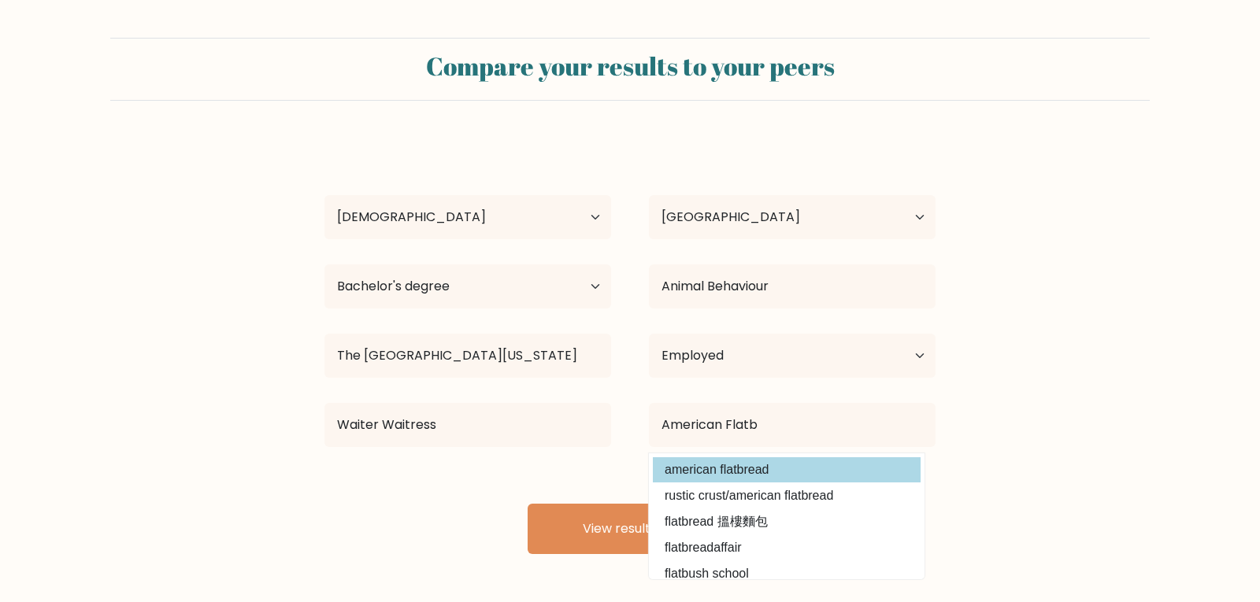
click at [774, 462] on option "american flatbread" at bounding box center [787, 469] width 268 height 25
type input "american flatbread"
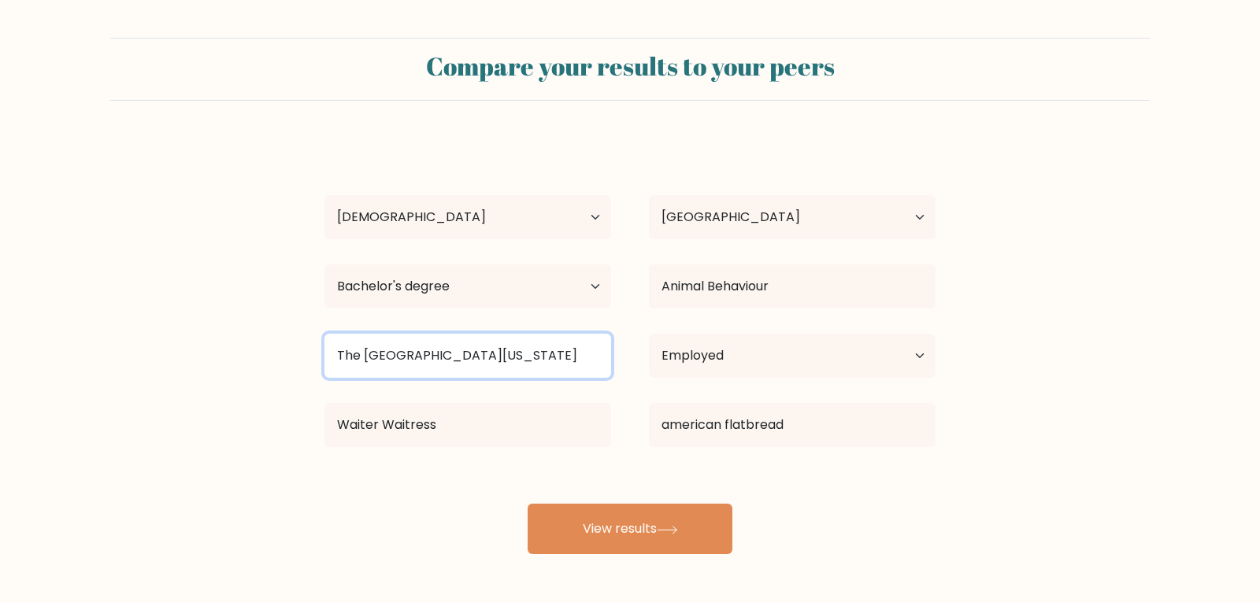
click at [495, 361] on input "The University of Maine" at bounding box center [467, 356] width 287 height 44
drag, startPoint x: 527, startPoint y: 357, endPoint x: 98, endPoint y: 311, distance: 430.8
click at [98, 311] on form "Compare your results to your peers Christian Ragsdale Age Under 18 years old 18…" at bounding box center [630, 296] width 1260 height 516
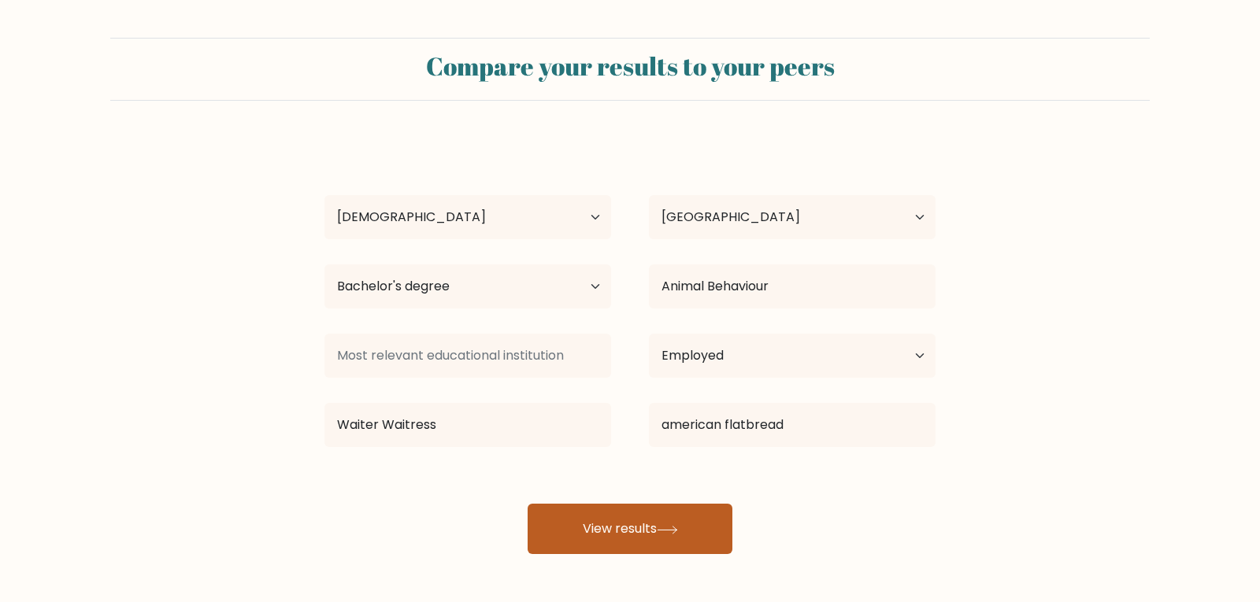
click at [662, 551] on button "View results" at bounding box center [629, 529] width 205 height 50
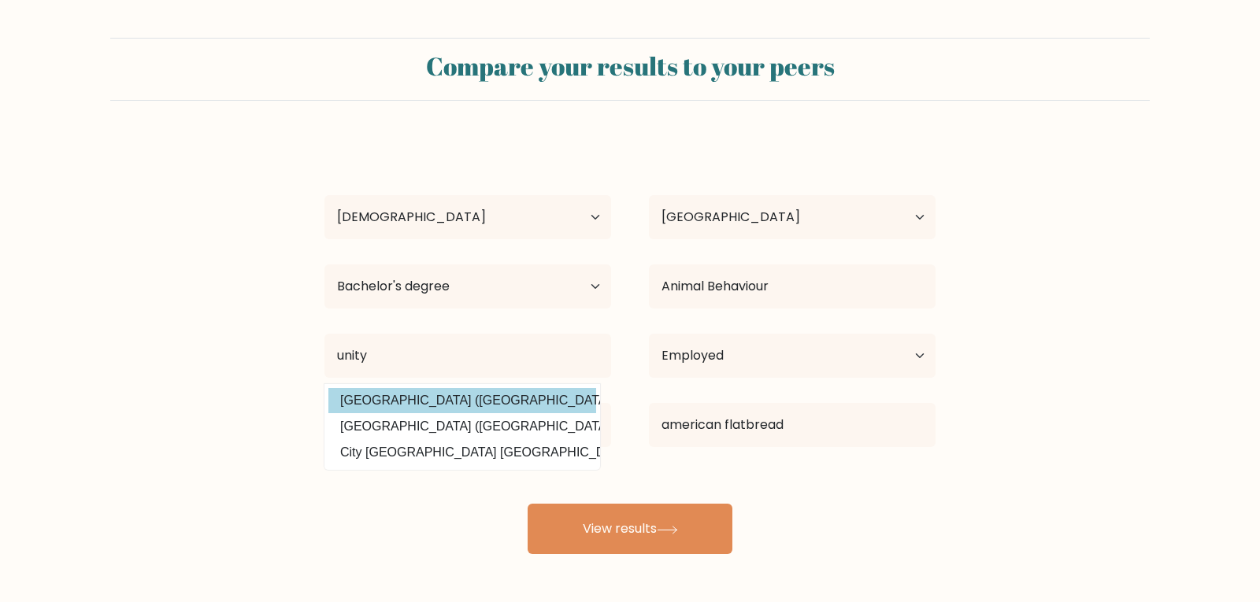
click at [378, 396] on option "Unity University (Ethiopia)" at bounding box center [462, 400] width 268 height 25
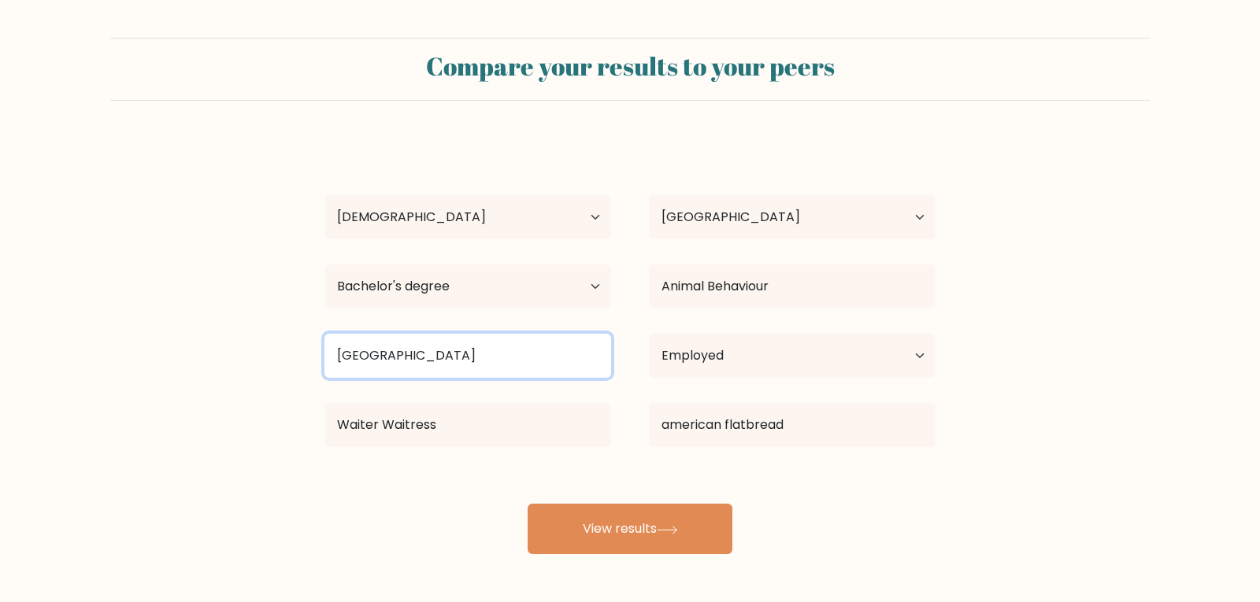
click at [437, 357] on input "Unity University" at bounding box center [467, 356] width 287 height 44
drag, startPoint x: 437, startPoint y: 357, endPoint x: 391, endPoint y: 365, distance: 46.2
click at [391, 365] on input "Unity University" at bounding box center [467, 356] width 287 height 44
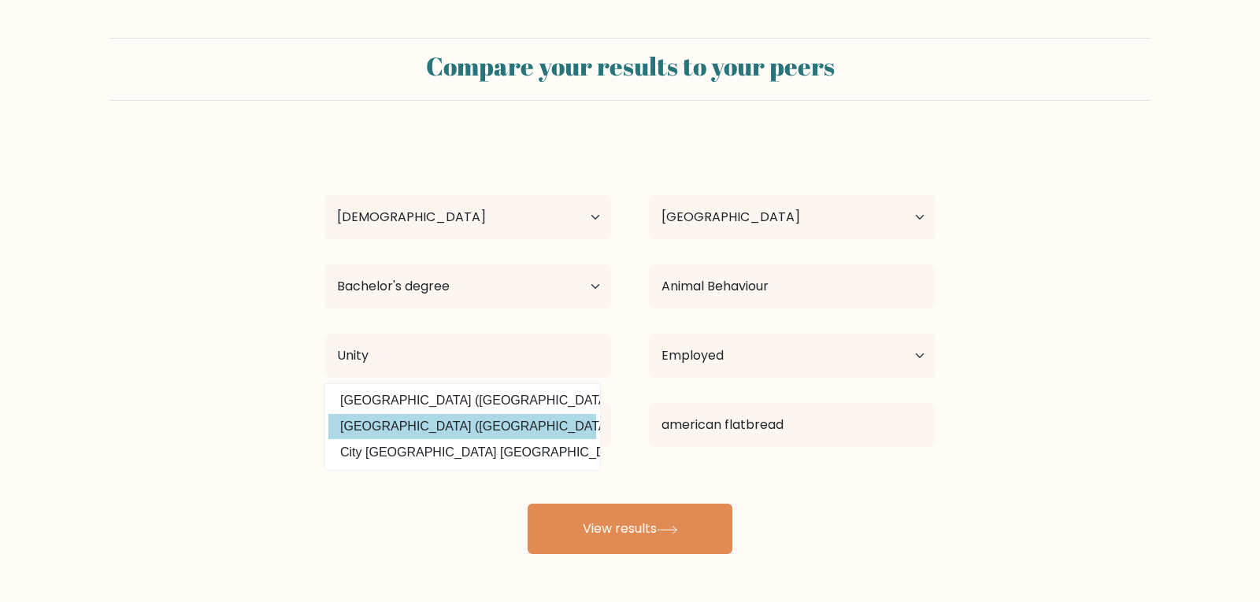
click at [423, 427] on option "Unity College (United States)" at bounding box center [462, 426] width 268 height 25
type input "Unity College"
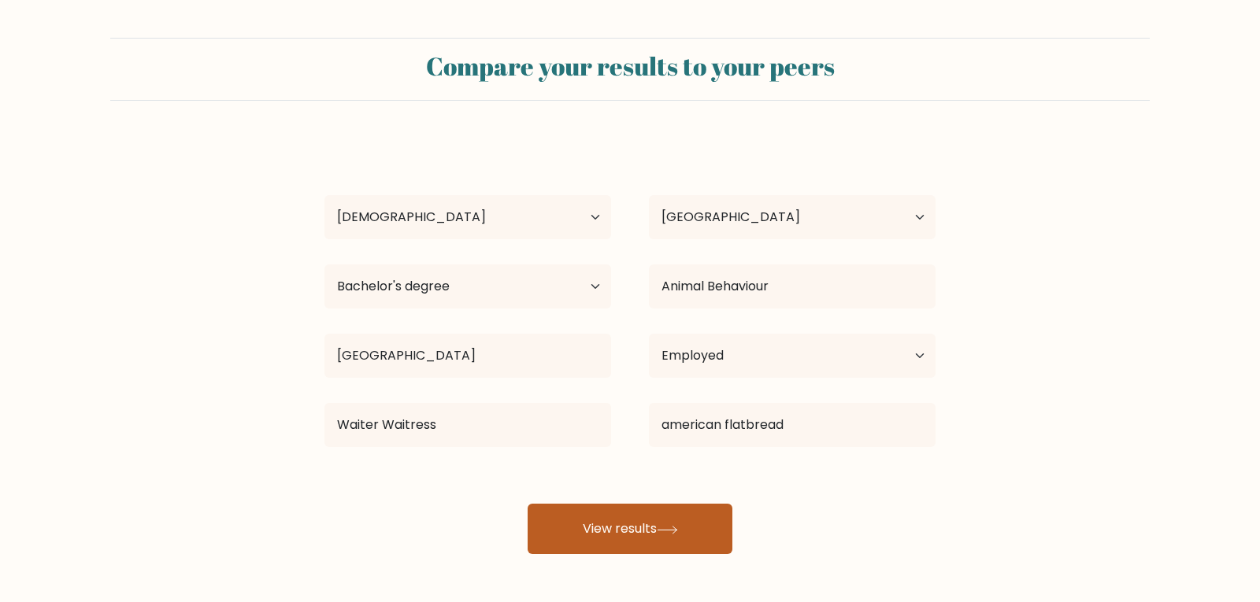
click at [703, 542] on button "View results" at bounding box center [629, 529] width 205 height 50
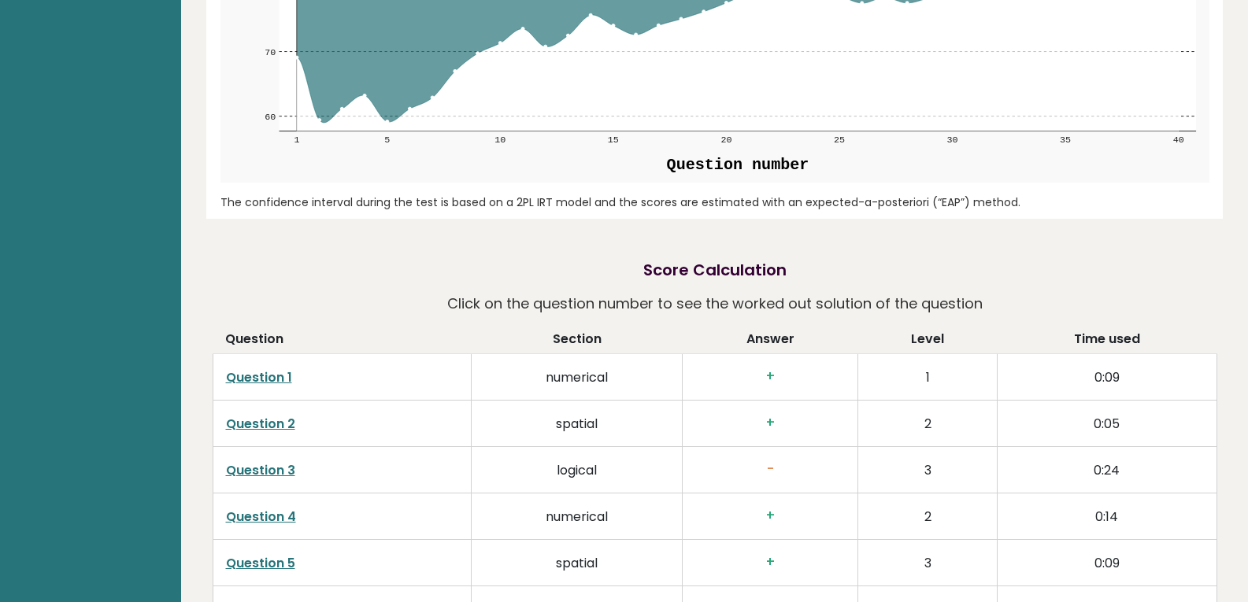
scroll to position [2362, 0]
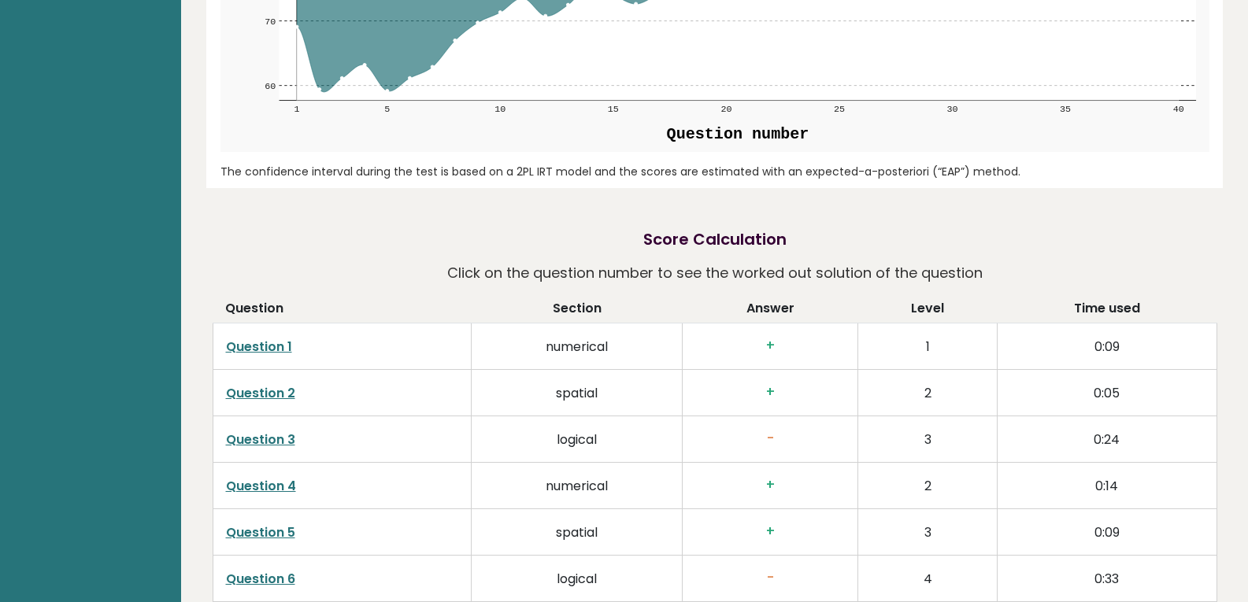
click at [937, 324] on td "1" at bounding box center [927, 347] width 139 height 46
click at [264, 338] on link "Question 1" at bounding box center [259, 347] width 66 height 18
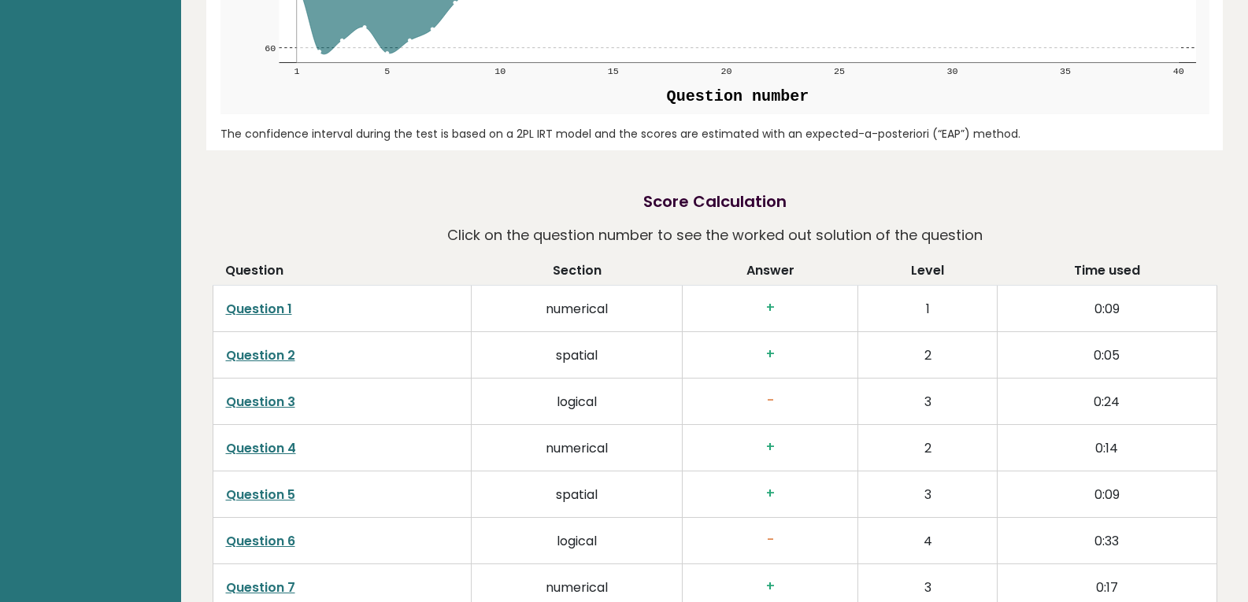
scroll to position [2441, 0]
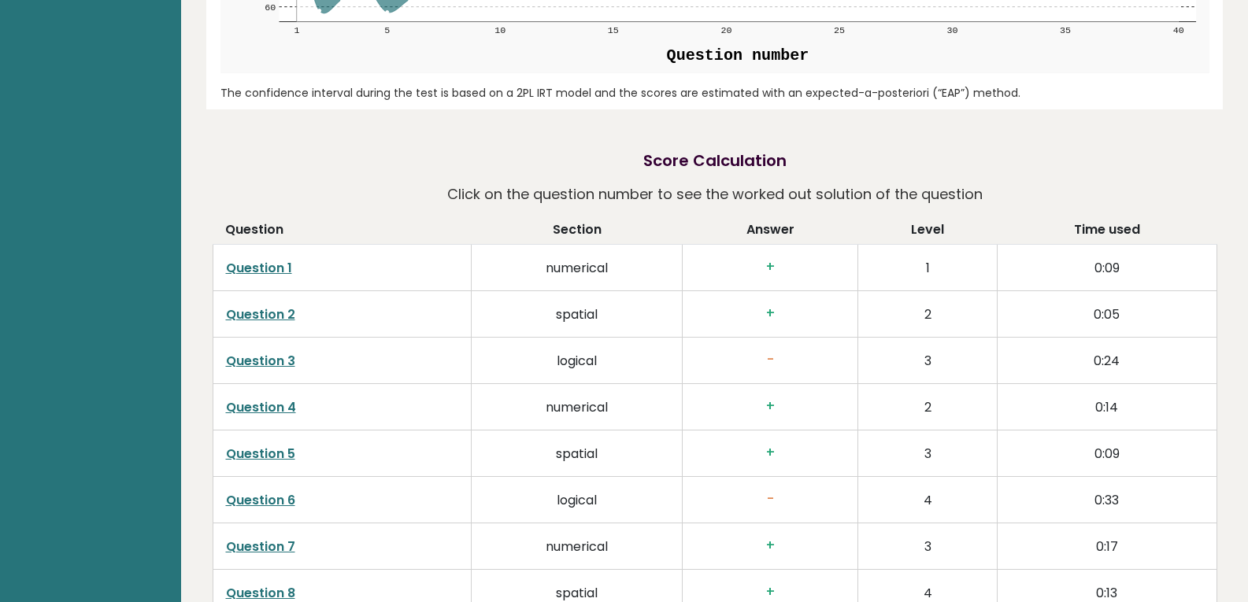
click at [278, 352] on link "Question 3" at bounding box center [260, 361] width 69 height 18
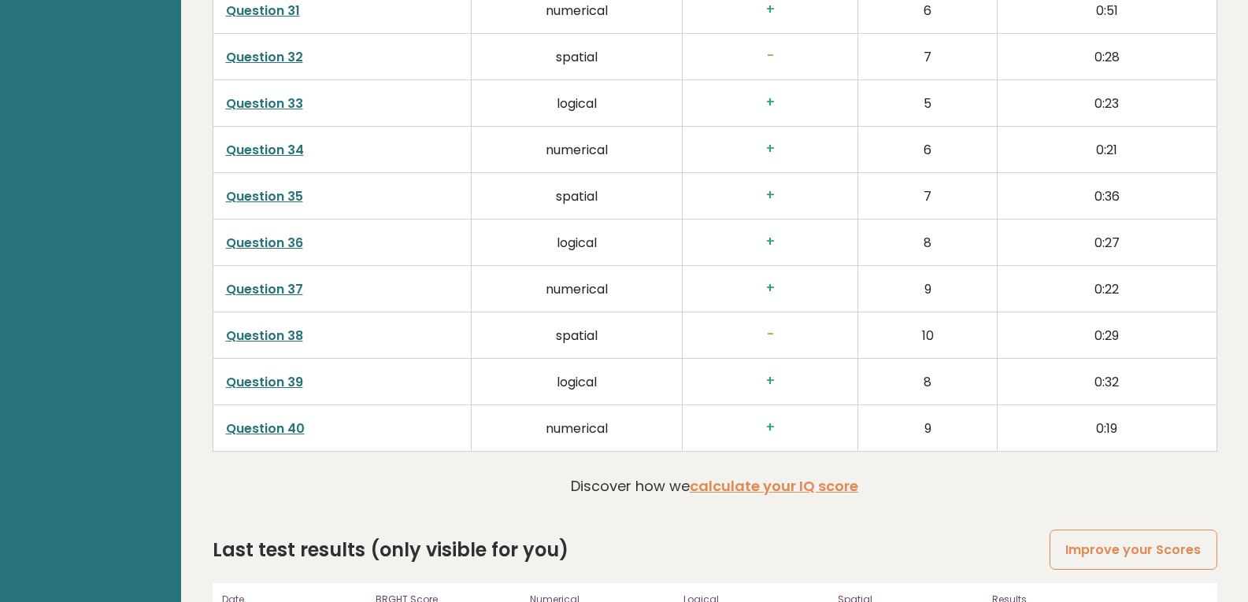
scroll to position [4121, 0]
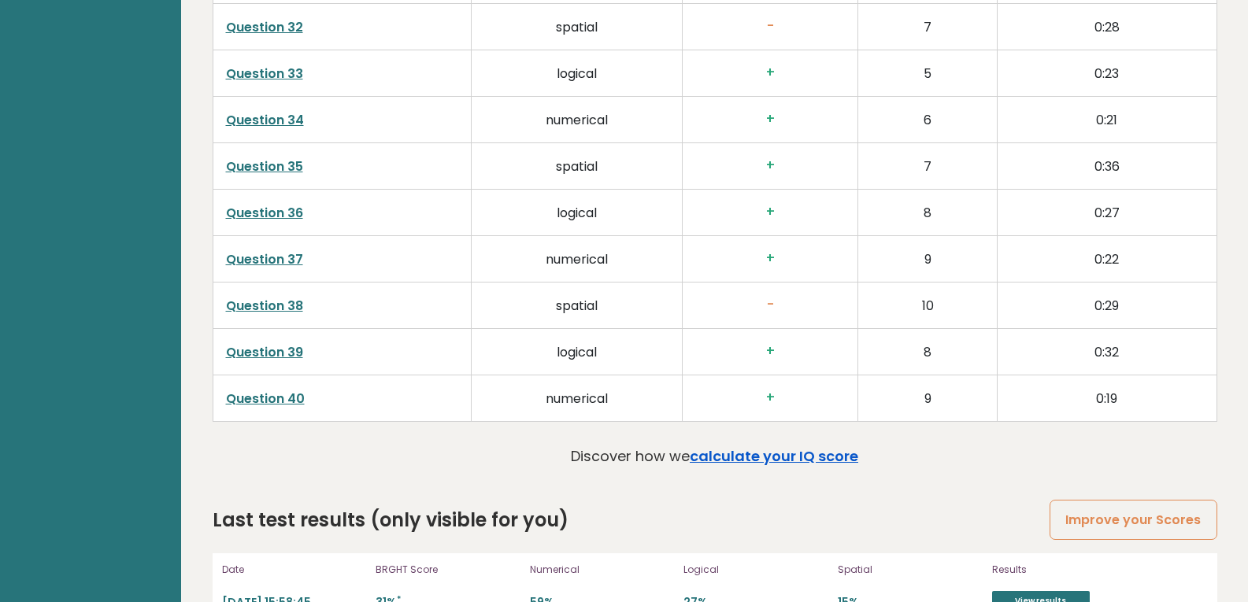
click at [778, 446] on link "calculate your IQ score" at bounding box center [774, 456] width 168 height 20
click at [1012, 591] on link "View results" at bounding box center [1041, 601] width 98 height 20
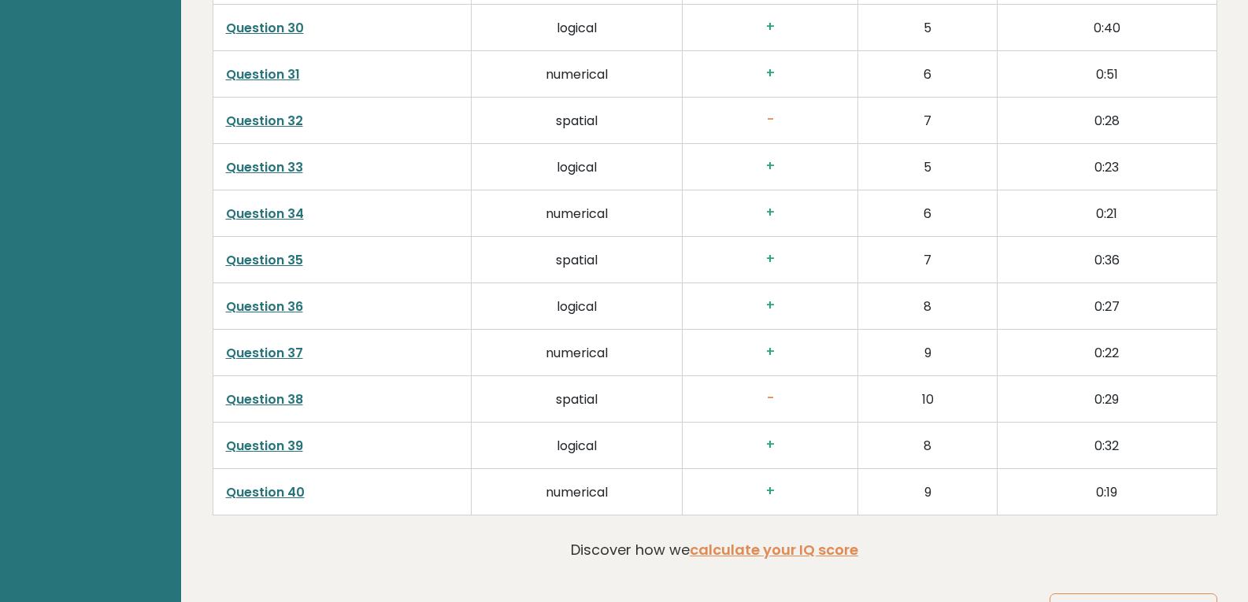
scroll to position [4043, 0]
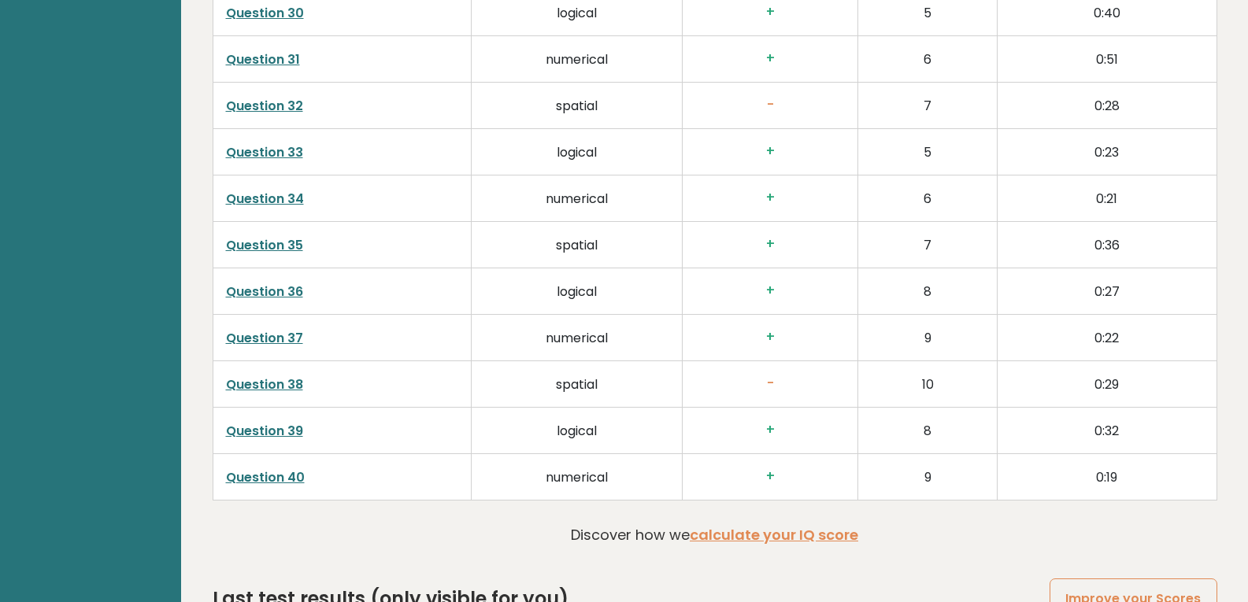
click at [297, 376] on link "Question 38" at bounding box center [264, 385] width 77 height 18
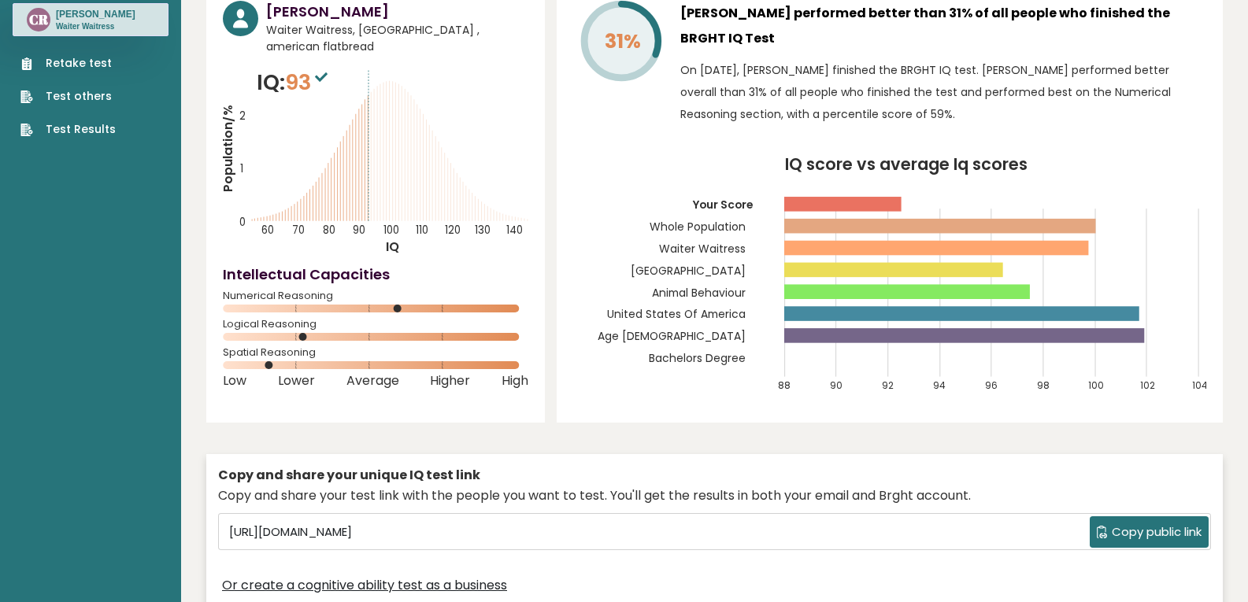
scroll to position [0, 0]
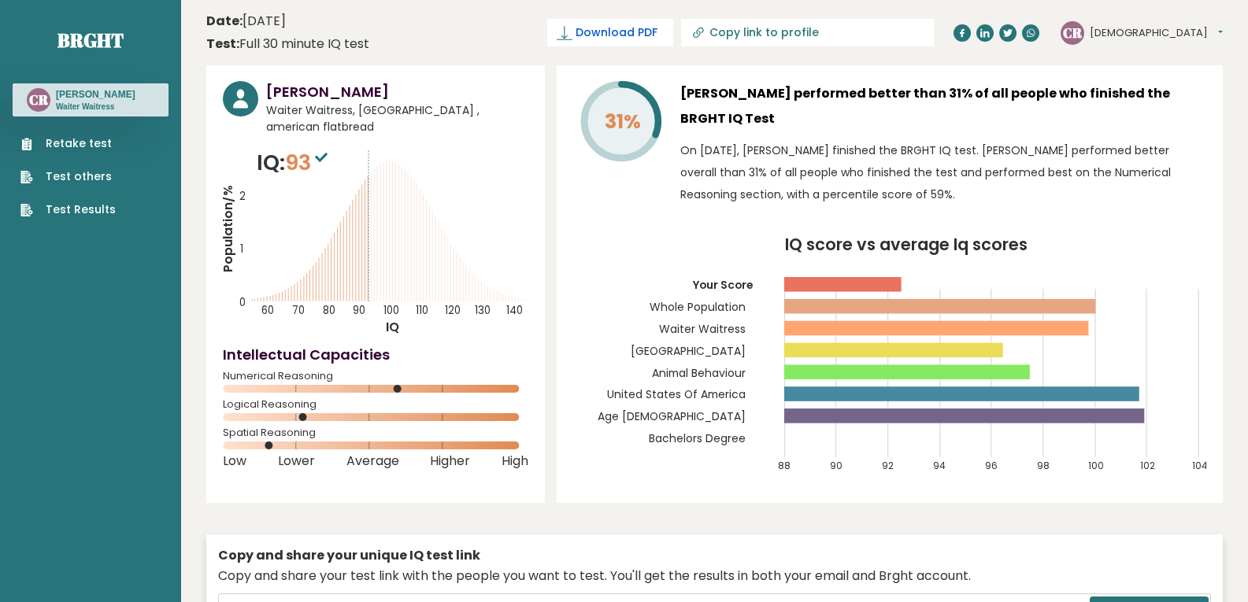
click at [673, 24] on link "Download PDF" at bounding box center [610, 33] width 126 height 28
click at [471, 26] on header "Date: September 13, 2025 Test: Full 30 minute IQ test Download PDF Downloading.…" at bounding box center [714, 33] width 1016 height 50
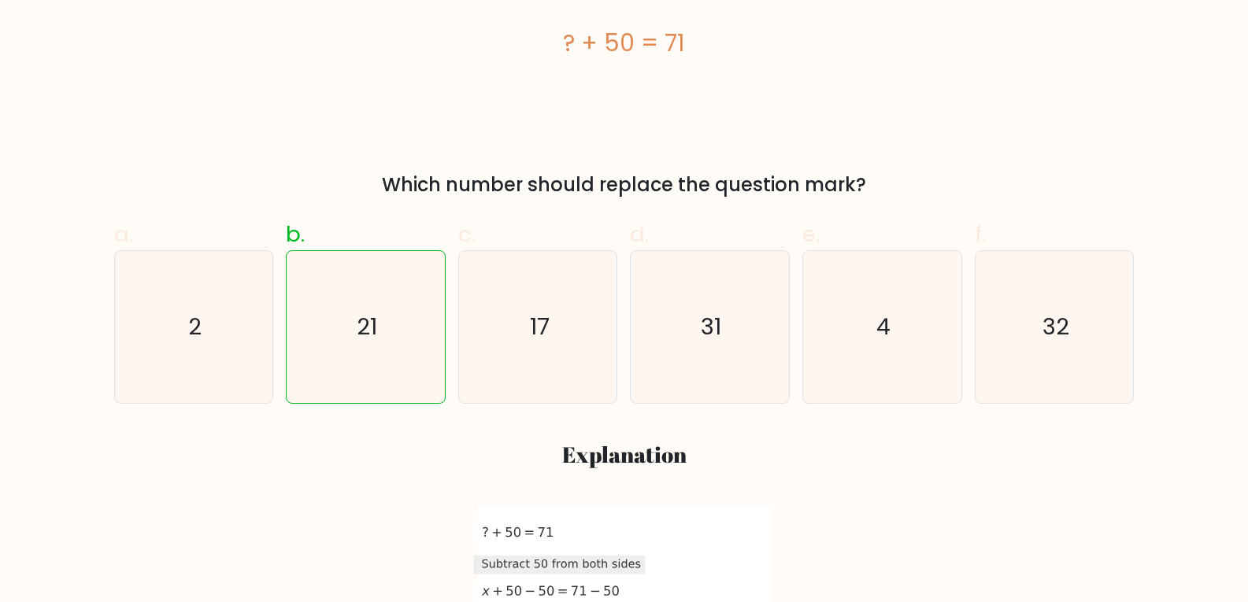
scroll to position [394, 0]
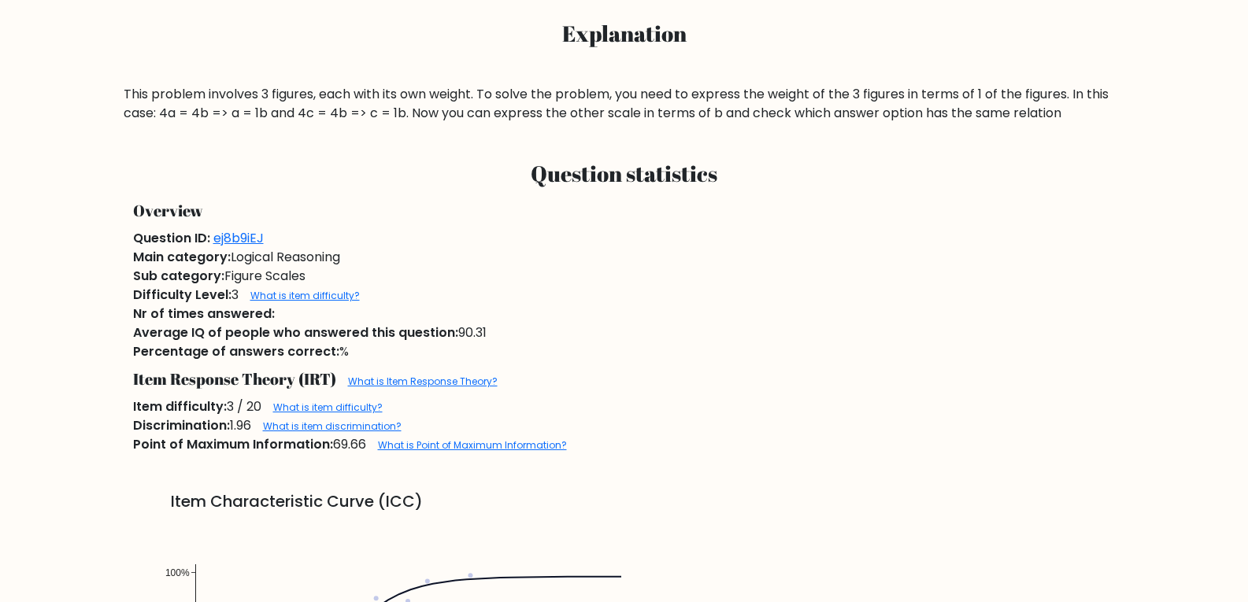
scroll to position [787, 0]
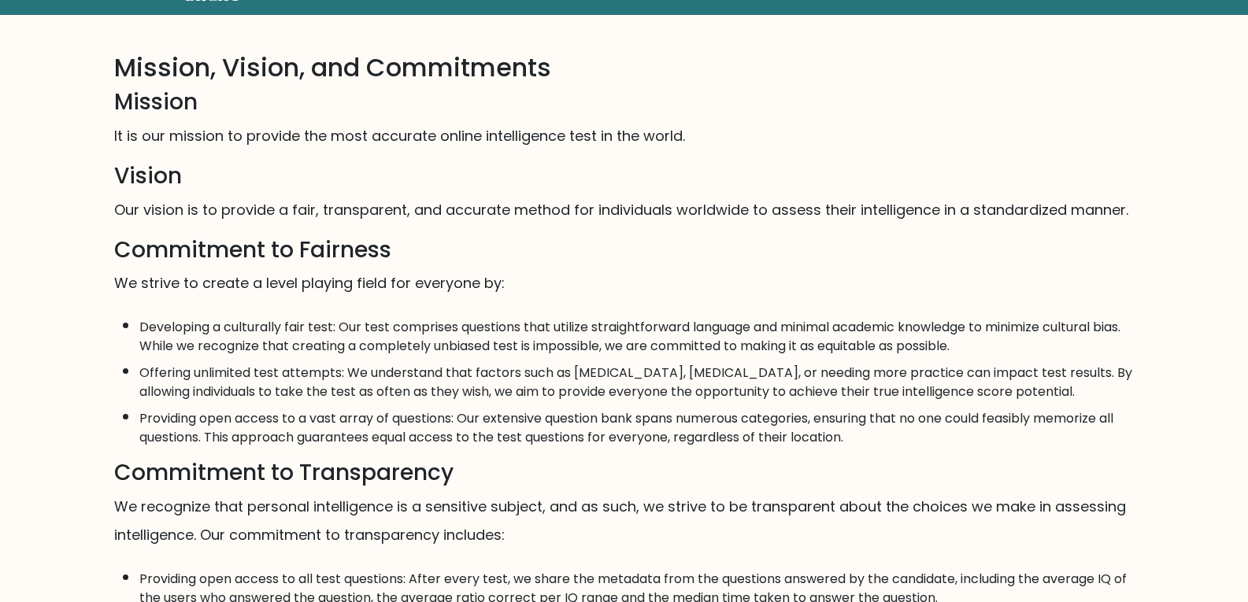
scroll to position [394, 0]
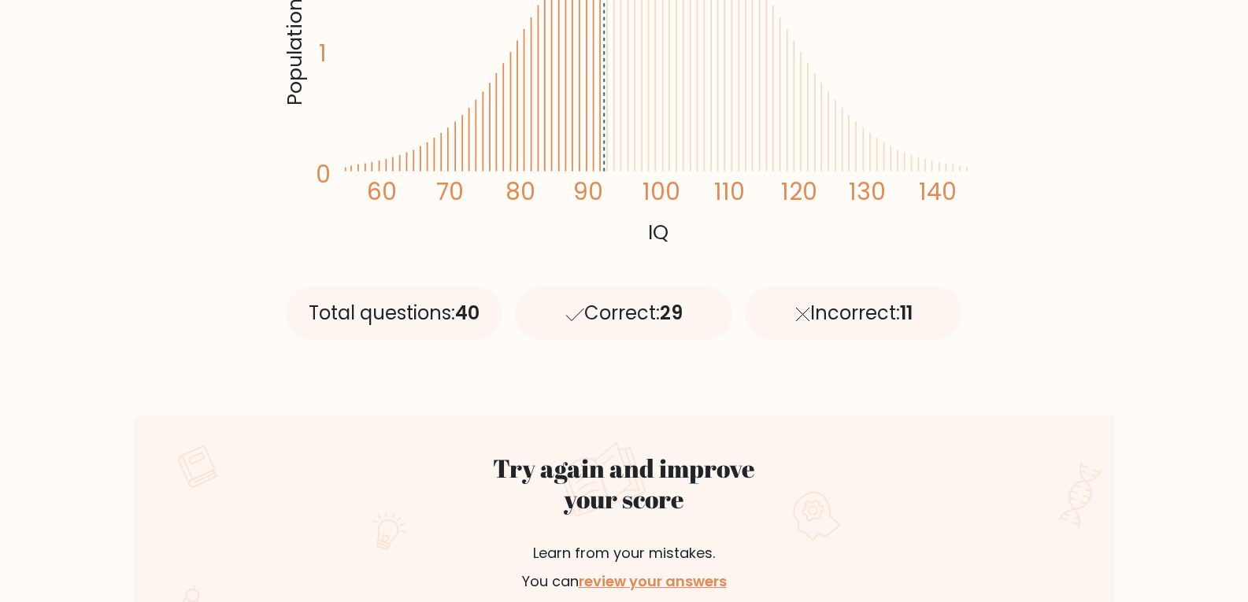
scroll to position [472, 0]
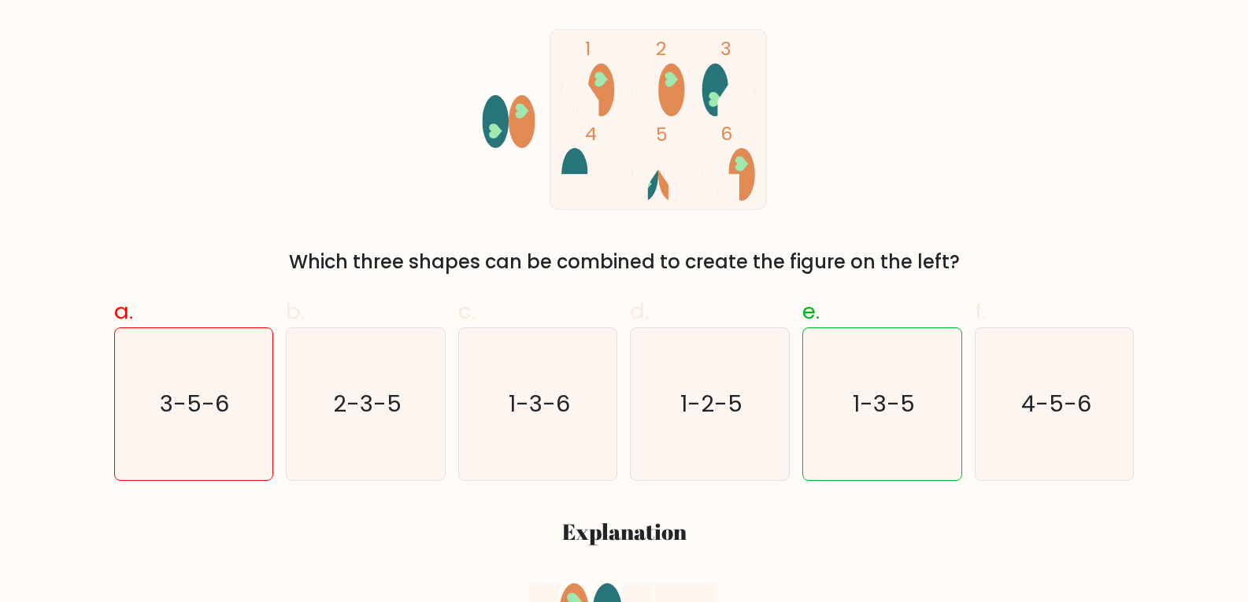
scroll to position [315, 0]
